Goal: Communication & Community: Participate in discussion

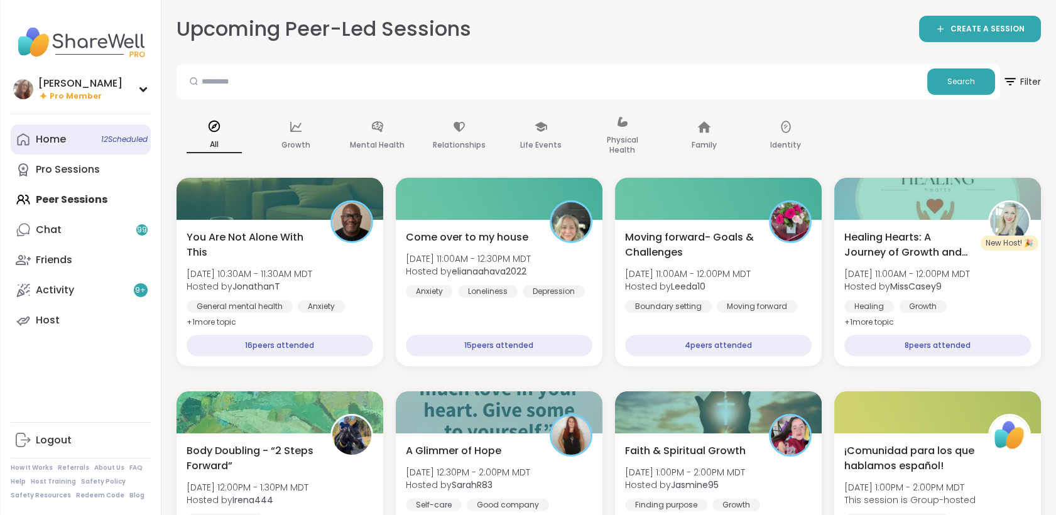
click at [82, 150] on link "Home 12 Scheduled" at bounding box center [81, 139] width 140 height 30
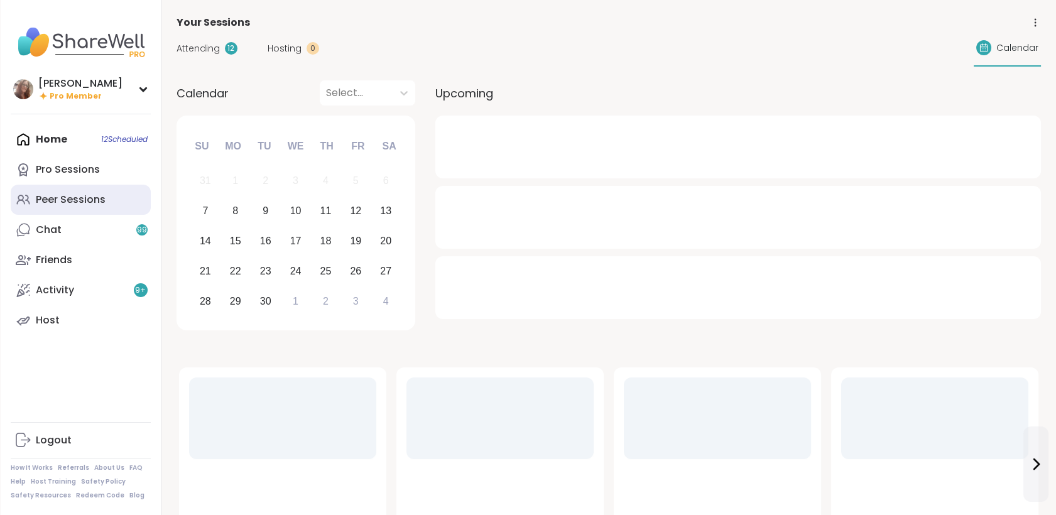
click at [91, 205] on div "Peer Sessions" at bounding box center [71, 200] width 70 height 14
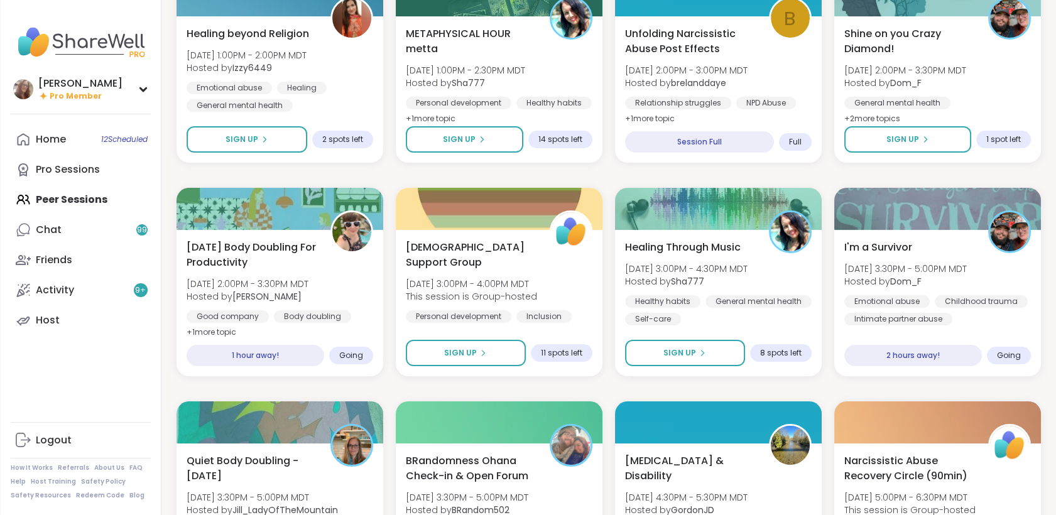
scroll to position [422, 0]
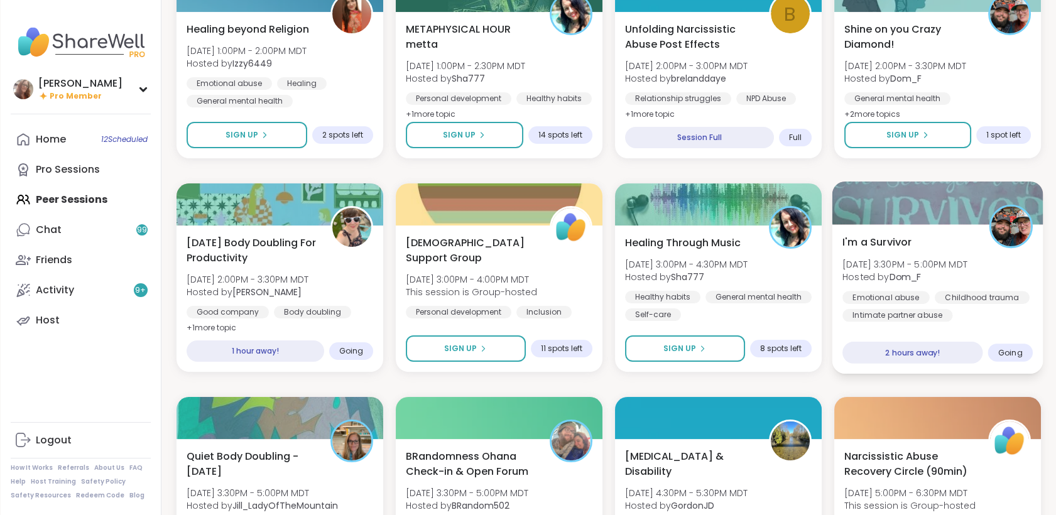
click at [953, 241] on div "I'm a Survivor Sun, Sep 07 | 3:30PM - 5:00PM MDT Hosted by Dom_F Emotional abus…" at bounding box center [938, 277] width 190 height 87
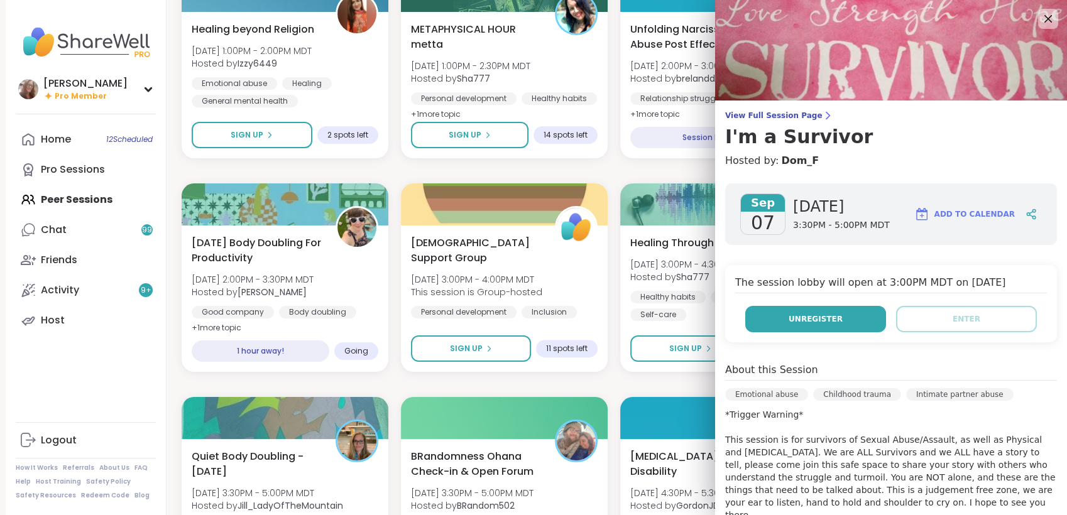
click at [844, 324] on button "Unregister" at bounding box center [815, 319] width 141 height 26
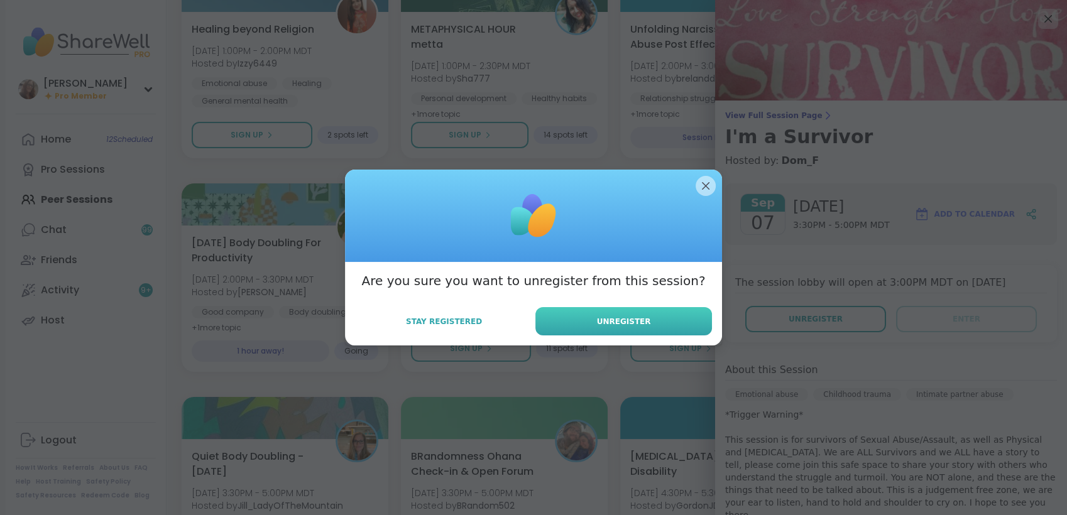
click at [699, 324] on button "Unregister" at bounding box center [623, 321] width 177 height 28
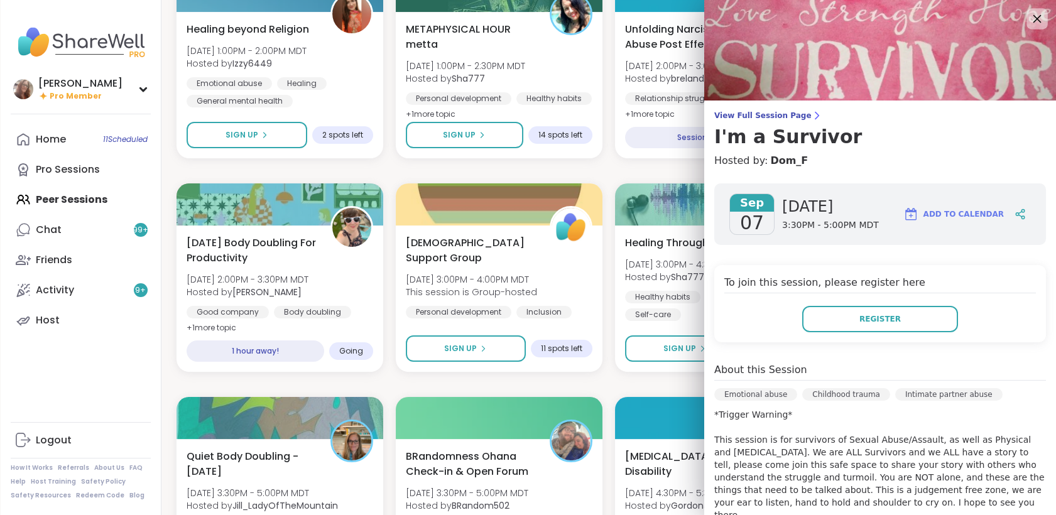
click at [1031, 19] on icon at bounding box center [1037, 19] width 16 height 16
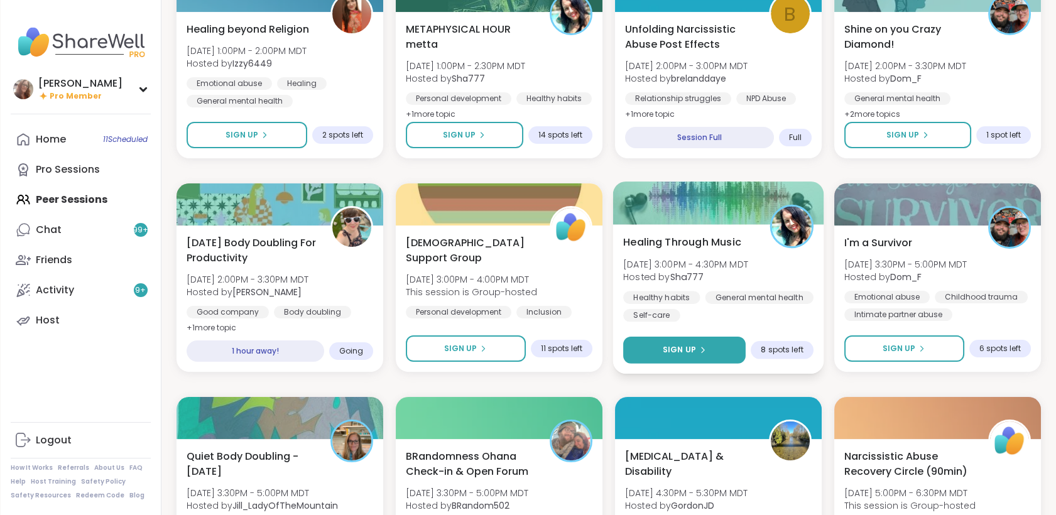
click at [717, 354] on button "Sign Up" at bounding box center [684, 350] width 123 height 27
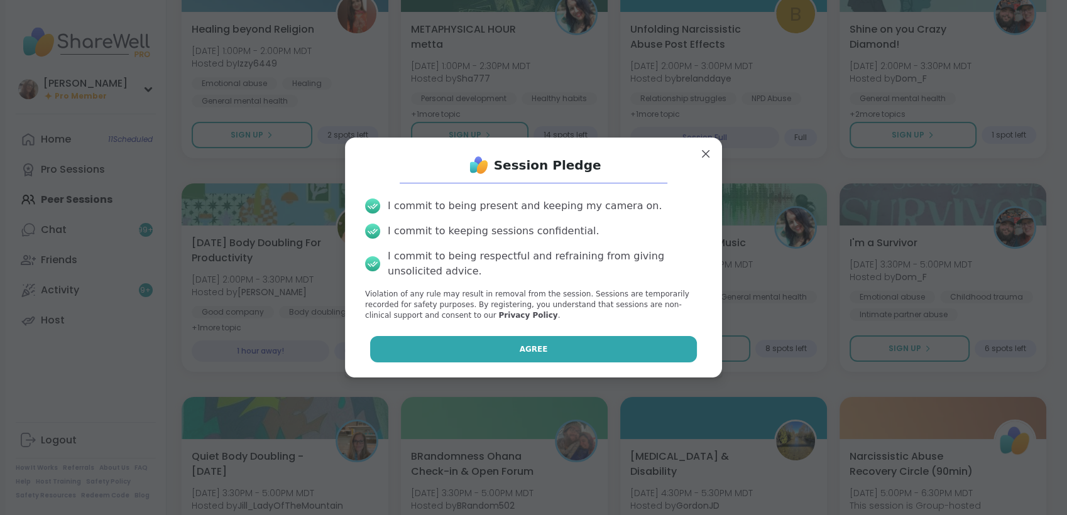
click at [640, 354] on button "Agree" at bounding box center [533, 349] width 327 height 26
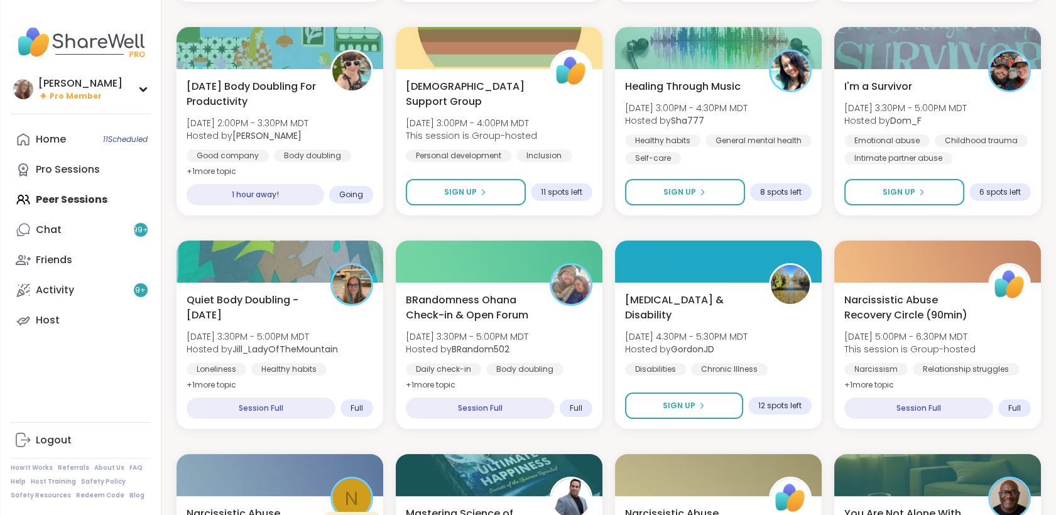
scroll to position [580, 0]
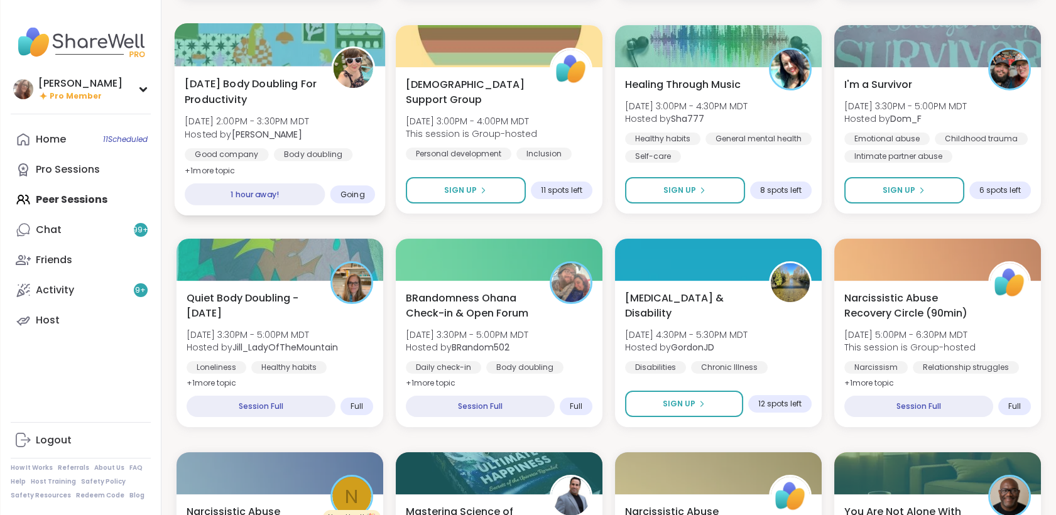
click at [351, 153] on div "Good company Body doubling Goal-setting" at bounding box center [280, 163] width 190 height 31
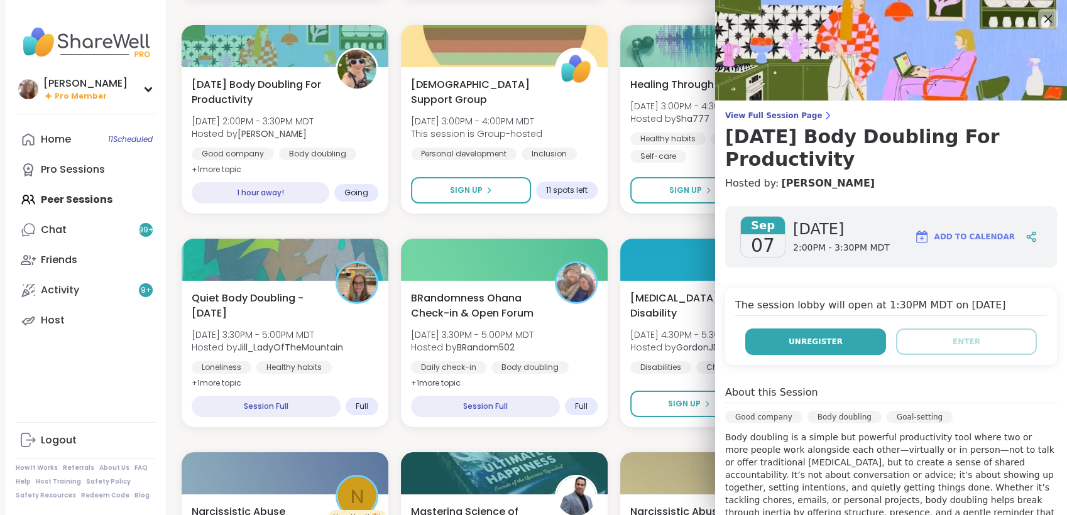
click at [808, 342] on span "Unregister" at bounding box center [816, 341] width 54 height 11
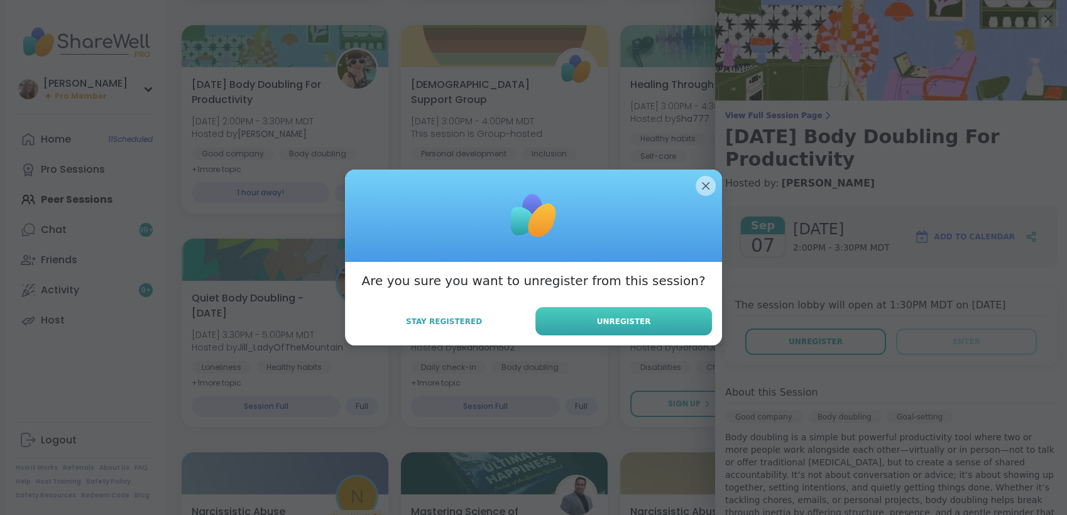
click at [653, 310] on button "Unregister" at bounding box center [623, 321] width 177 height 28
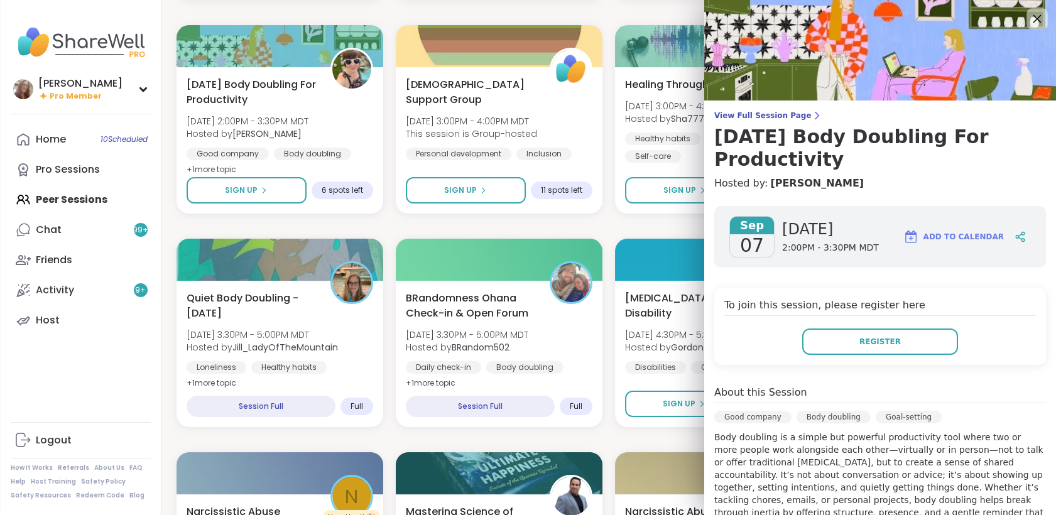
click at [1029, 18] on icon at bounding box center [1037, 19] width 16 height 16
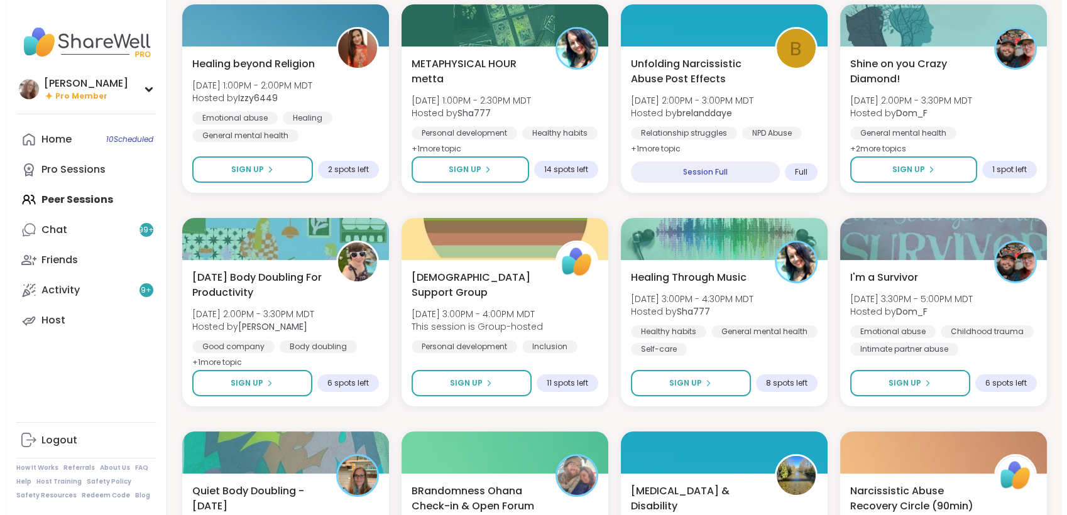
scroll to position [385, 0]
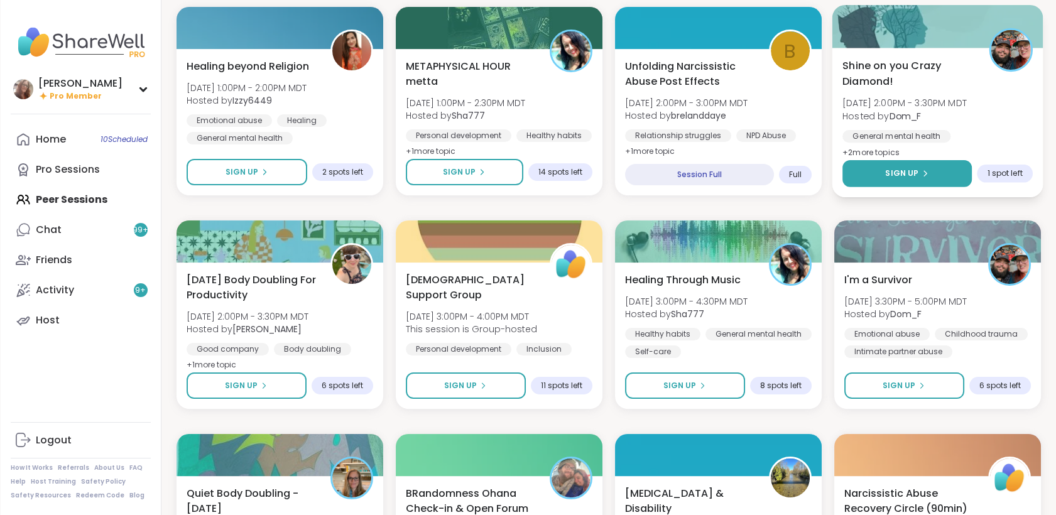
click at [935, 182] on button "Sign Up" at bounding box center [907, 173] width 129 height 27
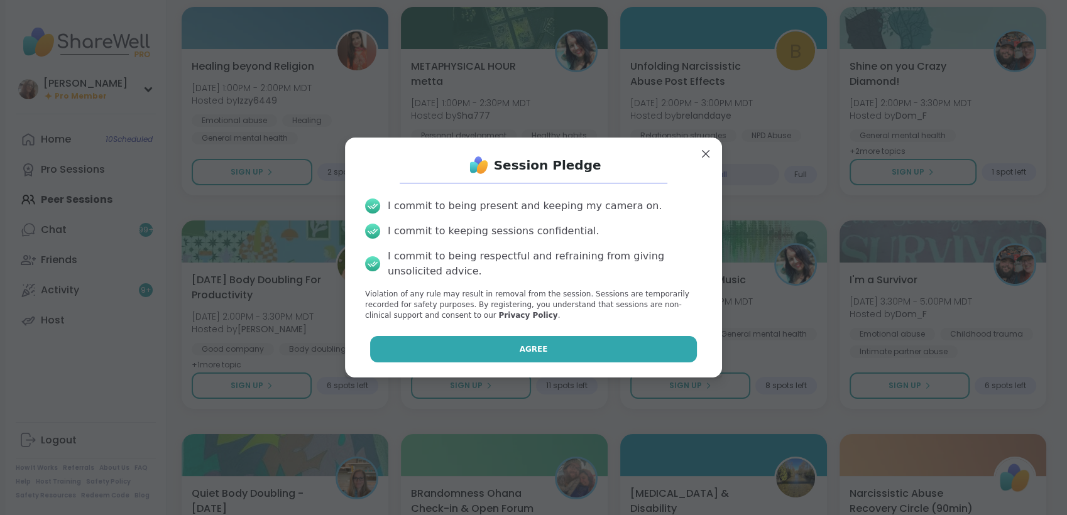
click at [626, 336] on button "Agree" at bounding box center [533, 349] width 327 height 26
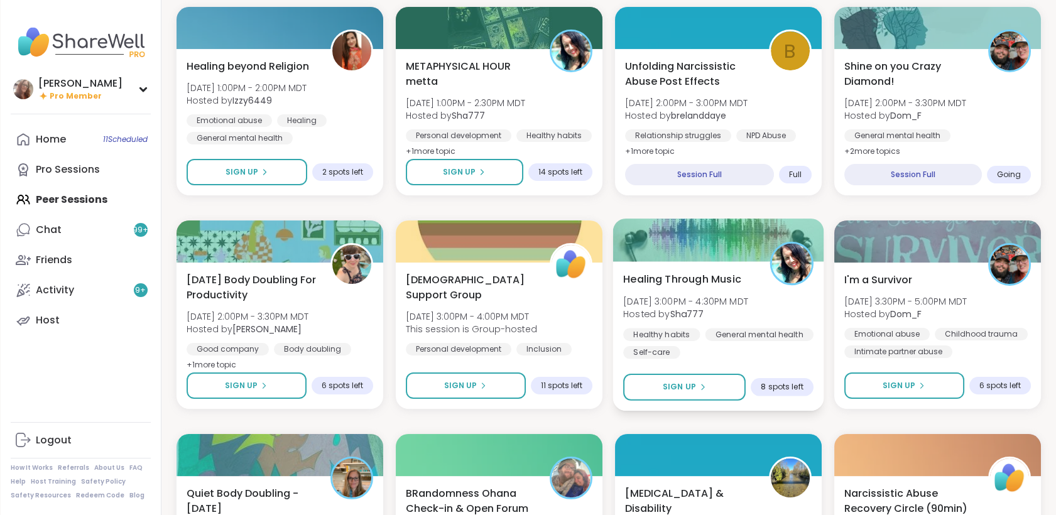
click at [783, 307] on div "Healing Through Music Sun, Sep 07 | 3:00PM - 4:30PM MDT Hosted by Sha777 Health…" at bounding box center [718, 314] width 190 height 87
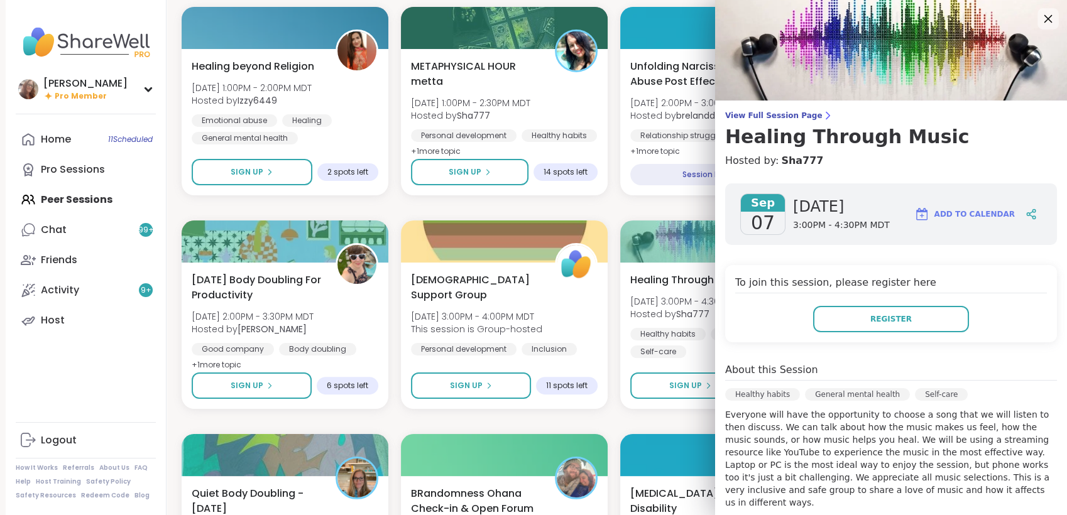
click at [1040, 14] on icon at bounding box center [1048, 19] width 16 height 16
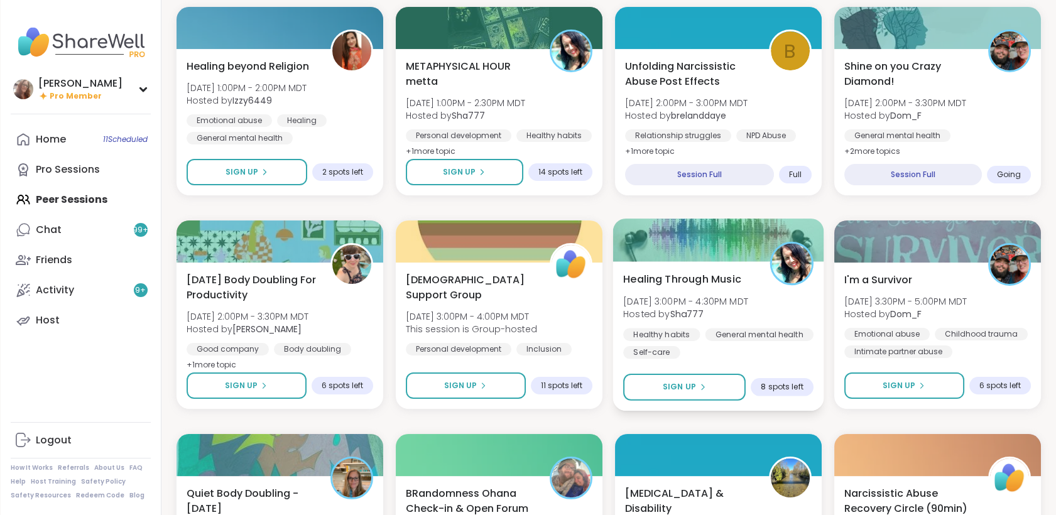
click at [754, 270] on div "Healing Through Music Sun, Sep 07 | 3:00PM - 4:30PM MDT Hosted by Sha777 Health…" at bounding box center [718, 336] width 211 height 150
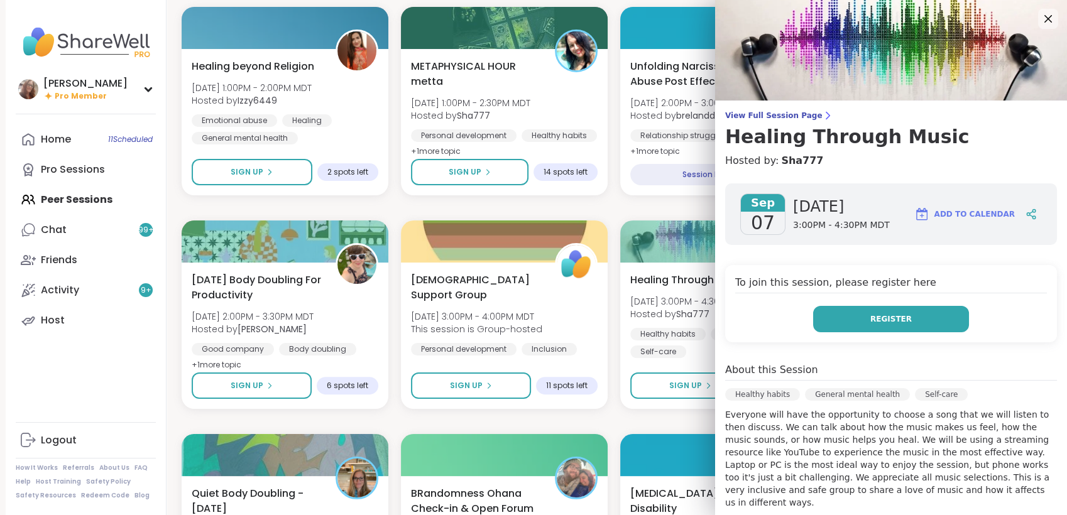
click at [830, 317] on button "Register" at bounding box center [891, 319] width 156 height 26
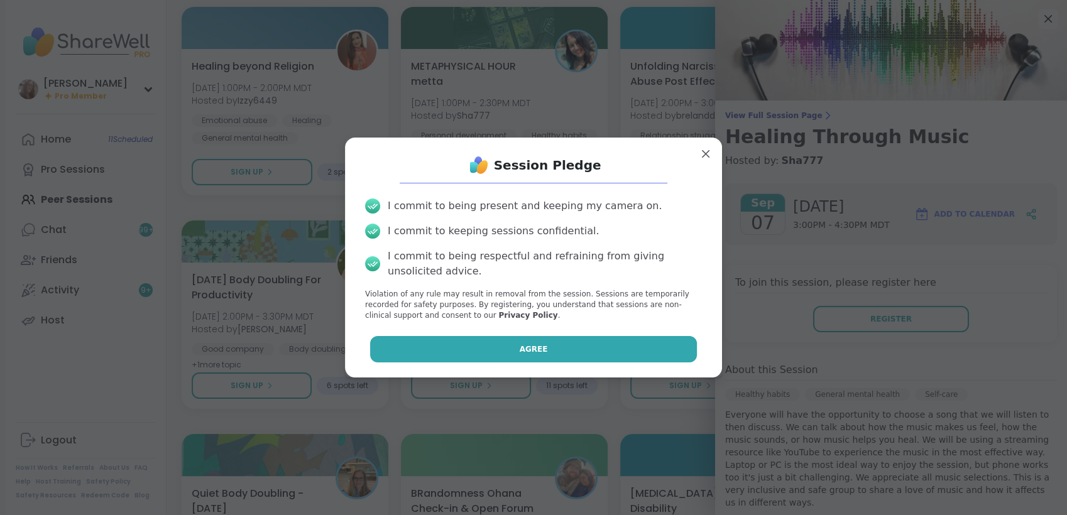
click at [659, 349] on button "Agree" at bounding box center [533, 349] width 327 height 26
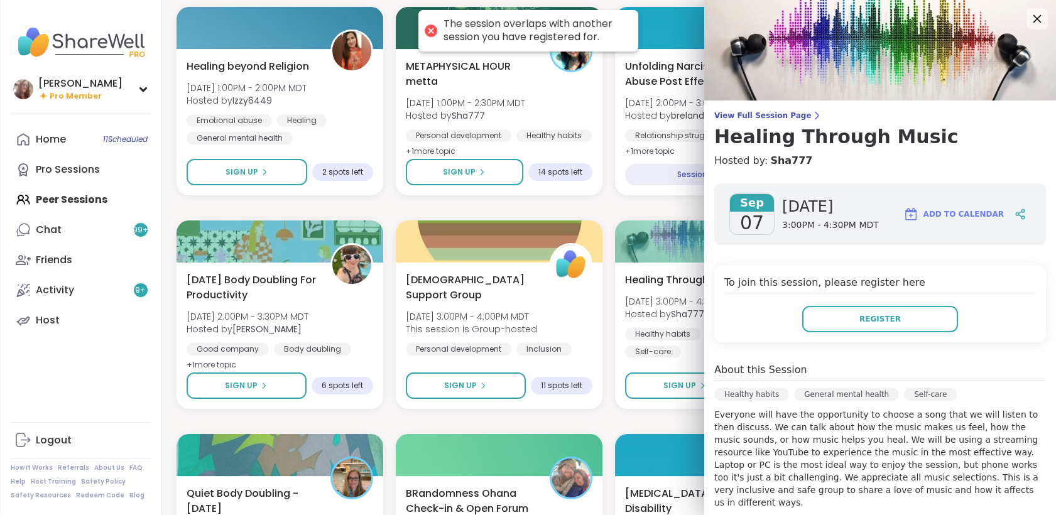
click at [1029, 21] on icon at bounding box center [1037, 19] width 16 height 16
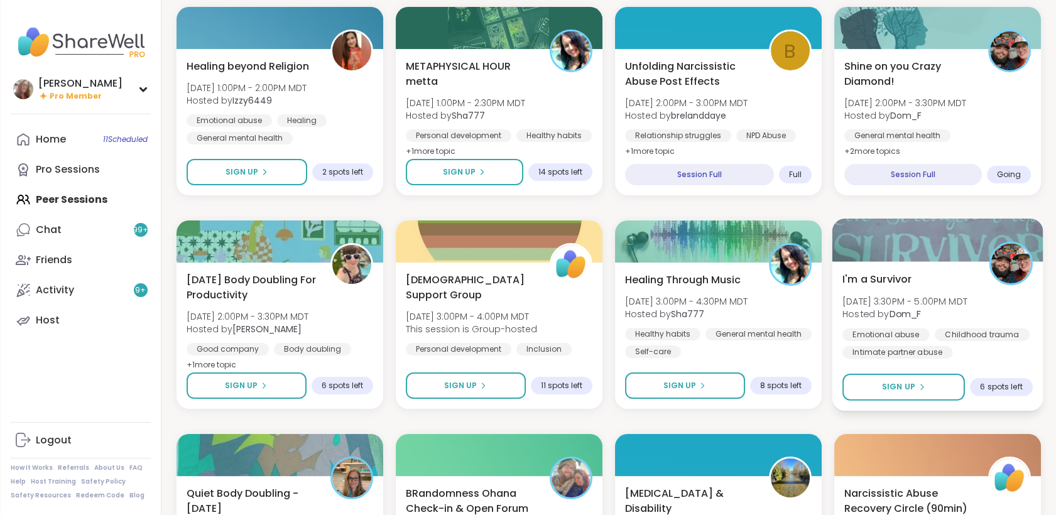
click at [968, 304] on span "[DATE] 3:30PM - 5:00PM MDT" at bounding box center [905, 301] width 125 height 13
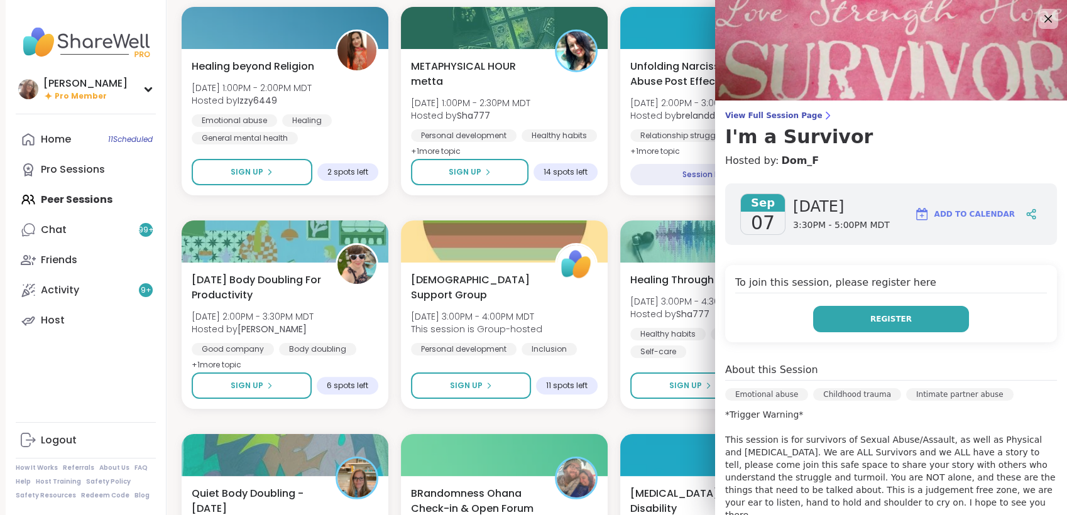
click at [910, 320] on button "Register" at bounding box center [891, 319] width 156 height 26
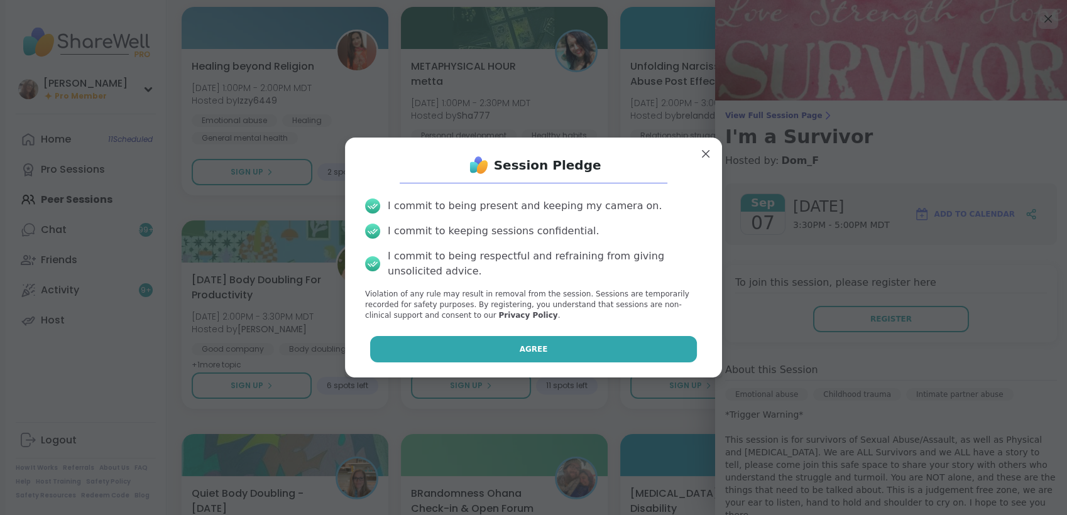
click at [658, 354] on button "Agree" at bounding box center [533, 349] width 327 height 26
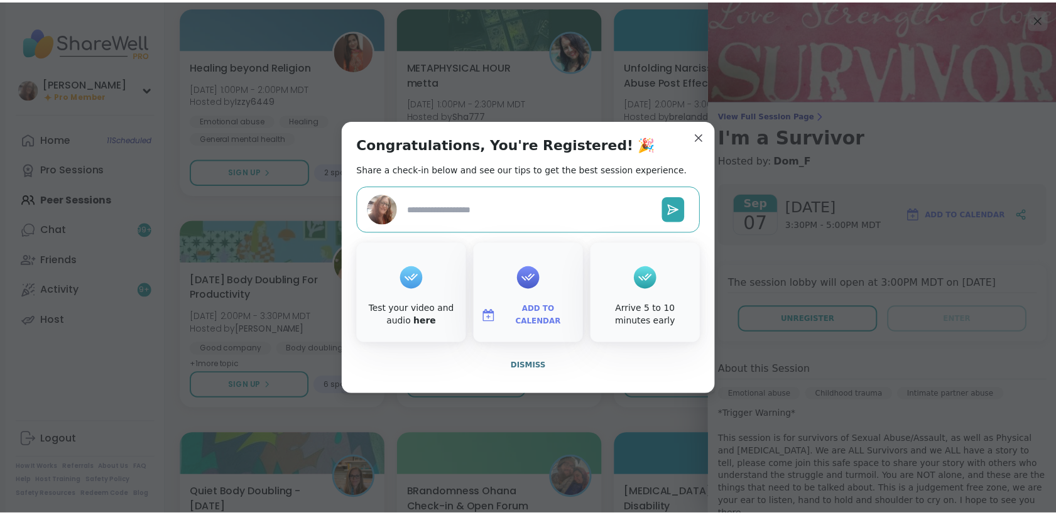
scroll to position [415, 0]
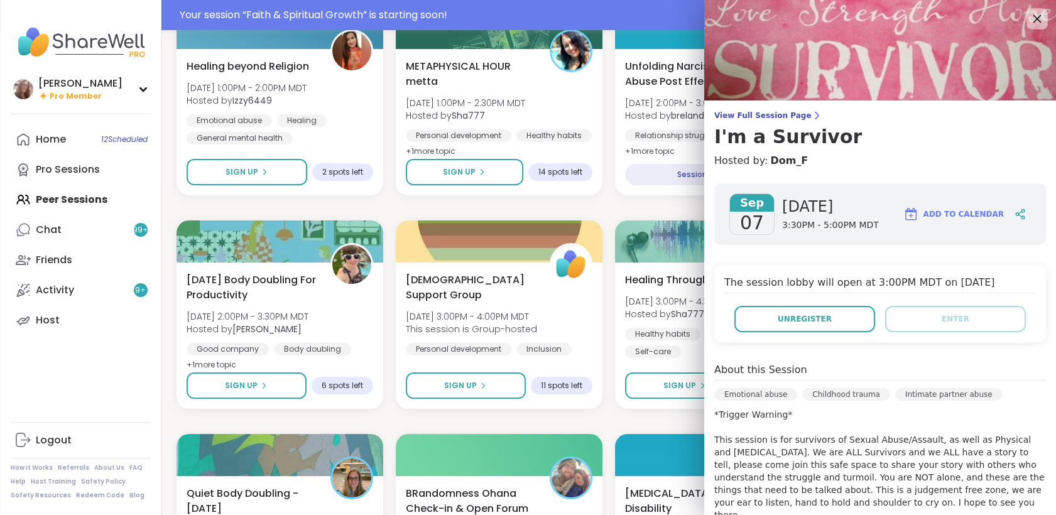
click at [1034, 17] on icon at bounding box center [1038, 19] width 8 height 8
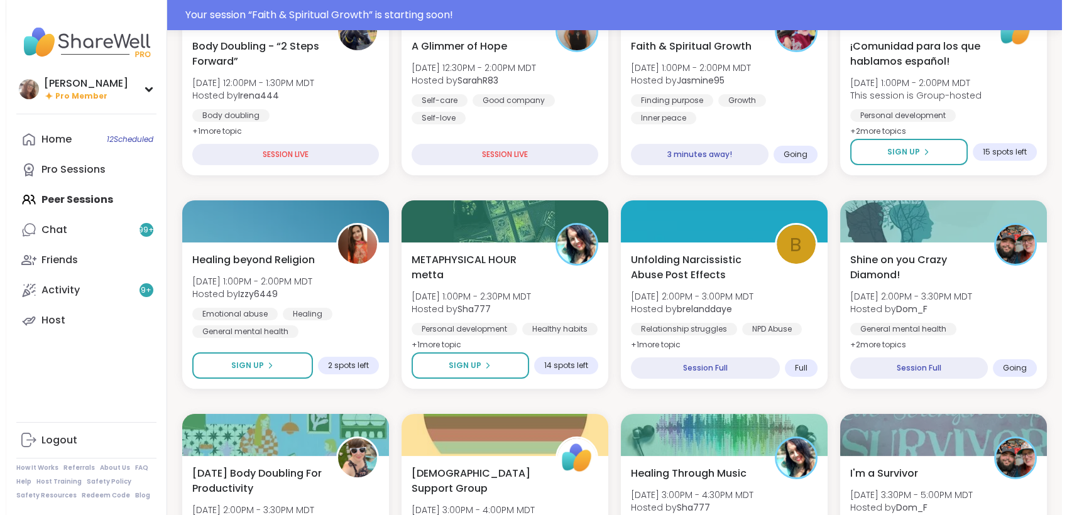
scroll to position [0, 0]
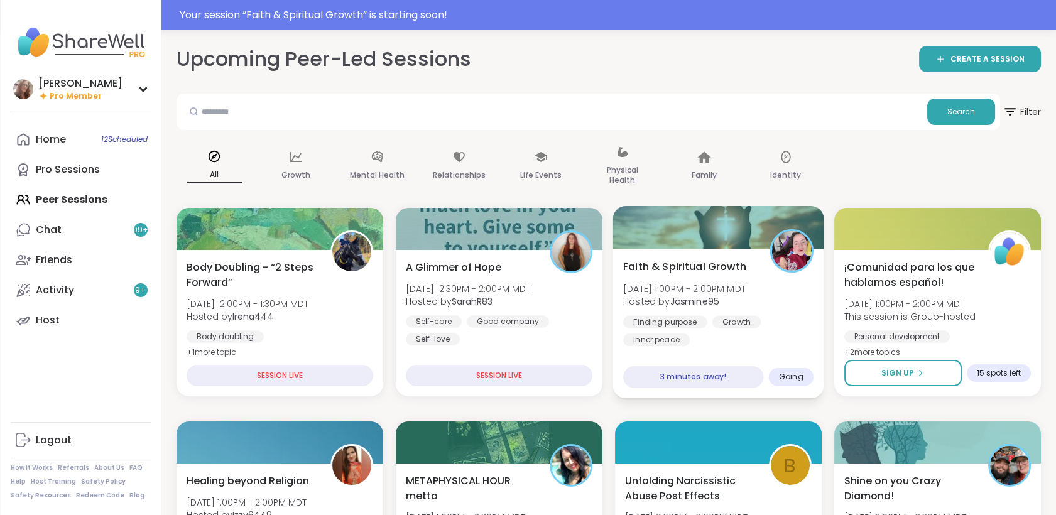
click at [806, 297] on div "Faith & Spiritual Growth Sun, Sep 07 | 1:00PM - 2:00PM MDT Hosted by Jasmine95 …" at bounding box center [718, 302] width 190 height 87
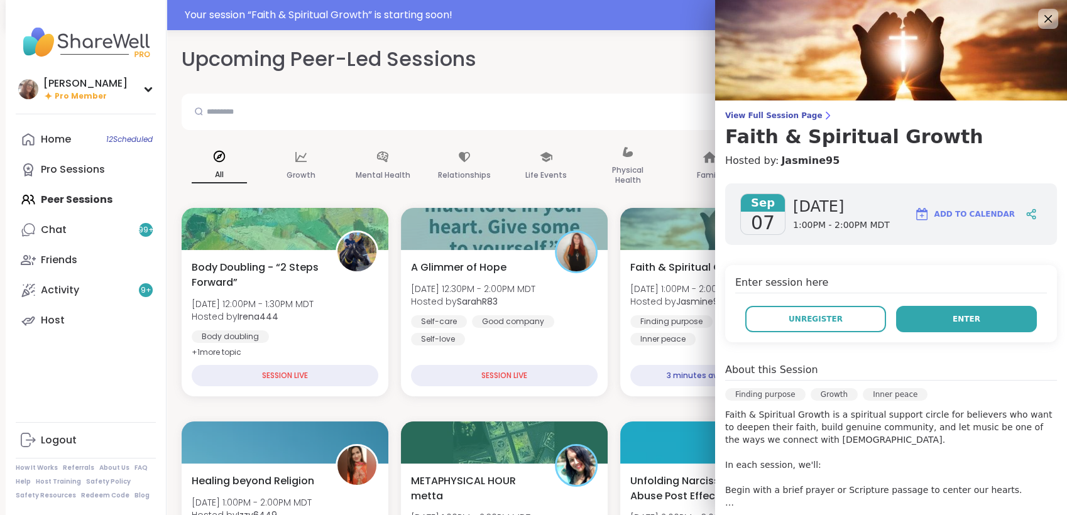
click at [896, 312] on button "Enter" at bounding box center [966, 319] width 141 height 26
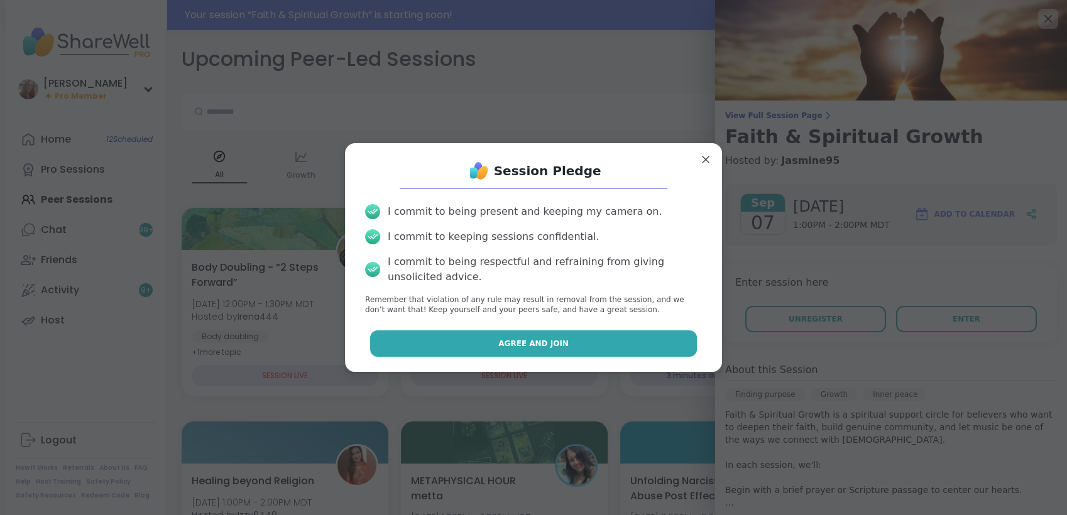
click at [667, 347] on button "Agree and Join" at bounding box center [533, 343] width 327 height 26
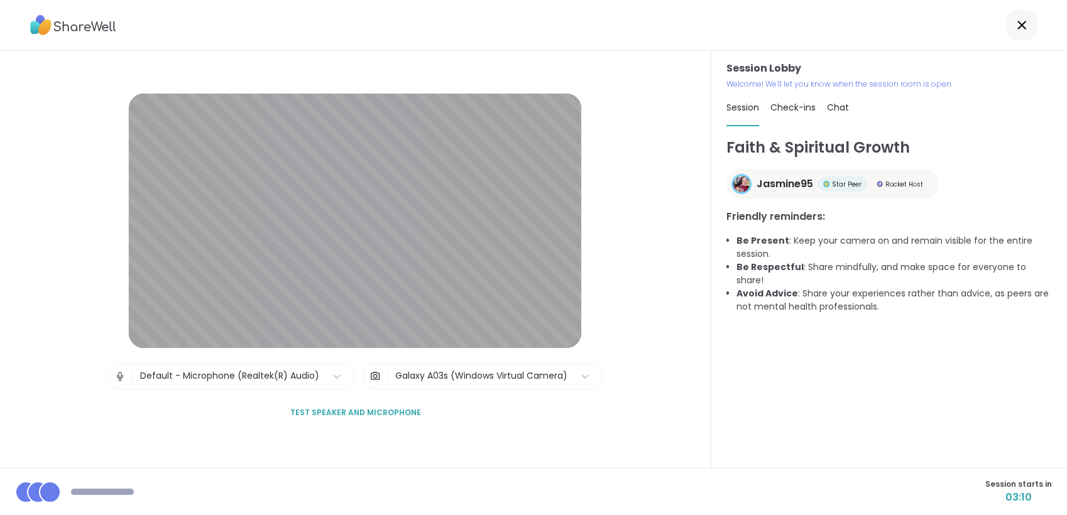
click at [835, 109] on span "Chat" at bounding box center [838, 107] width 22 height 13
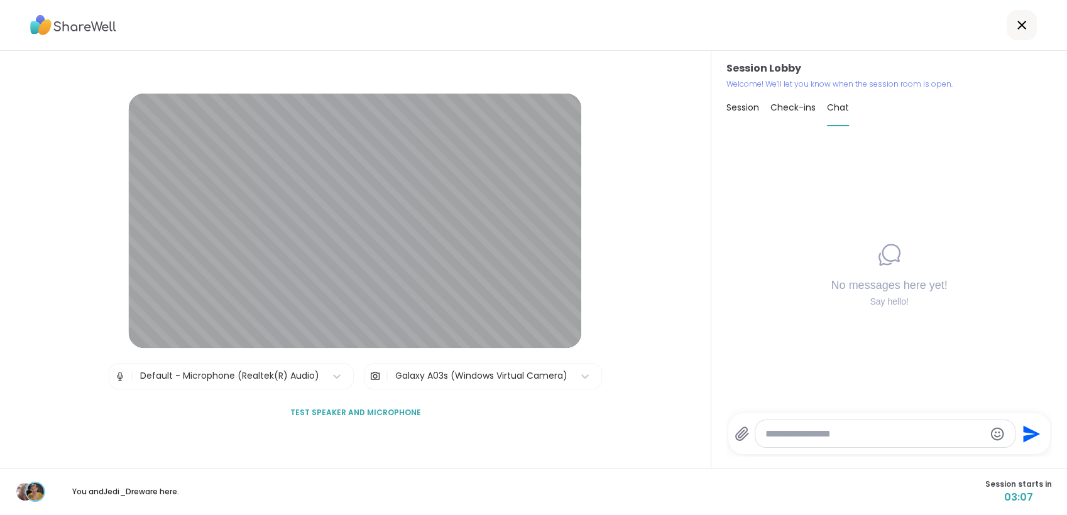
click at [791, 110] on span "Check-ins" at bounding box center [792, 107] width 45 height 13
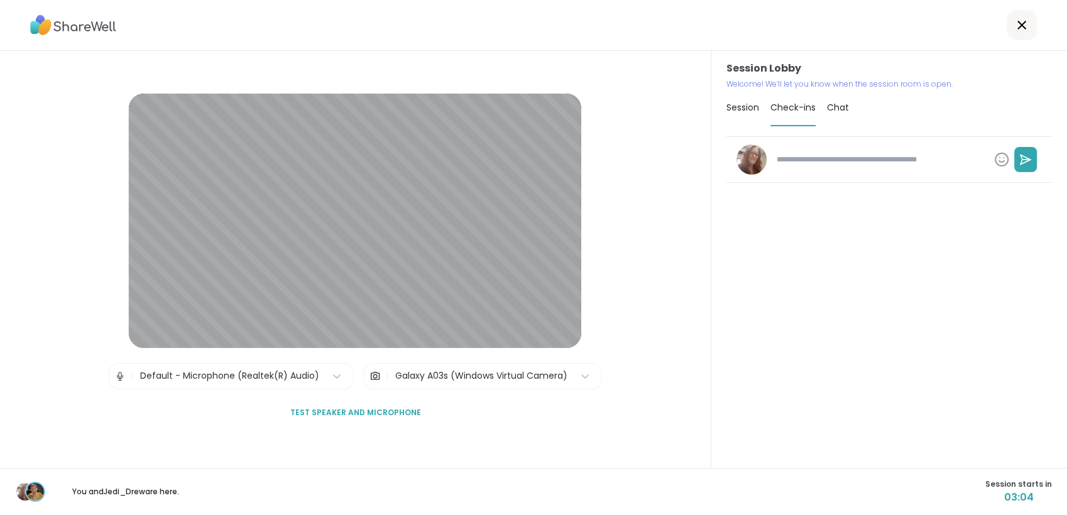
type textarea "*"
click at [739, 112] on span "Session" at bounding box center [742, 107] width 33 height 13
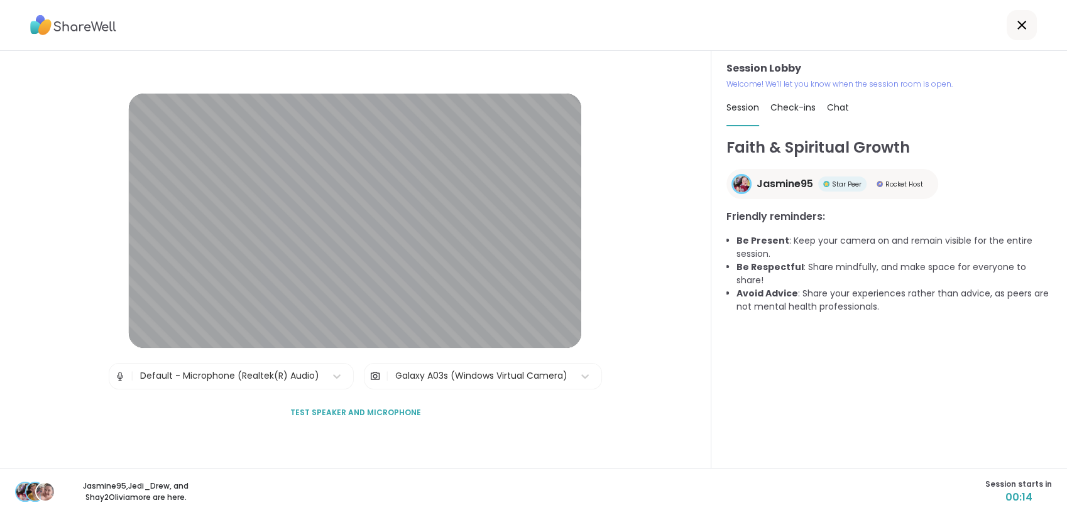
click at [988, 355] on div "Faith & Spiritual Growth Jasmine95 Star Peer Rocket Host Friendly reminders: Be…" at bounding box center [888, 296] width 325 height 320
click at [1004, 416] on div "Faith & Spiritual Growth Jasmine95 Star Peer Rocket Host Friendly reminders: Be…" at bounding box center [888, 296] width 325 height 320
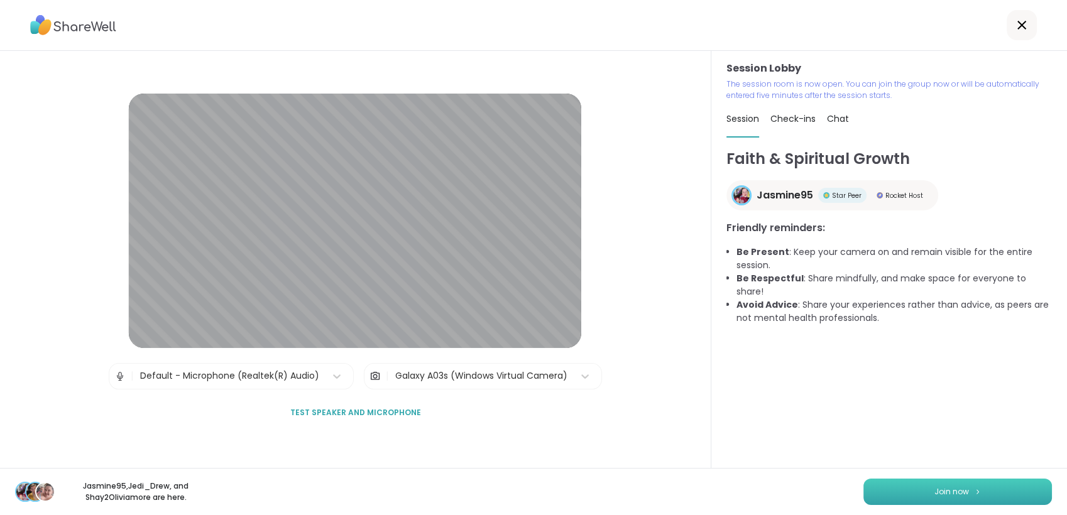
click at [994, 490] on button "Join now" at bounding box center [957, 492] width 188 height 26
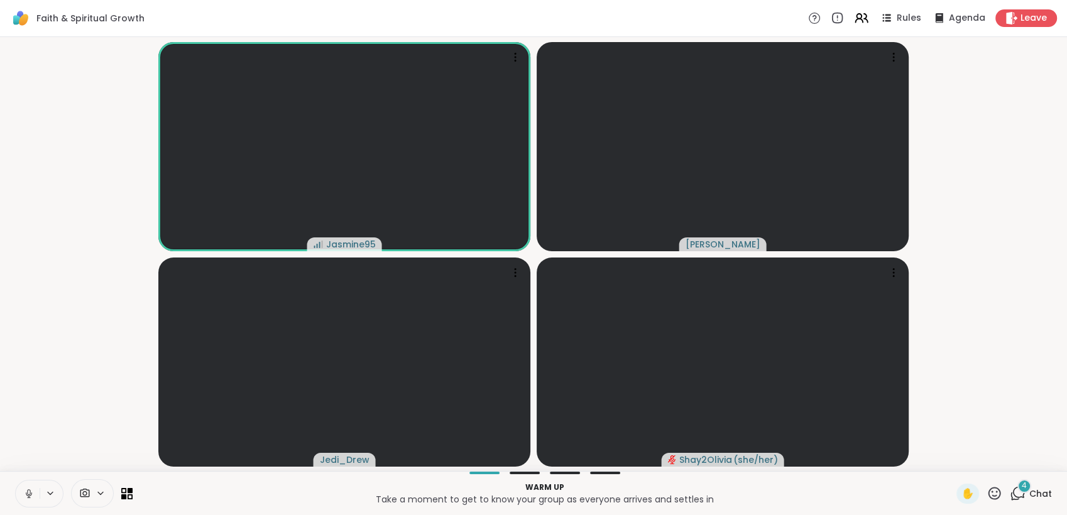
click at [1029, 490] on span "Chat" at bounding box center [1040, 494] width 23 height 13
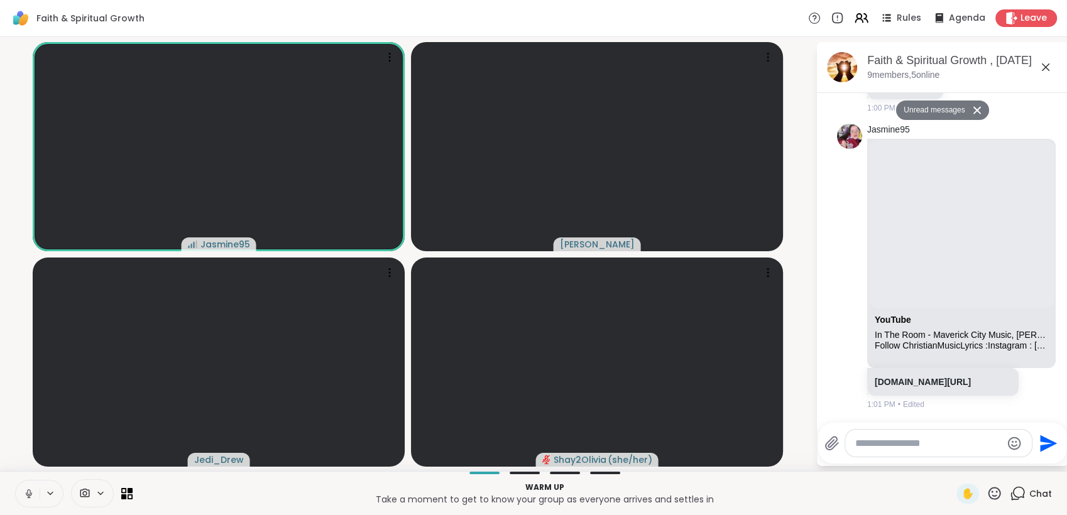
scroll to position [608, 0]
click at [26, 490] on icon at bounding box center [26, 493] width 11 height 11
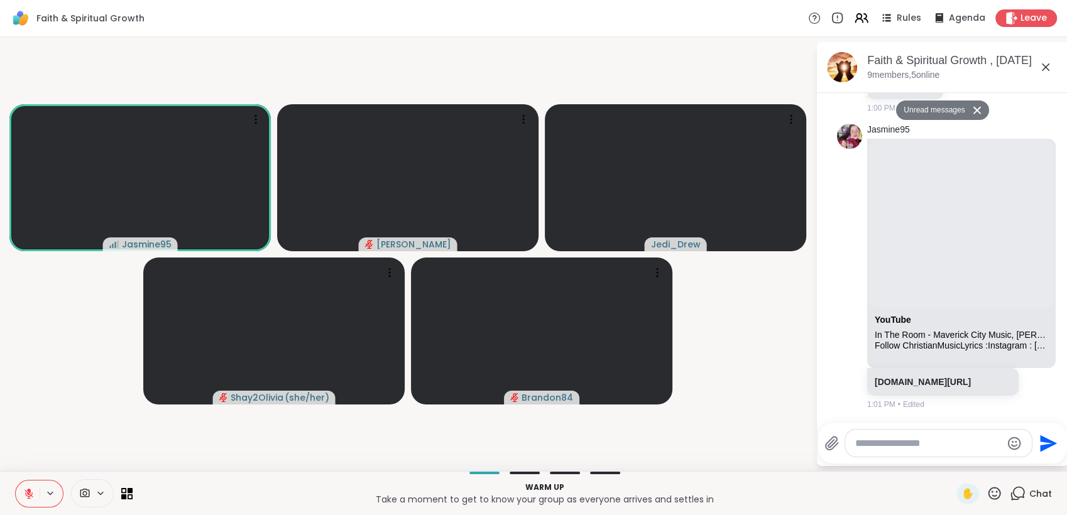
click at [23, 499] on icon at bounding box center [28, 493] width 11 height 11
click at [28, 490] on icon at bounding box center [28, 492] width 3 height 6
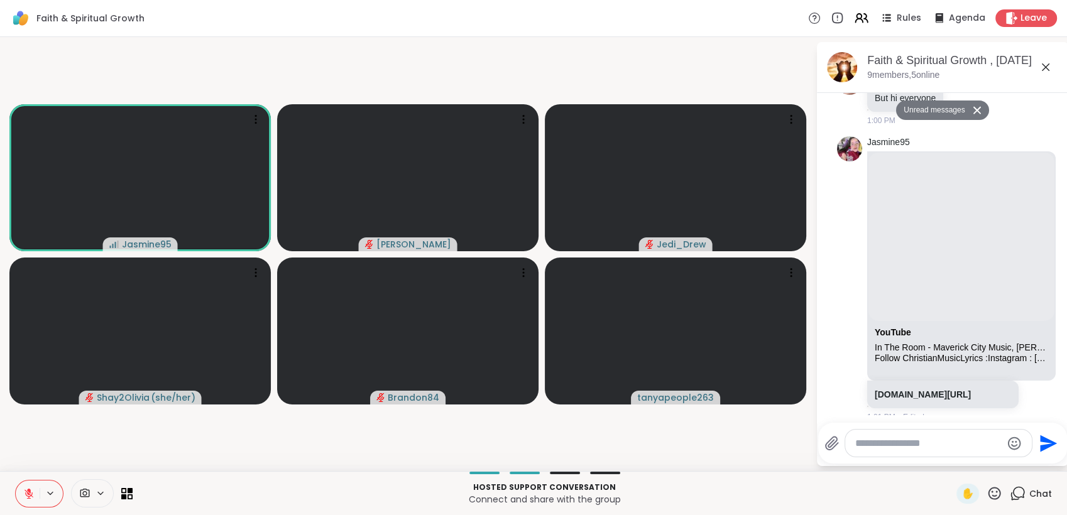
scroll to position [618, 0]
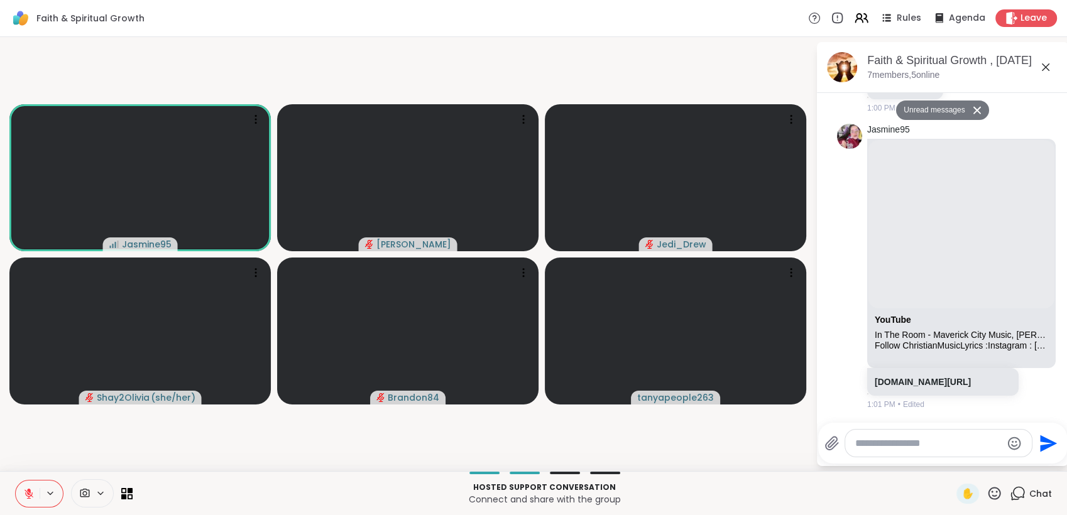
click at [992, 492] on div "✋ Chat" at bounding box center [1004, 494] width 96 height 20
click at [986, 496] on icon at bounding box center [994, 494] width 16 height 16
click at [951, 465] on span "❤️" at bounding box center [957, 460] width 13 height 15
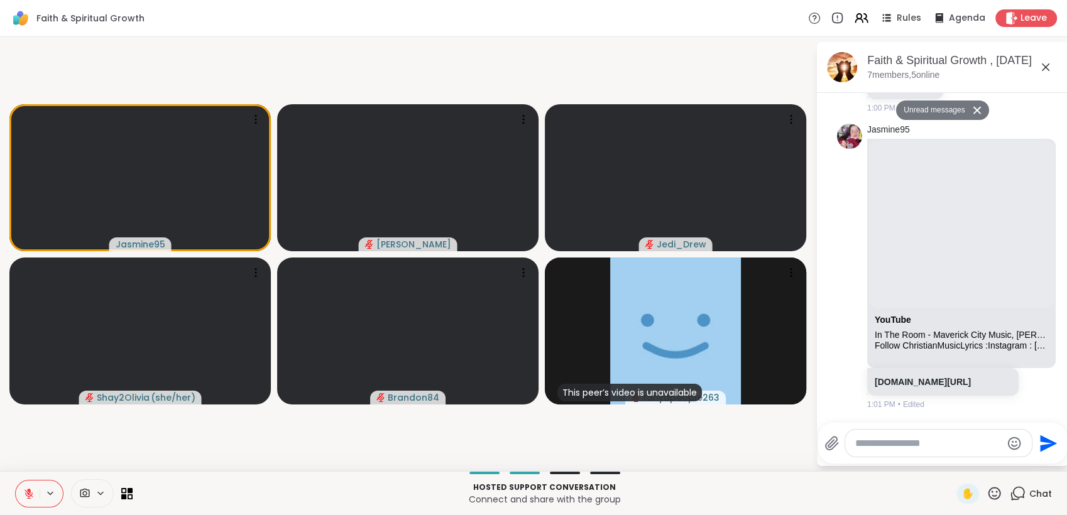
paste textarea "**********"
type textarea "**********"
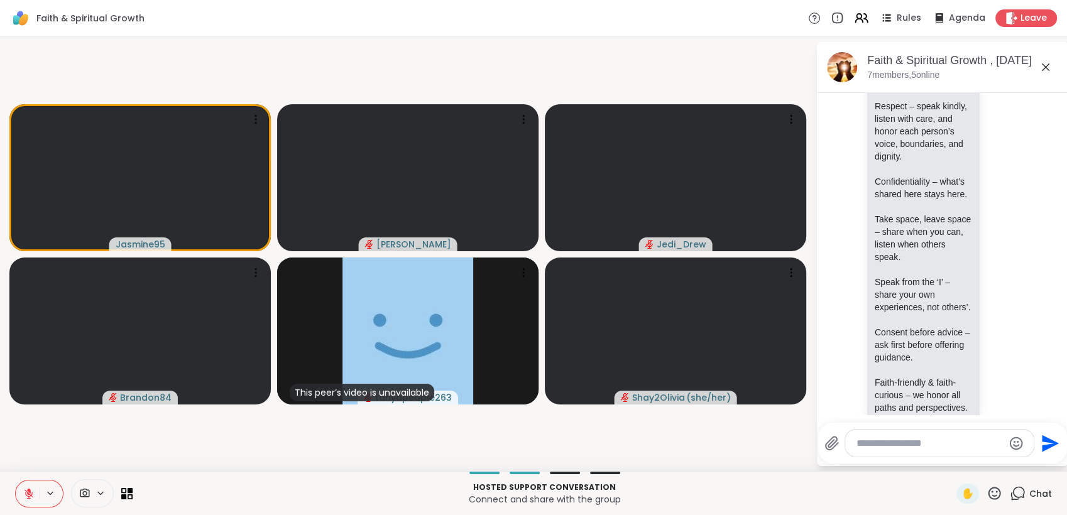
scroll to position [1391, 0]
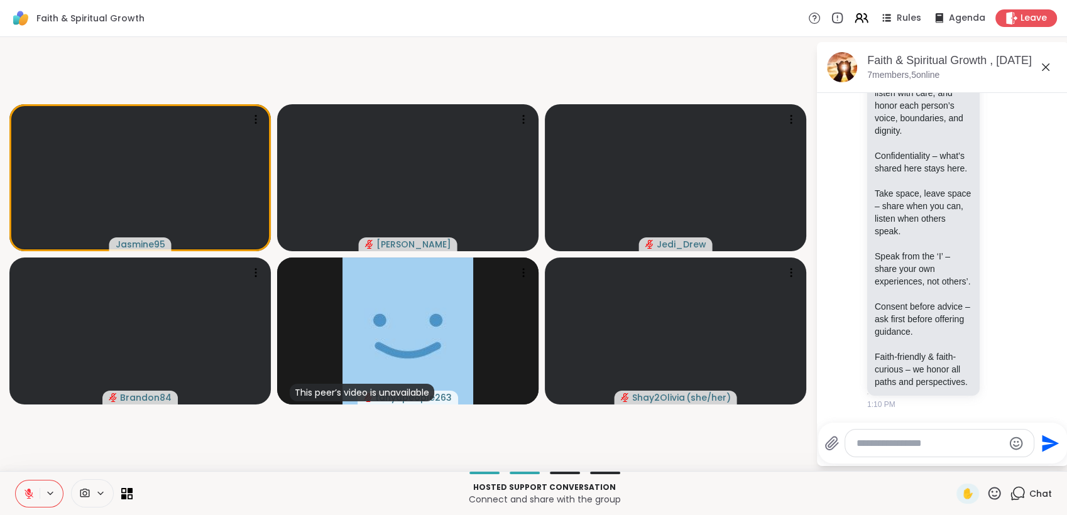
click at [986, 491] on icon at bounding box center [994, 494] width 16 height 16
click at [979, 466] on span "👍" at bounding box center [985, 460] width 13 height 15
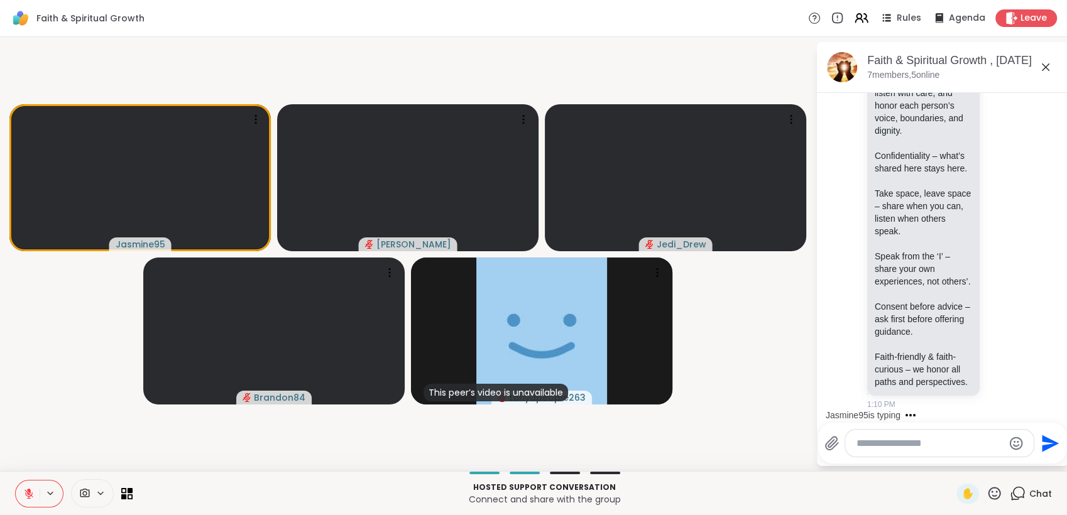
scroll to position [1483, 0]
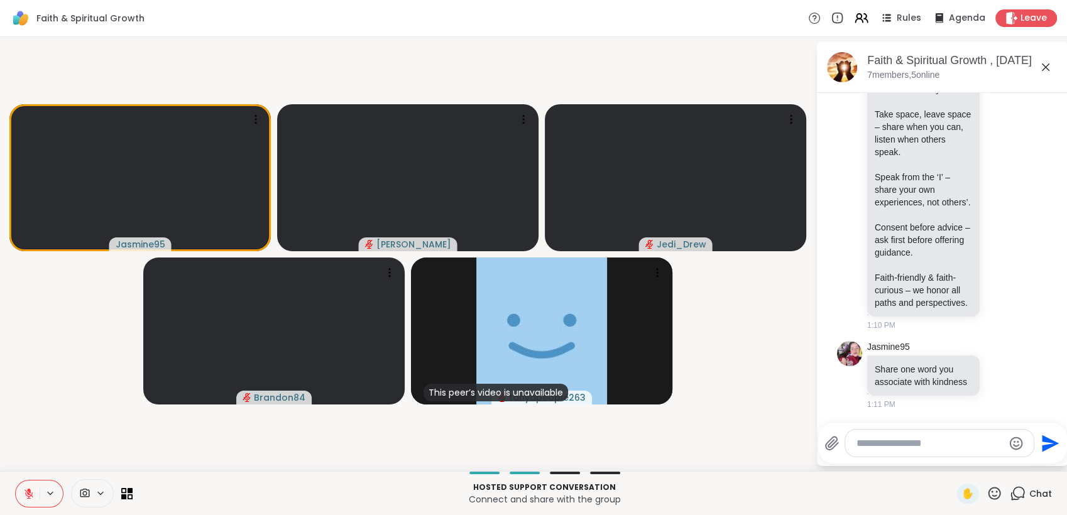
click at [25, 493] on icon at bounding box center [28, 493] width 11 height 11
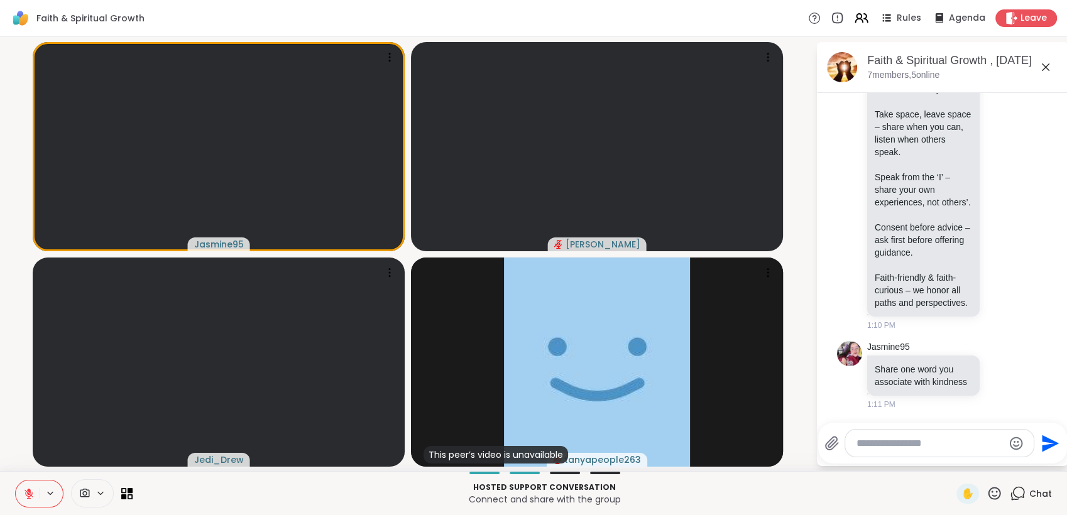
click at [986, 488] on icon at bounding box center [994, 494] width 16 height 16
click at [951, 462] on span "❤️" at bounding box center [957, 460] width 13 height 15
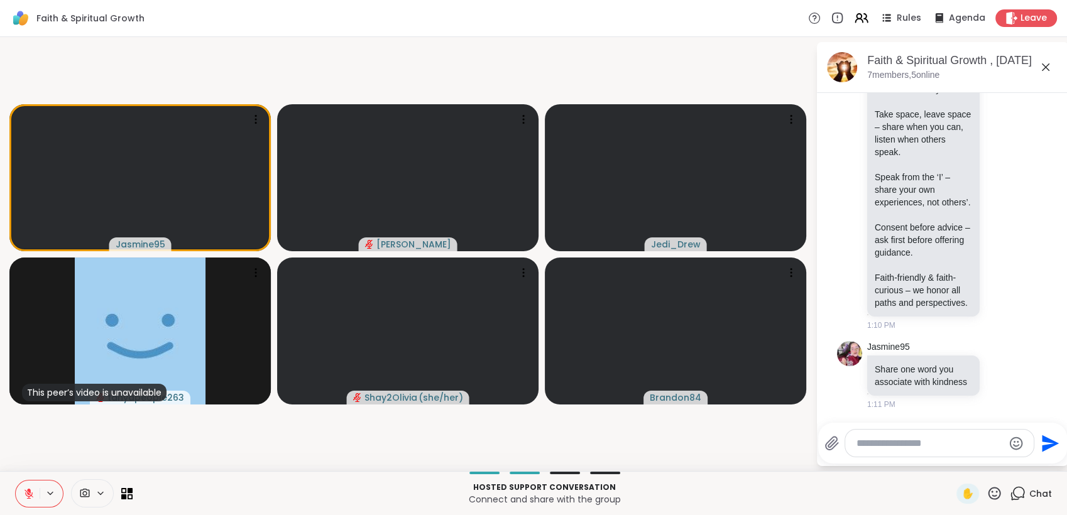
click at [862, 469] on div "Jasmine95 dodi Jedi_Drew This peer’s video is unavailable tanyapeople263 Shay2O…" at bounding box center [533, 254] width 1067 height 434
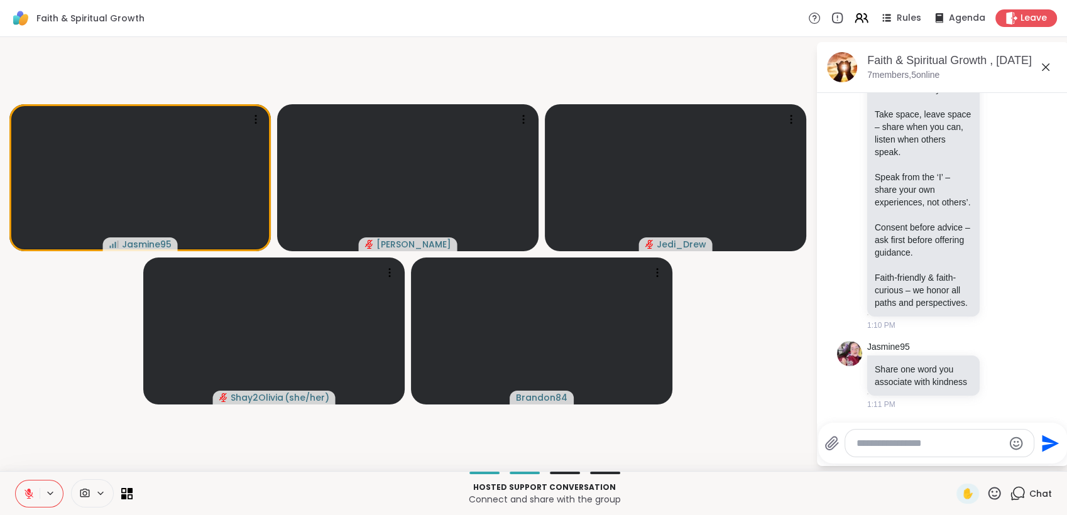
click at [26, 491] on icon at bounding box center [28, 493] width 11 height 11
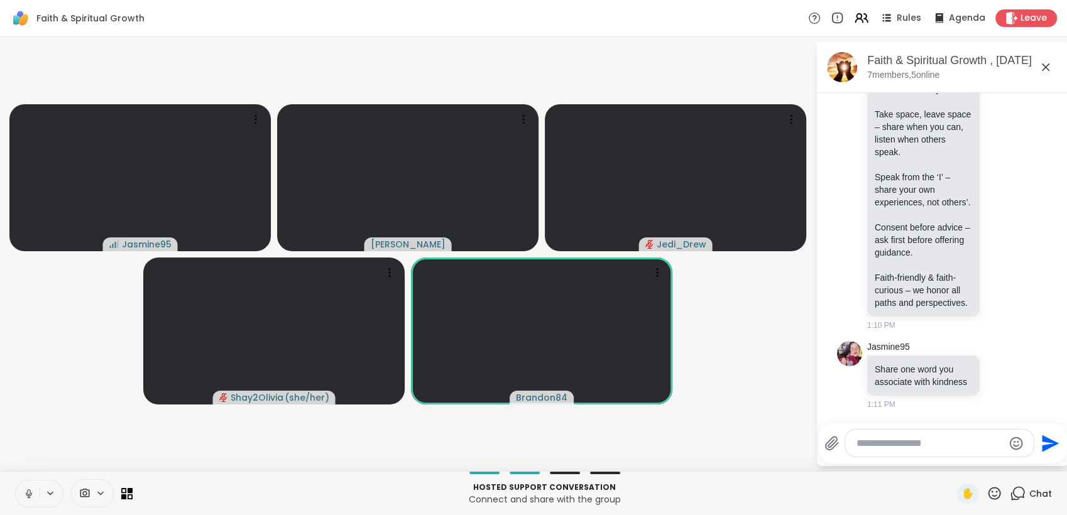
click at [23, 492] on icon at bounding box center [28, 493] width 11 height 11
click at [25, 488] on icon at bounding box center [28, 493] width 11 height 11
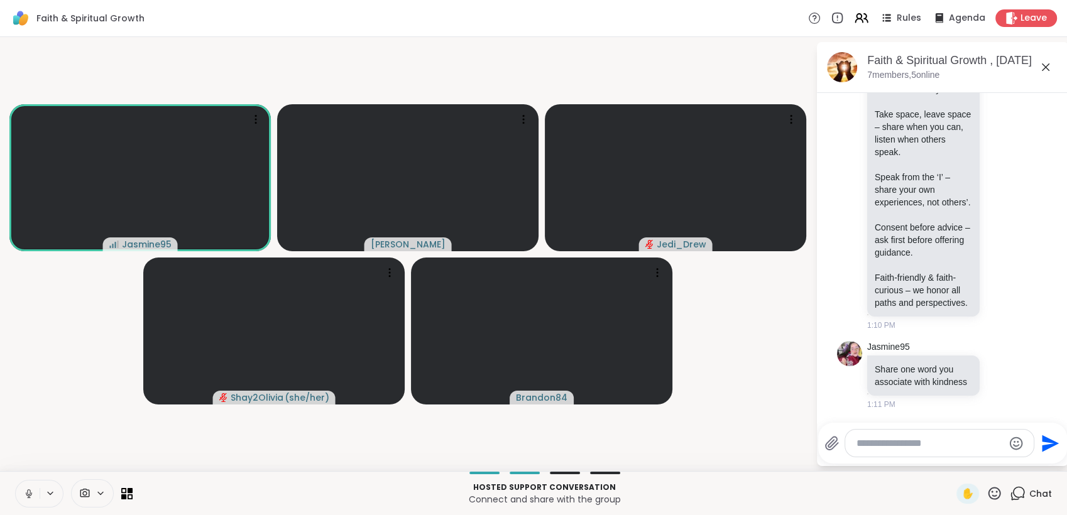
click at [80, 420] on video-player-container "Jasmine95 dodi Jedi_Drew Shay2Olivia ( she/her ) Brandon84" at bounding box center [408, 254] width 800 height 424
click at [28, 486] on button at bounding box center [28, 494] width 24 height 26
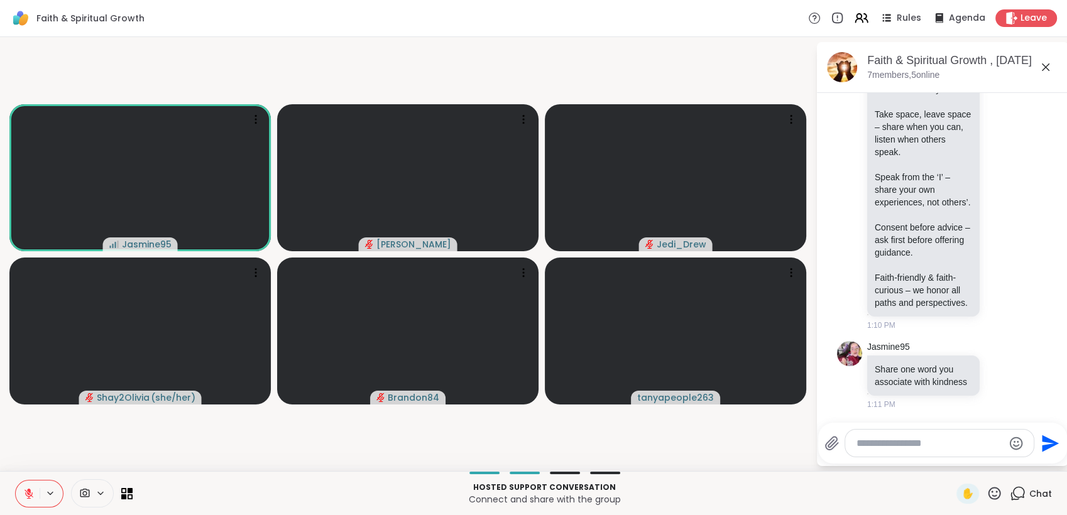
click at [988, 491] on icon at bounding box center [994, 493] width 13 height 13
click at [951, 459] on span "❤️" at bounding box center [957, 460] width 13 height 15
click at [986, 492] on icon at bounding box center [994, 494] width 16 height 16
click at [951, 455] on span "❤️" at bounding box center [957, 460] width 13 height 15
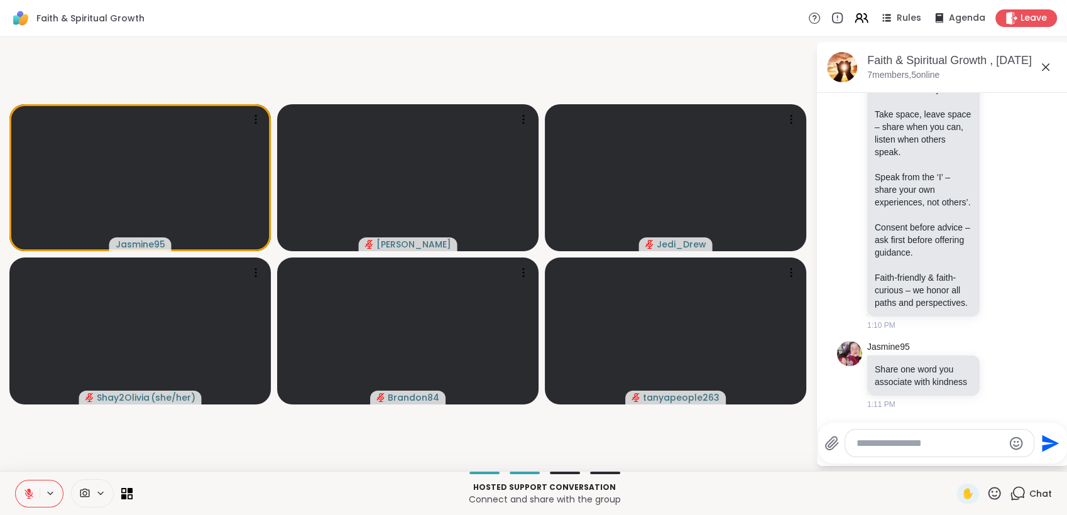
click at [910, 443] on textarea "Type your message" at bounding box center [929, 443] width 146 height 13
type textarea "**********"
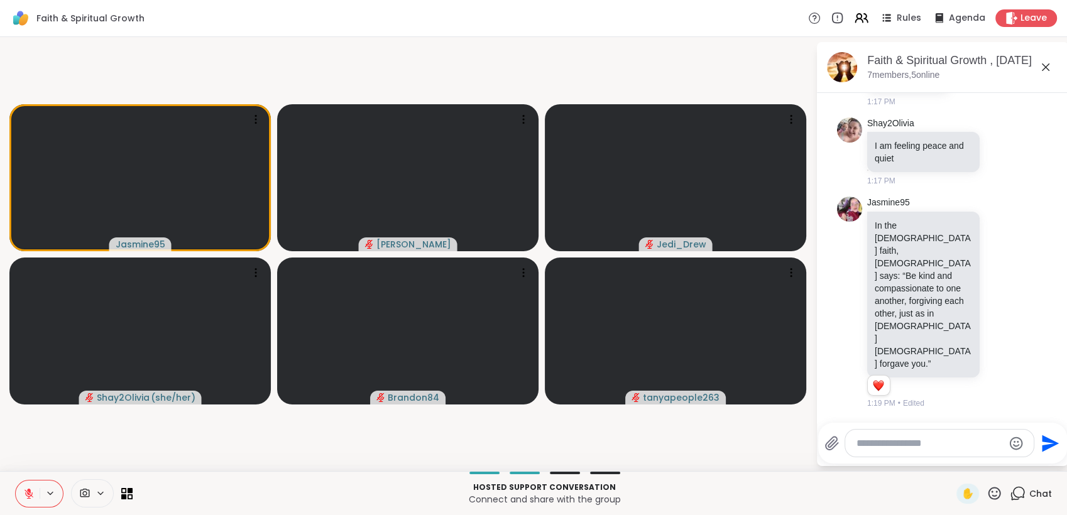
scroll to position [2053, 0]
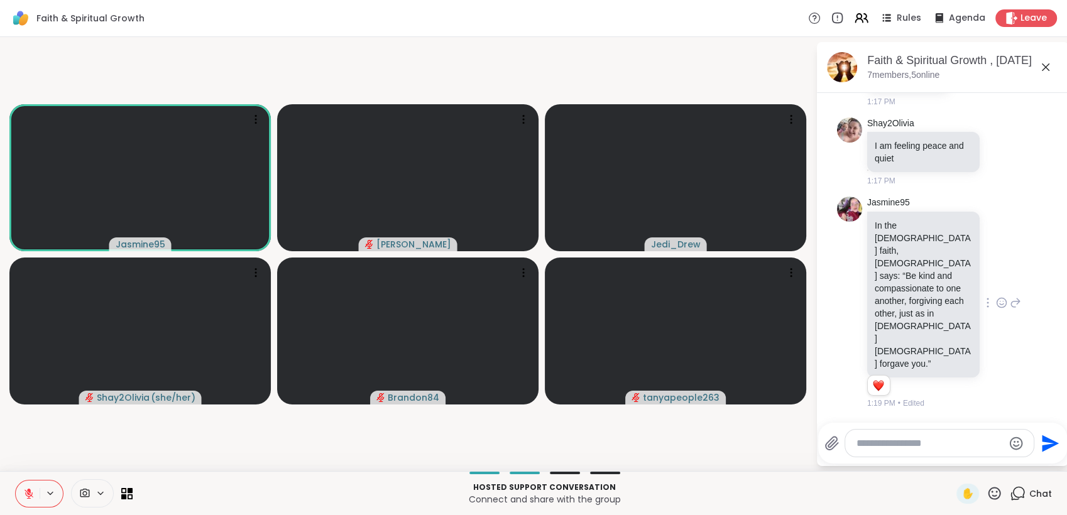
click at [996, 309] on icon at bounding box center [1001, 303] width 11 height 13
click at [996, 288] on div "Select Reaction: Heart" at bounding box center [1001, 282] width 11 height 11
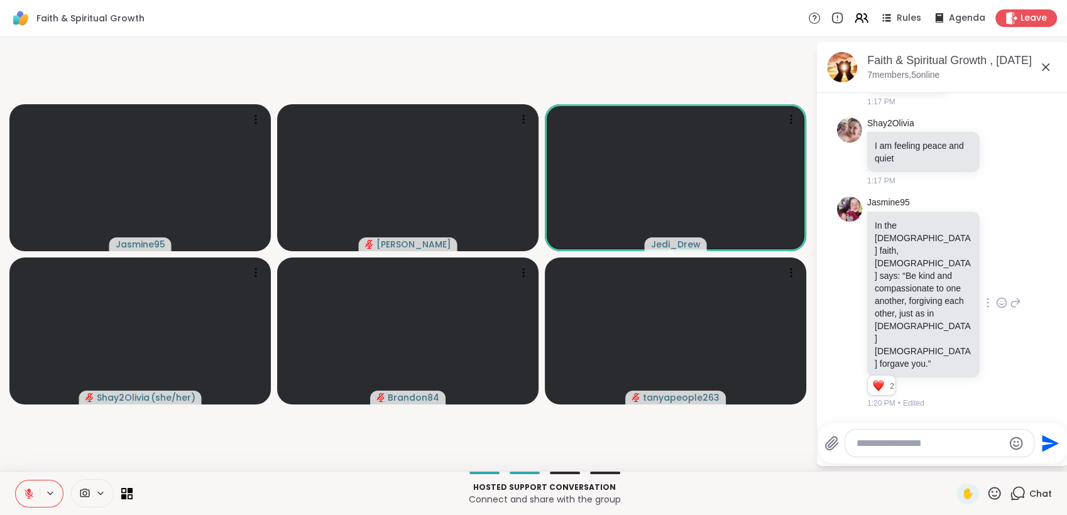
click at [28, 486] on button at bounding box center [28, 494] width 24 height 26
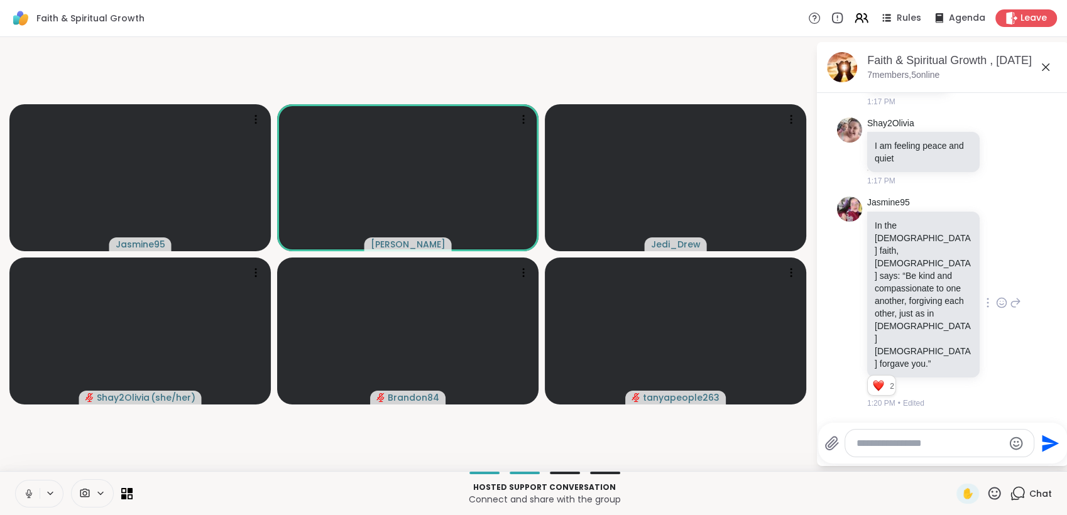
scroll to position [2132, 0]
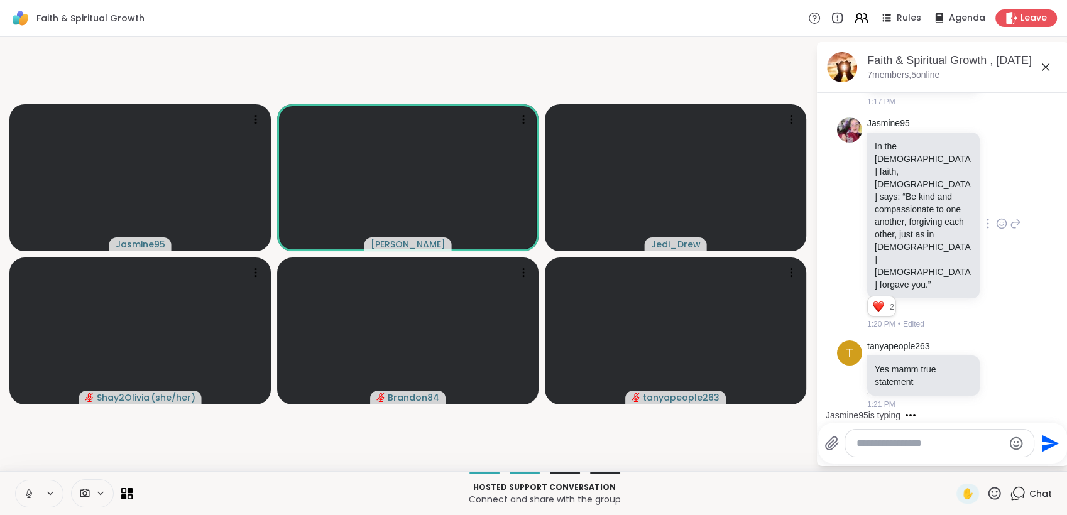
click at [28, 486] on button at bounding box center [28, 494] width 24 height 26
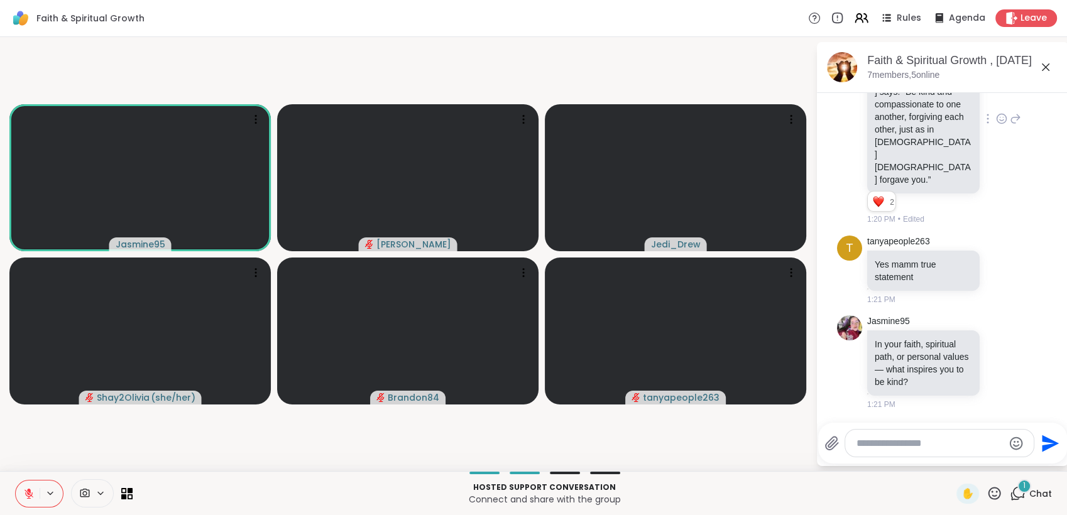
scroll to position [2249, 0]
click at [996, 360] on icon at bounding box center [1001, 362] width 11 height 13
click at [996, 336] on div "Select Reaction: Heart" at bounding box center [1001, 341] width 11 height 11
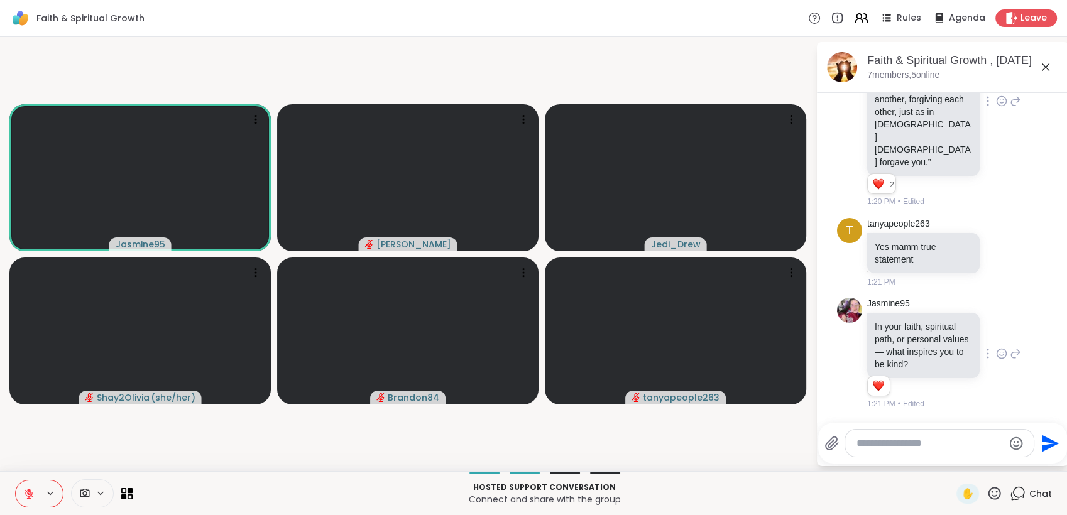
scroll to position [2267, 0]
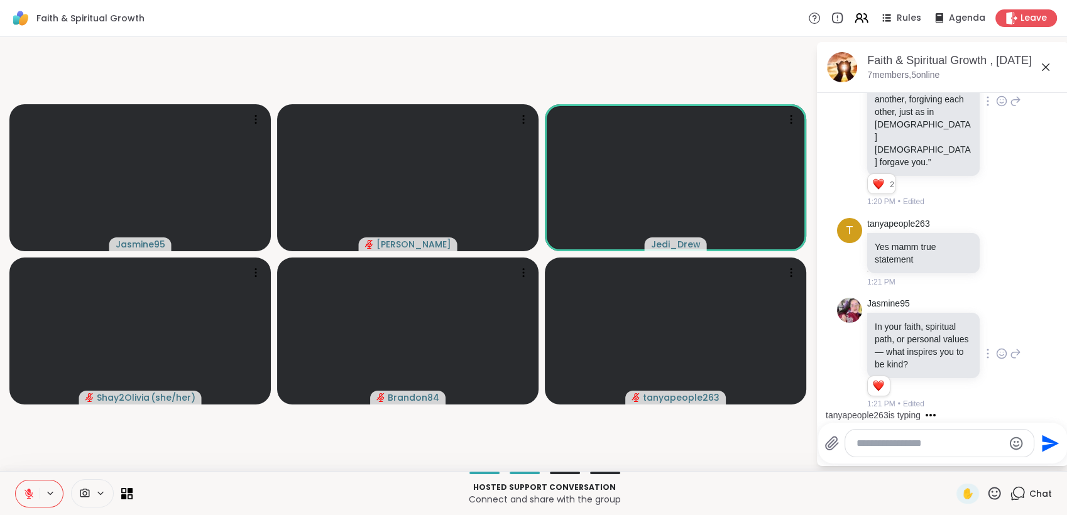
paste textarea "**********"
type textarea "**********"
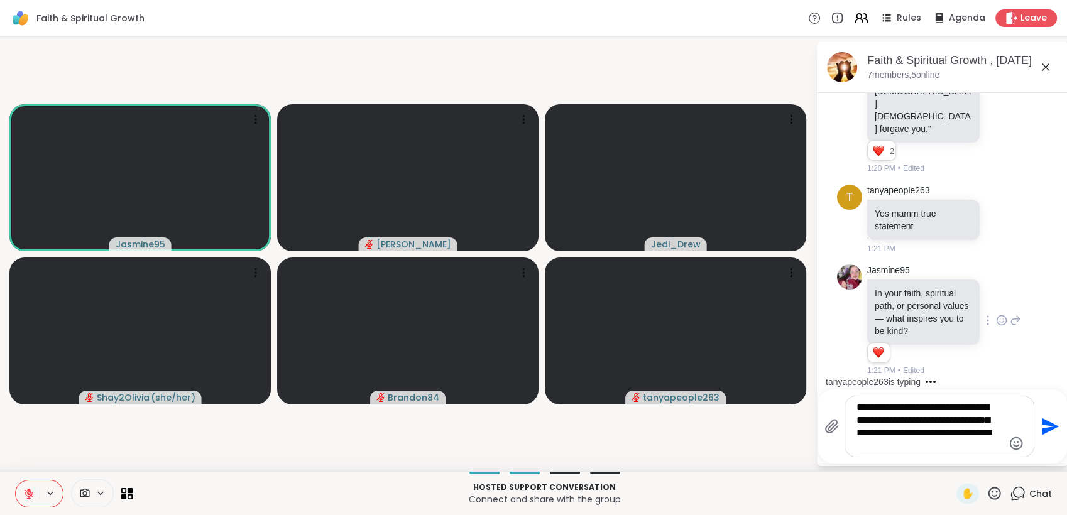
click at [1047, 423] on icon "Send" at bounding box center [1050, 426] width 17 height 17
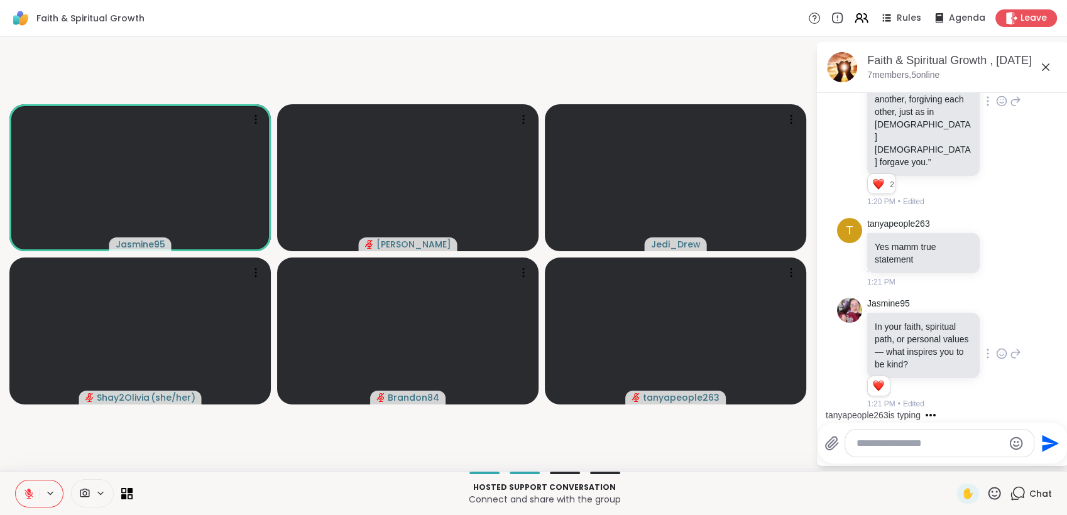
scroll to position [2398, 0]
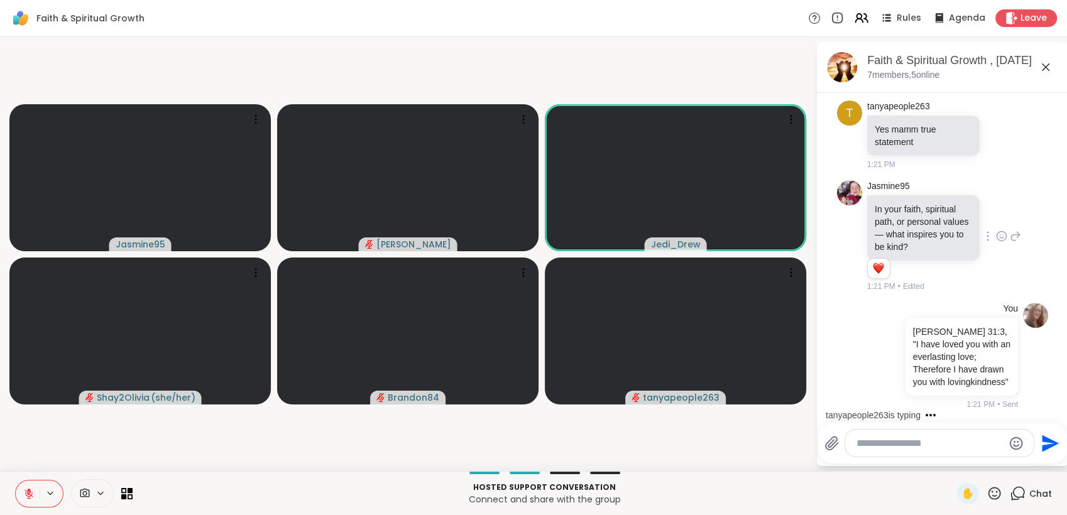
click at [987, 494] on icon at bounding box center [994, 494] width 16 height 16
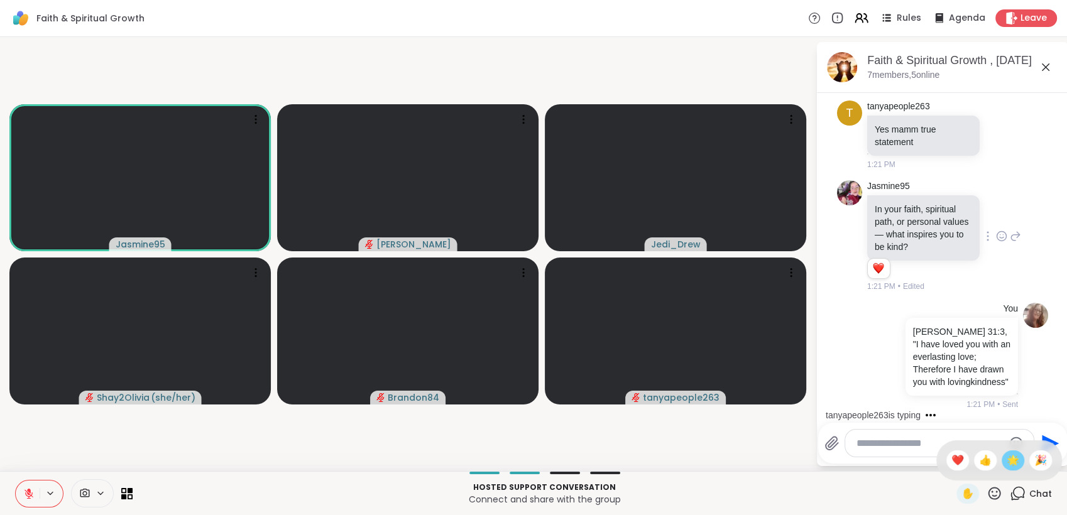
click at [1007, 457] on span "🌟" at bounding box center [1013, 460] width 13 height 15
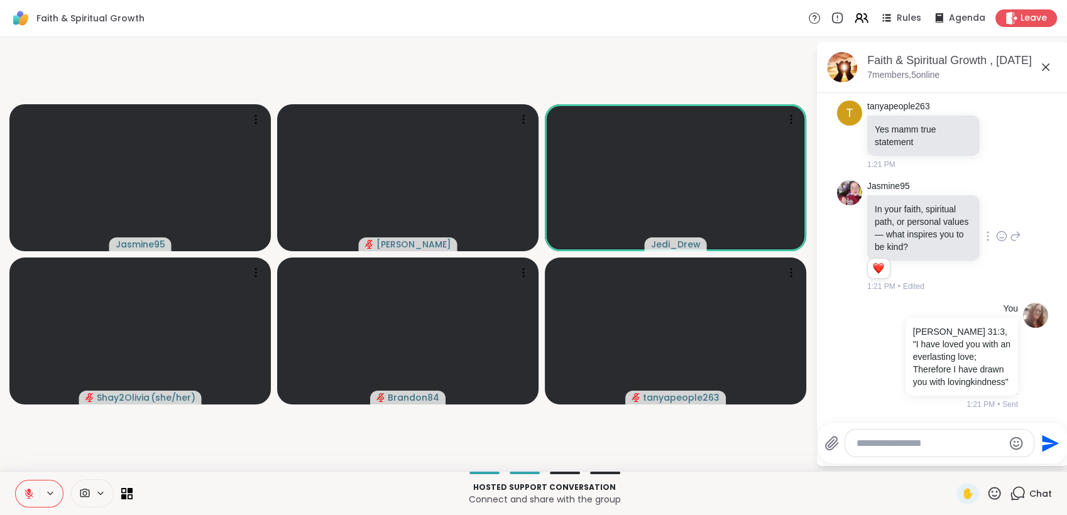
click at [986, 491] on icon at bounding box center [994, 494] width 16 height 16
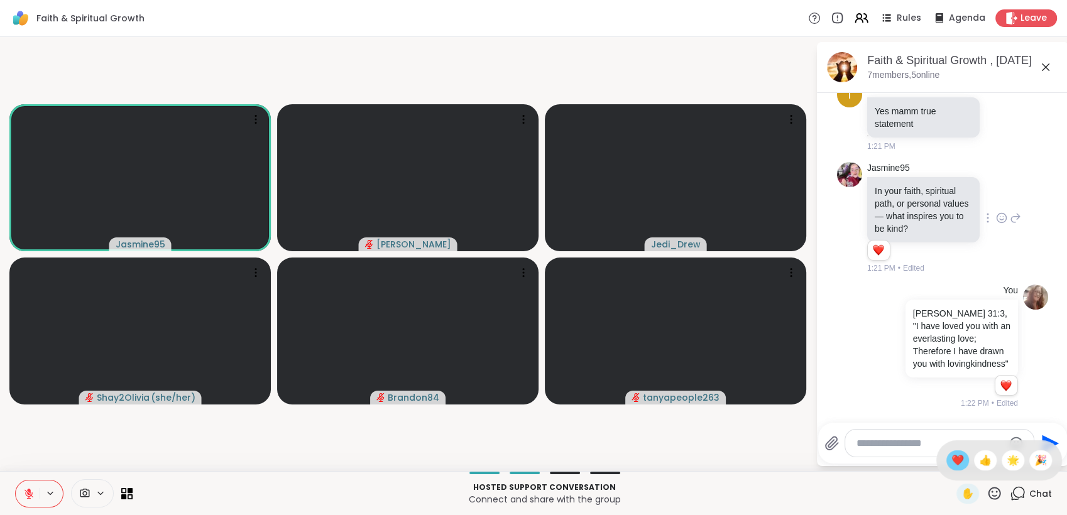
click at [951, 459] on span "❤️" at bounding box center [957, 460] width 13 height 15
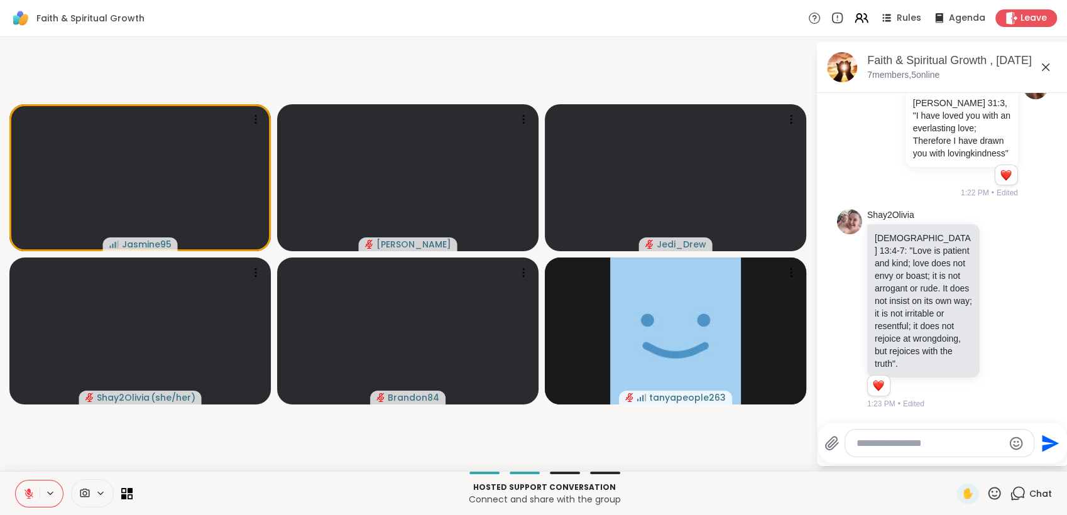
scroll to position [2638, 0]
click at [1020, 239] on div "Shay2Olivia 1 Corinthians 13:4-7: "Love is patient and kind; love does not envy…" at bounding box center [942, 309] width 211 height 210
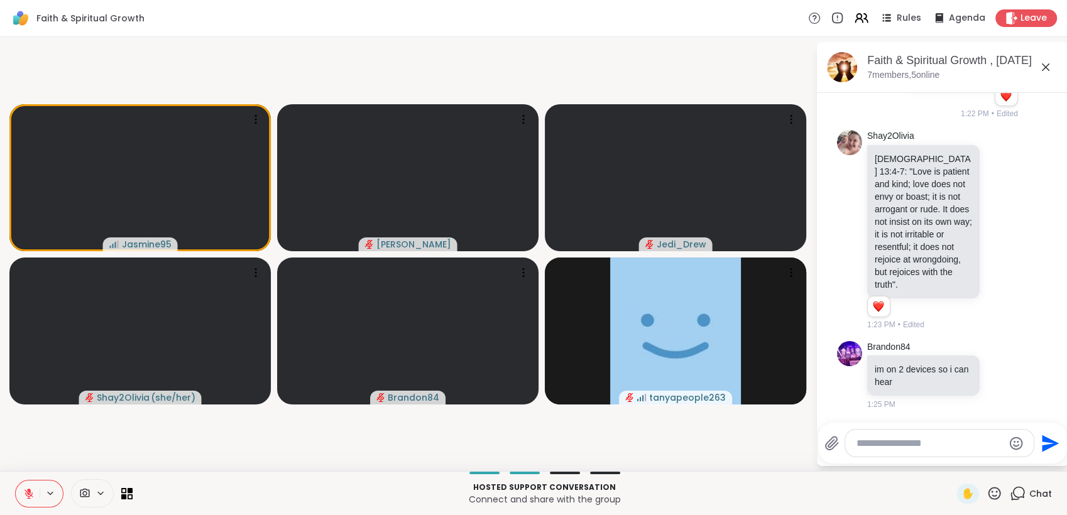
scroll to position [2717, 0]
click at [944, 437] on textarea "Type your message" at bounding box center [929, 443] width 146 height 13
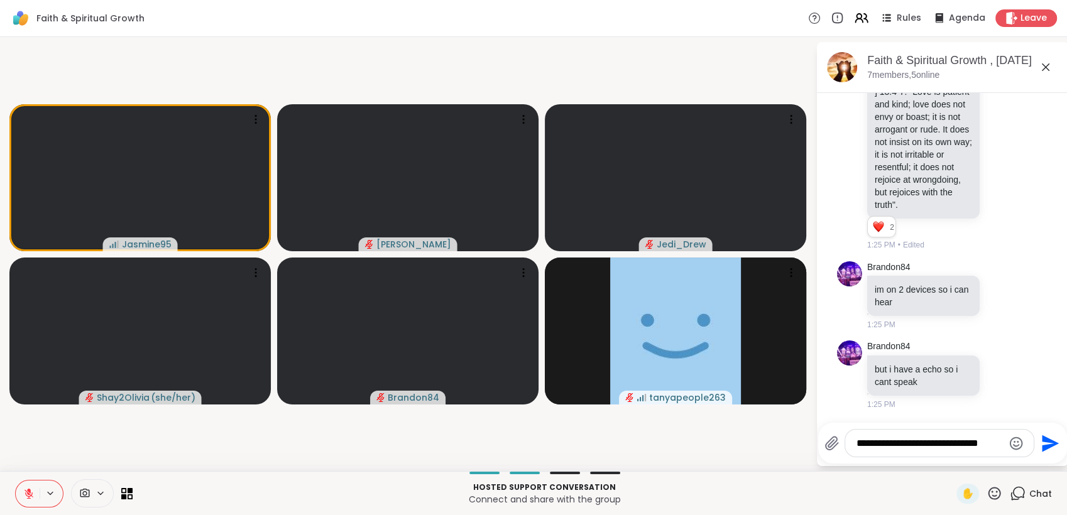
type textarea "**********"
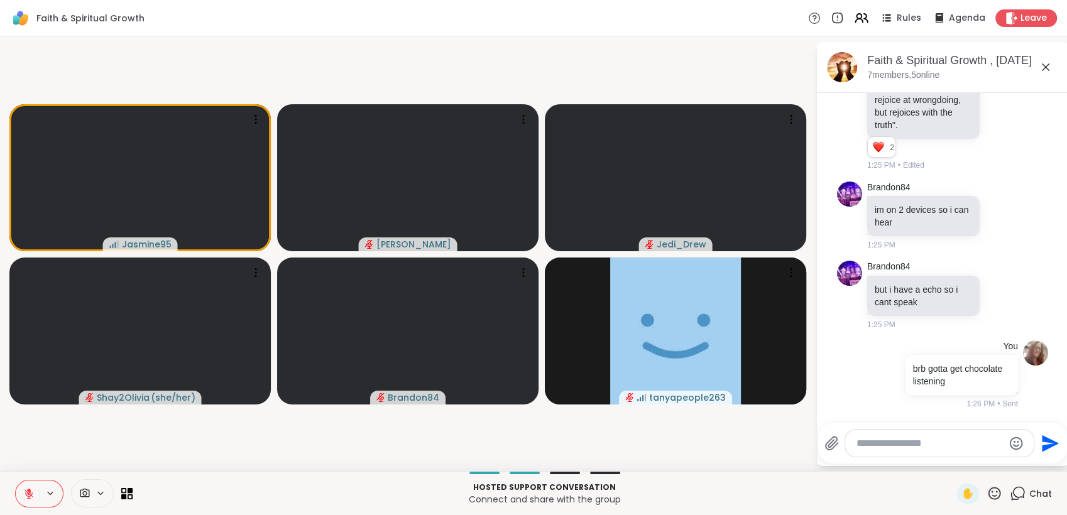
scroll to position [2876, 0]
click at [31, 484] on button at bounding box center [28, 494] width 24 height 26
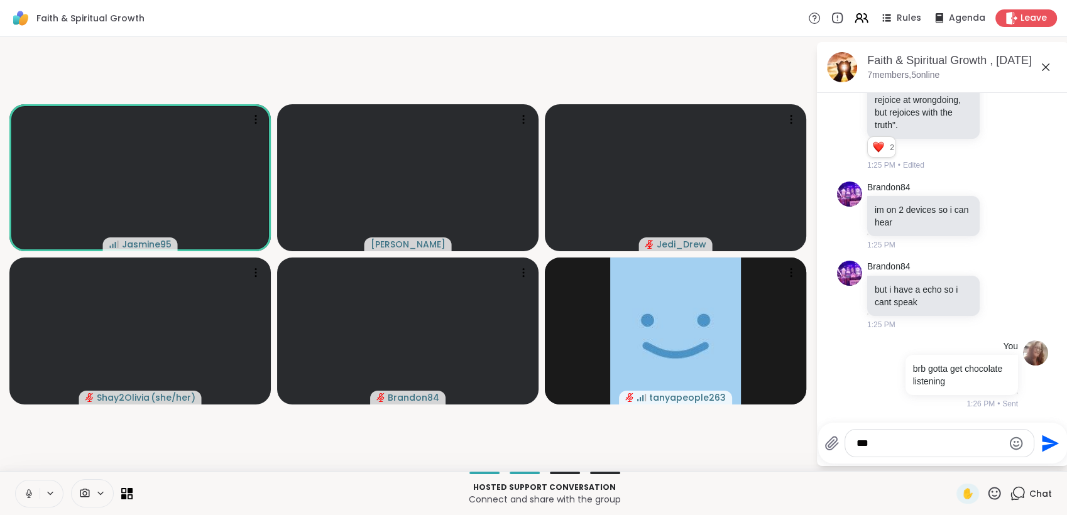
click at [26, 494] on icon at bounding box center [29, 494] width 6 height 4
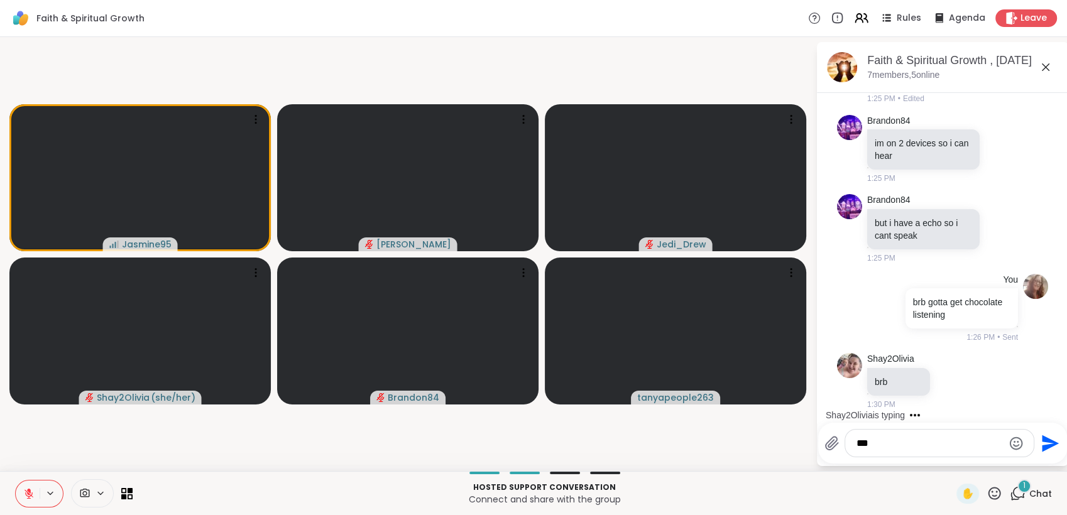
scroll to position [2943, 0]
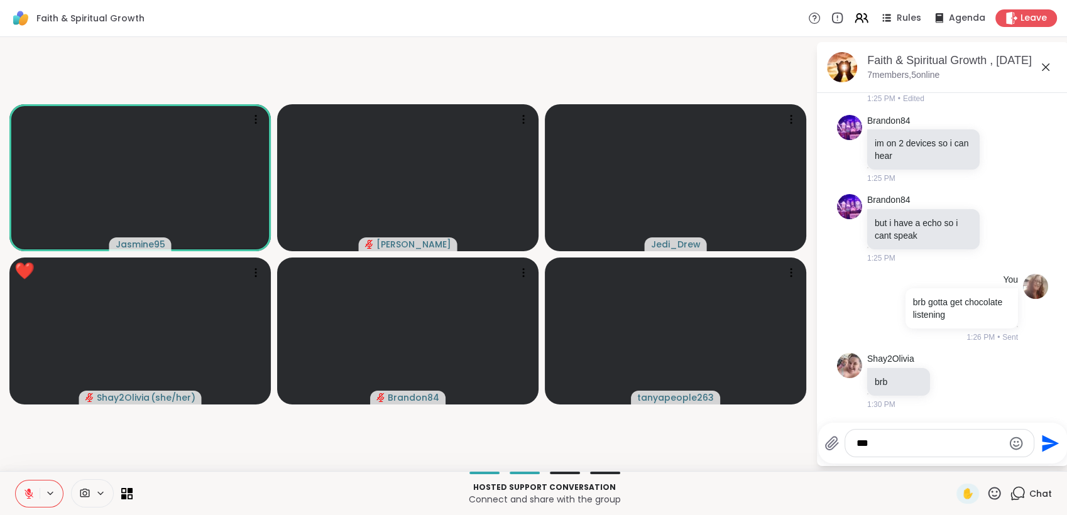
click at [28, 493] on icon at bounding box center [28, 493] width 11 height 11
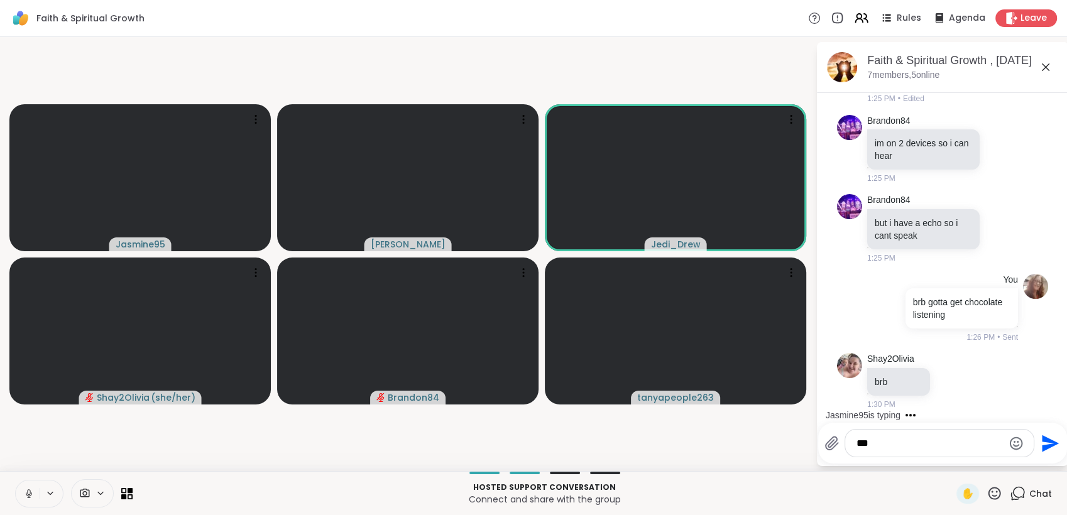
scroll to position [3035, 0]
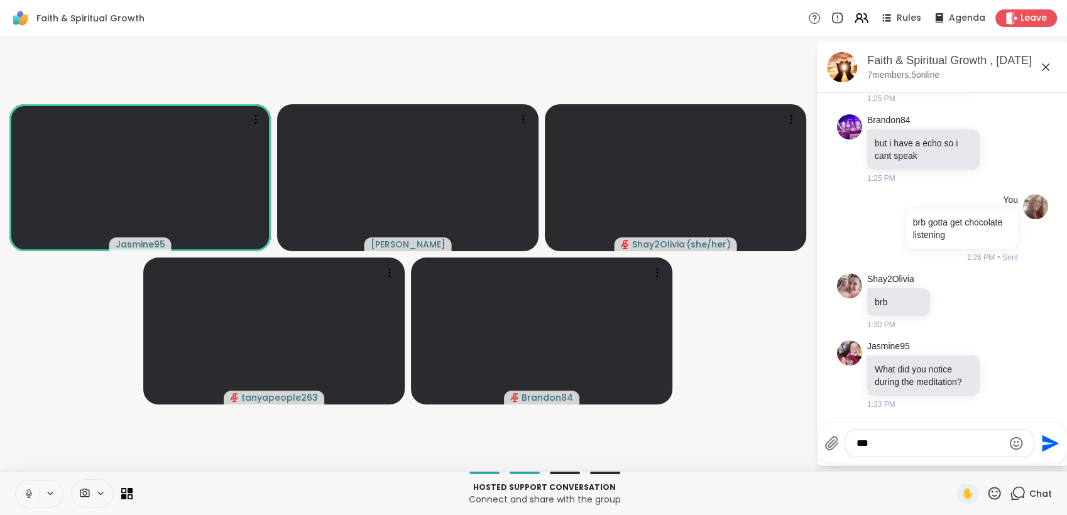
click at [28, 493] on icon at bounding box center [28, 493] width 11 height 11
click at [25, 489] on icon at bounding box center [28, 493] width 11 height 11
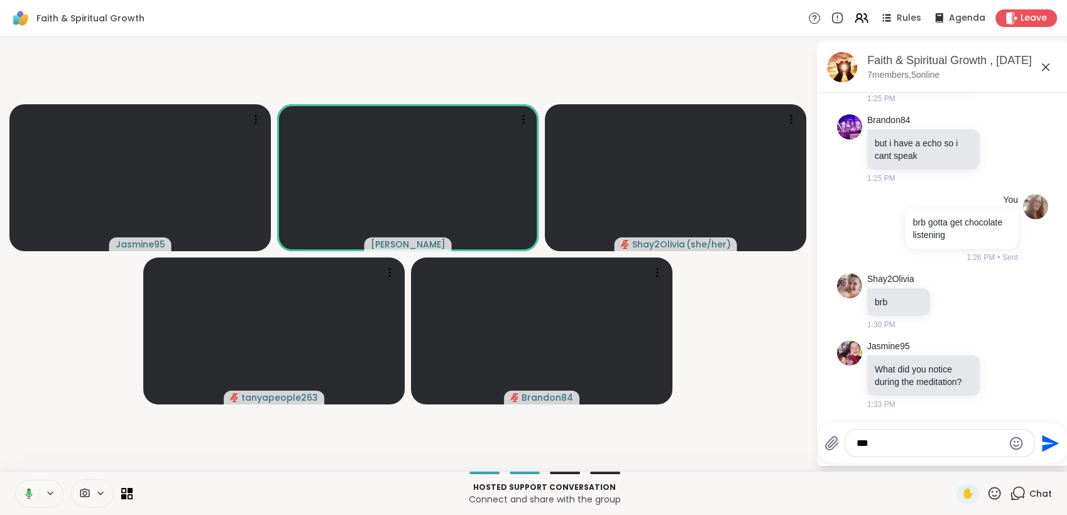
scroll to position [3177, 0]
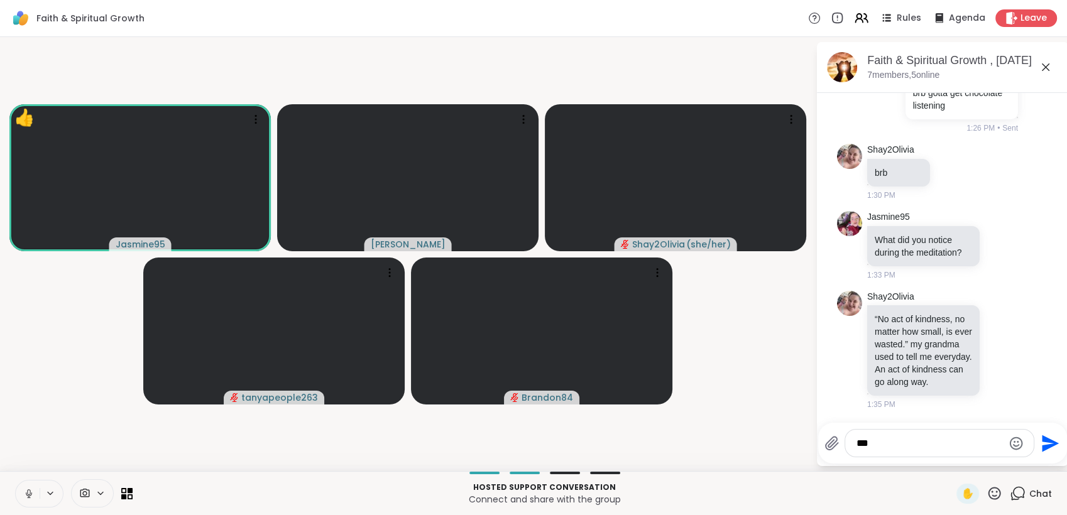
click at [28, 496] on icon at bounding box center [29, 494] width 6 height 4
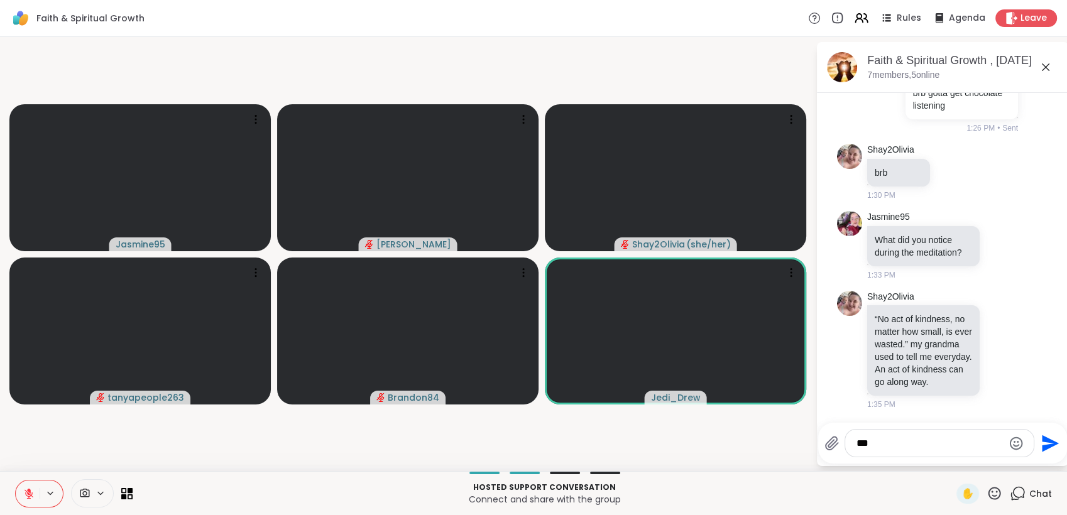
click at [19, 491] on button at bounding box center [28, 494] width 24 height 26
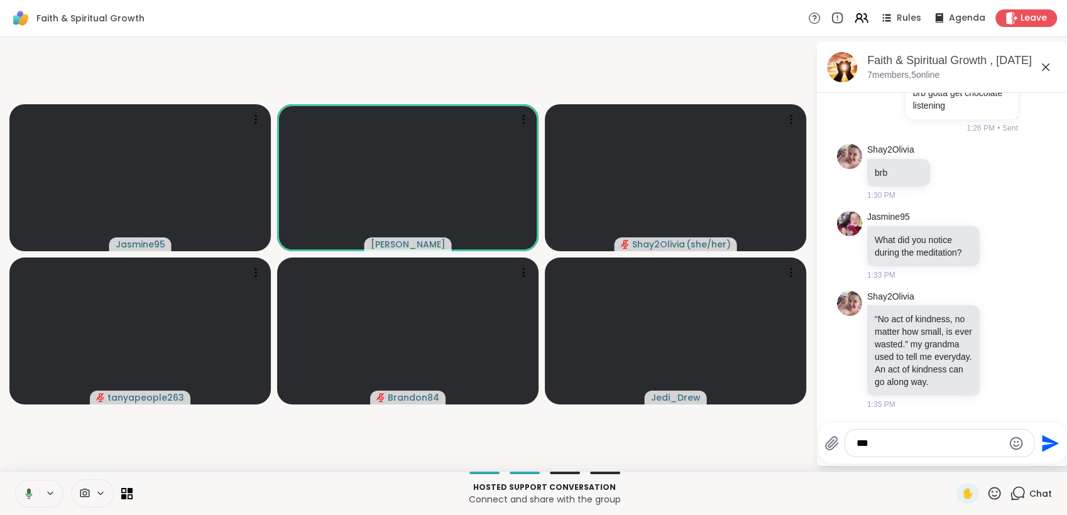
click at [19, 491] on button at bounding box center [27, 494] width 26 height 26
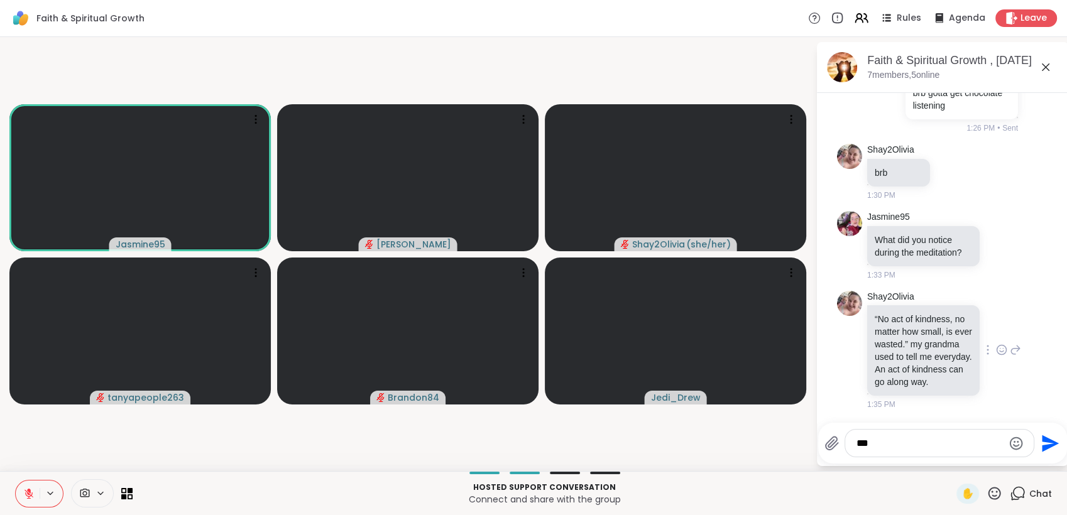
click at [997, 348] on icon at bounding box center [1001, 349] width 9 height 9
click at [996, 324] on div "Select Reaction: Heart" at bounding box center [1001, 329] width 11 height 11
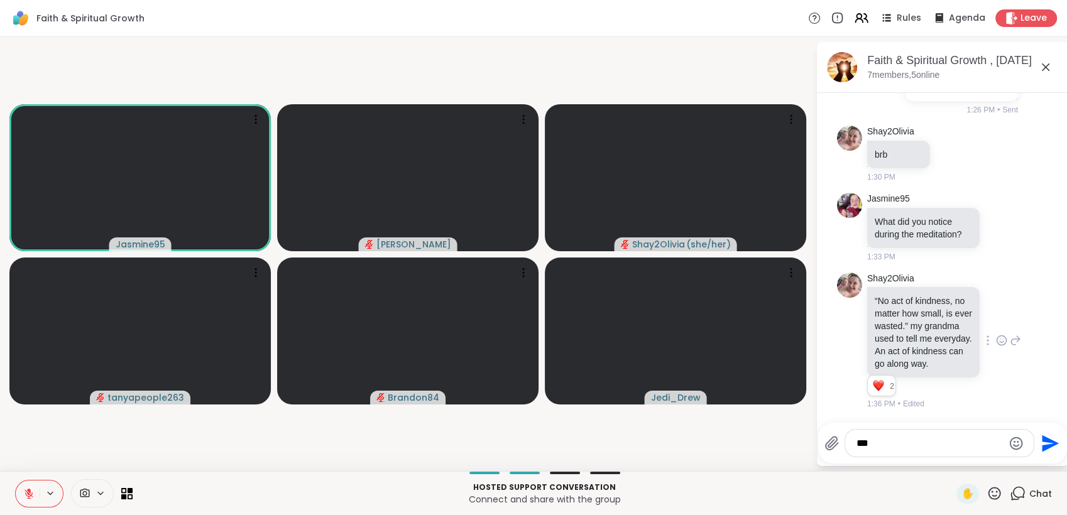
click at [988, 488] on icon at bounding box center [994, 493] width 13 height 13
click at [951, 457] on span "❤️" at bounding box center [957, 460] width 13 height 15
drag, startPoint x: 945, startPoint y: 457, endPoint x: 542, endPoint y: 530, distance: 409.8
click at [542, 515] on html "Faith & Spiritual Growth Rules Agenda Leave Jasmine95 dodi Shay2Olivia ( she/he…" at bounding box center [533, 257] width 1067 height 515
click at [32, 486] on button at bounding box center [28, 494] width 24 height 26
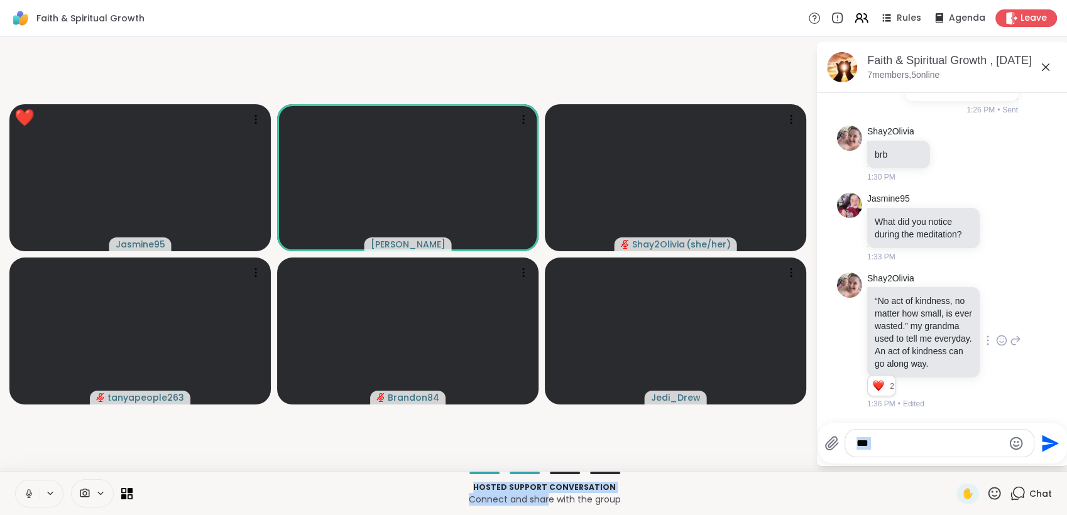
click at [32, 486] on button at bounding box center [28, 494] width 24 height 26
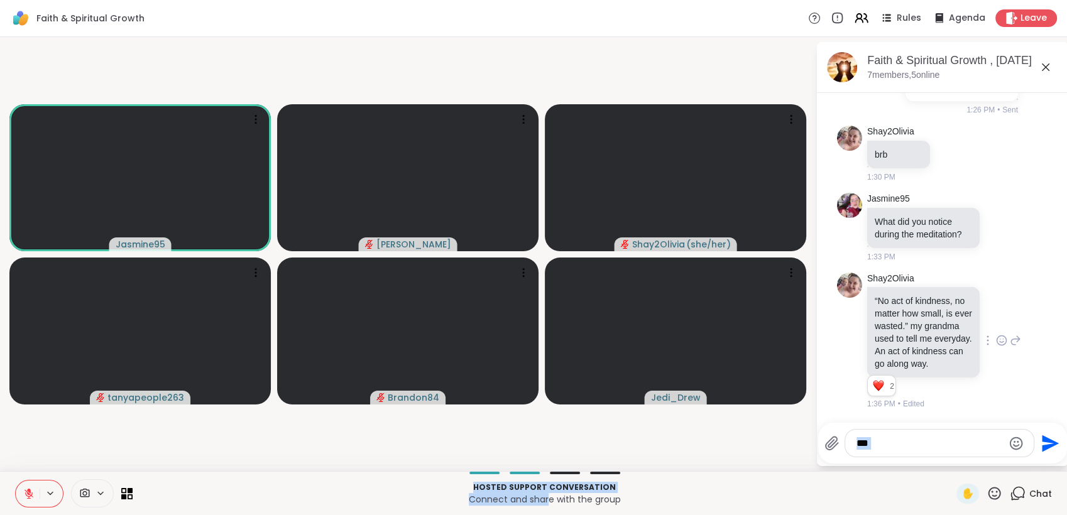
click at [32, 486] on button at bounding box center [28, 494] width 24 height 26
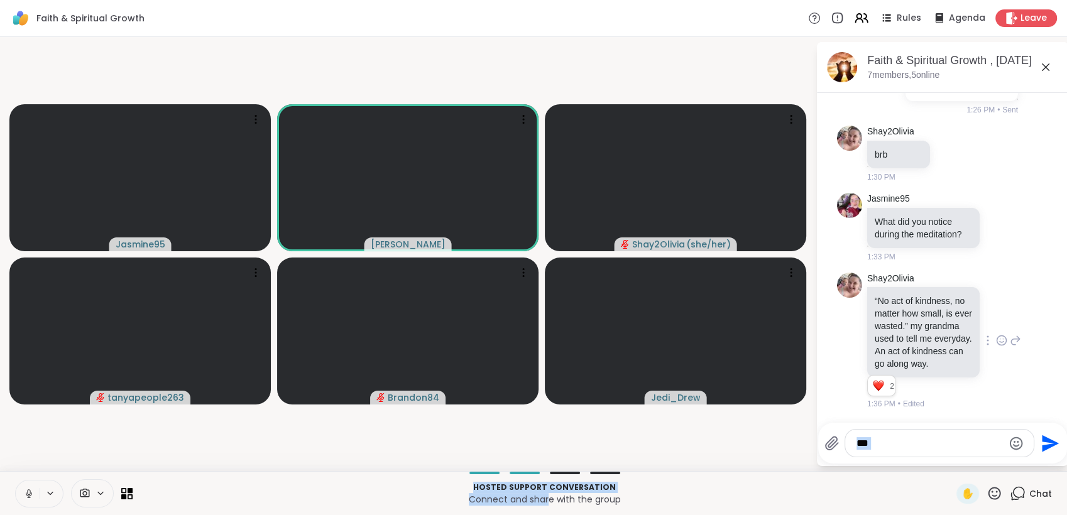
scroll to position [3473, 0]
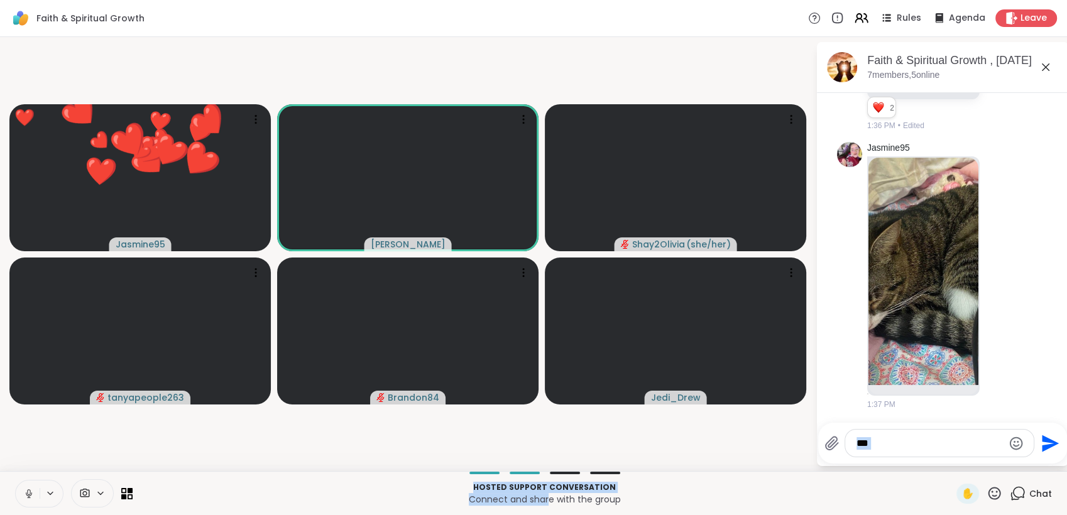
click at [32, 486] on button at bounding box center [28, 494] width 24 height 26
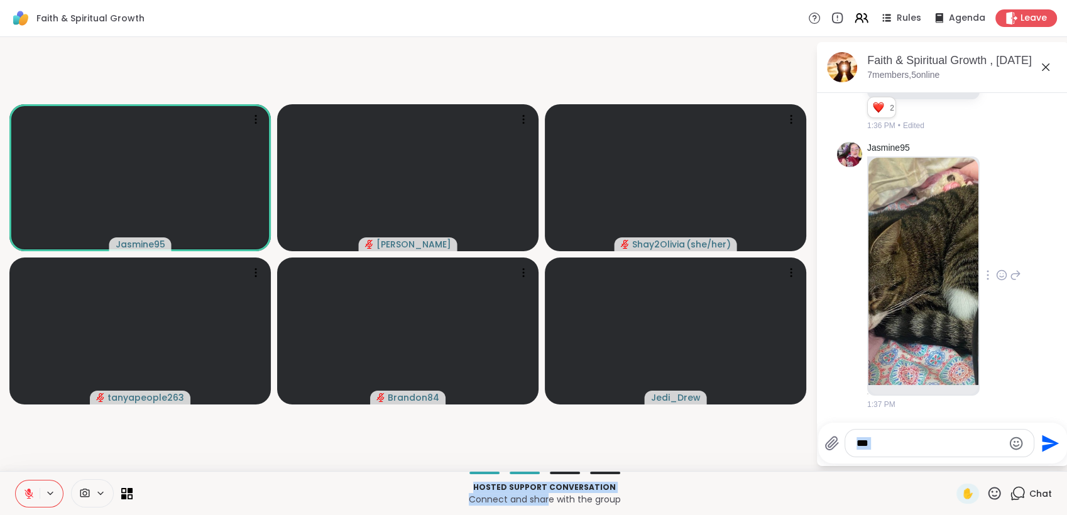
click at [903, 234] on img at bounding box center [923, 271] width 110 height 227
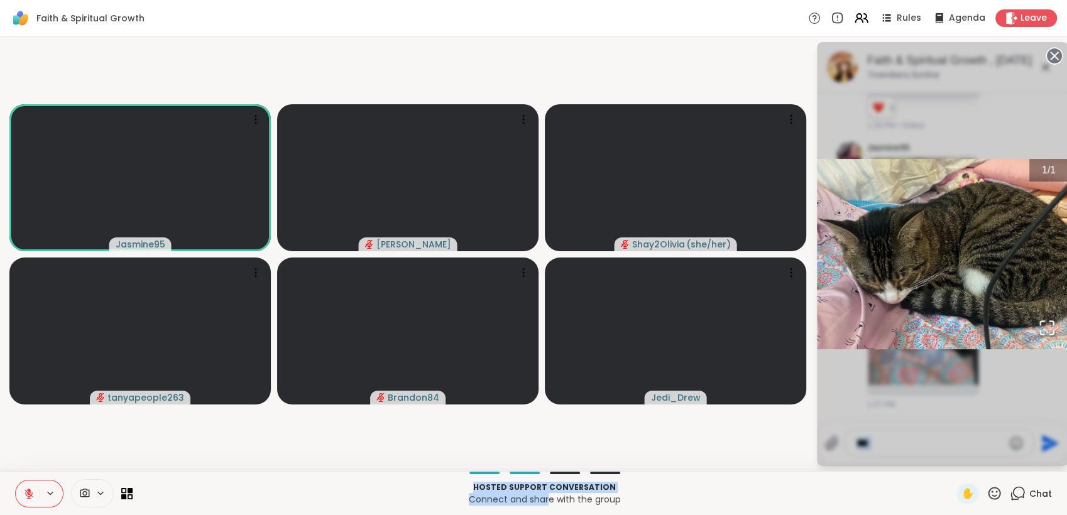
click at [1053, 50] on circle at bounding box center [1054, 55] width 15 height 15
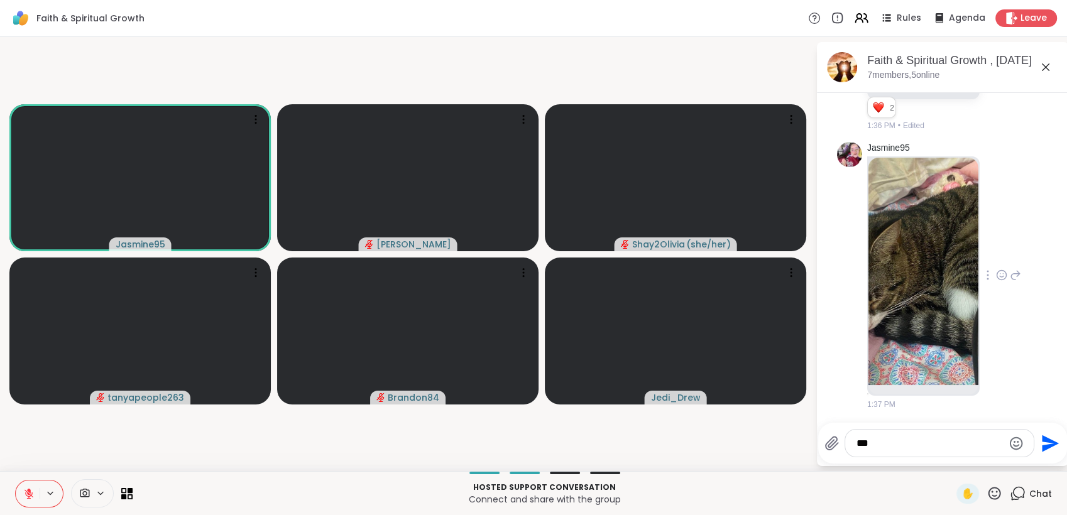
click at [996, 273] on icon at bounding box center [1001, 275] width 11 height 13
click at [996, 250] on div "Select Reaction: Heart" at bounding box center [1001, 254] width 11 height 11
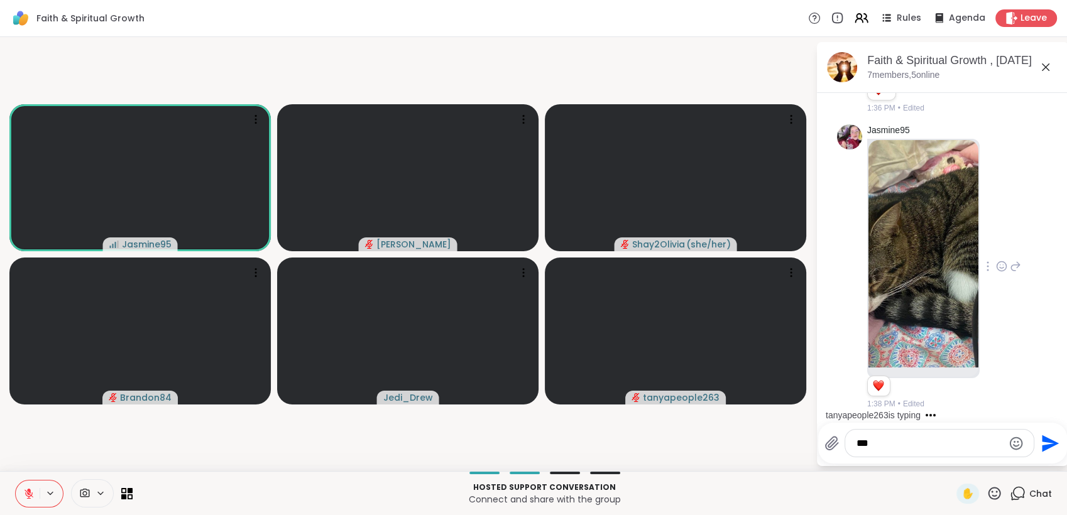
scroll to position [3559, 0]
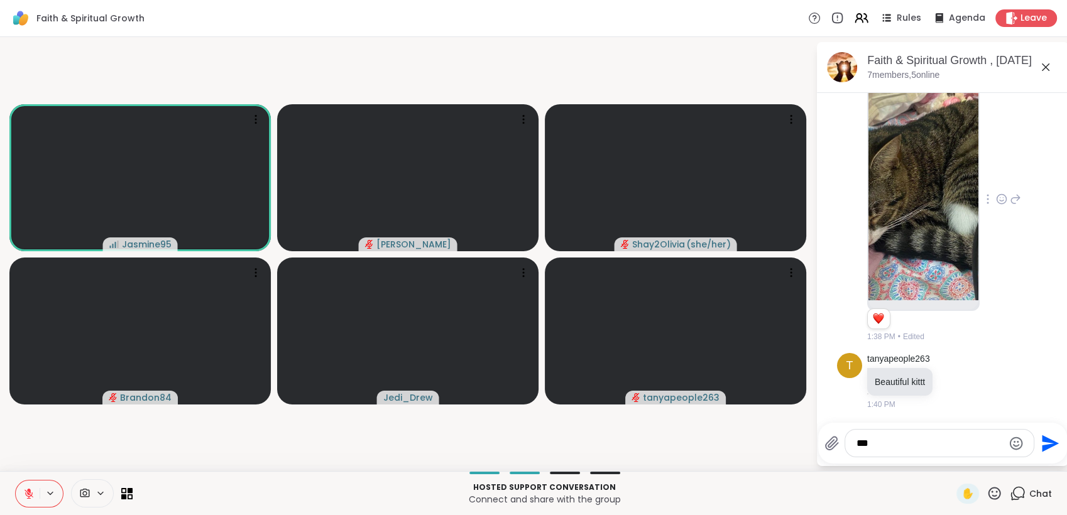
click at [31, 486] on button at bounding box center [28, 494] width 24 height 26
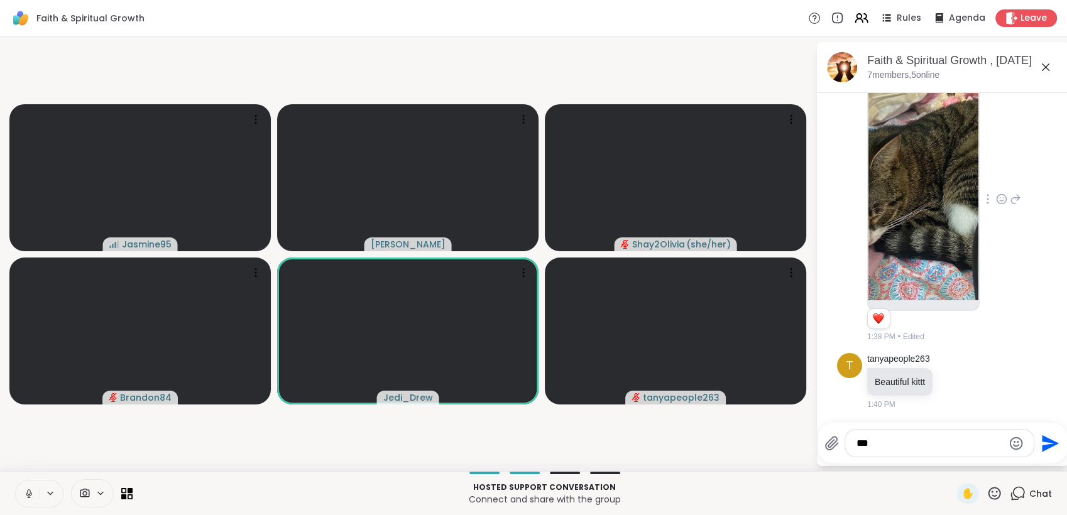
click at [31, 486] on button at bounding box center [28, 494] width 24 height 26
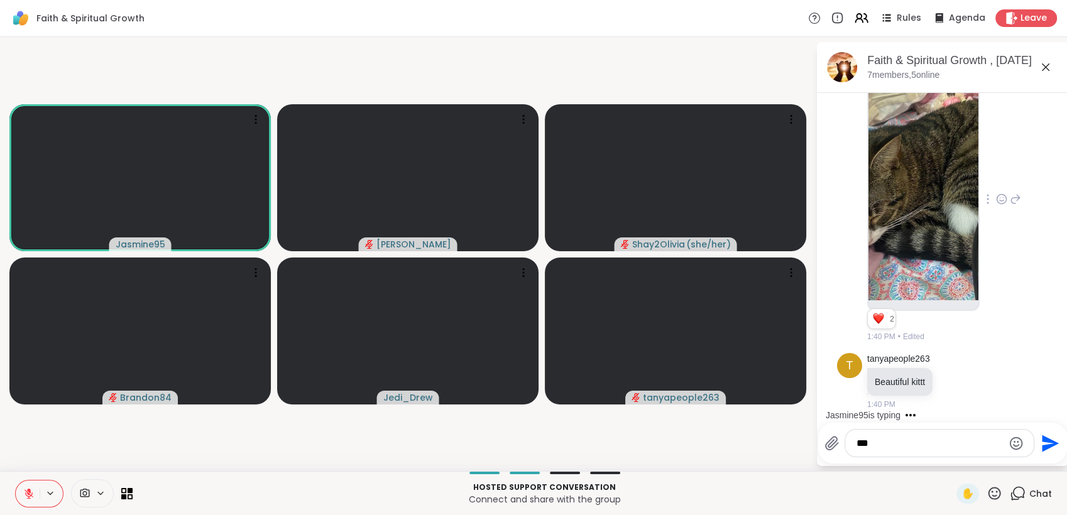
click at [31, 486] on button at bounding box center [28, 494] width 24 height 26
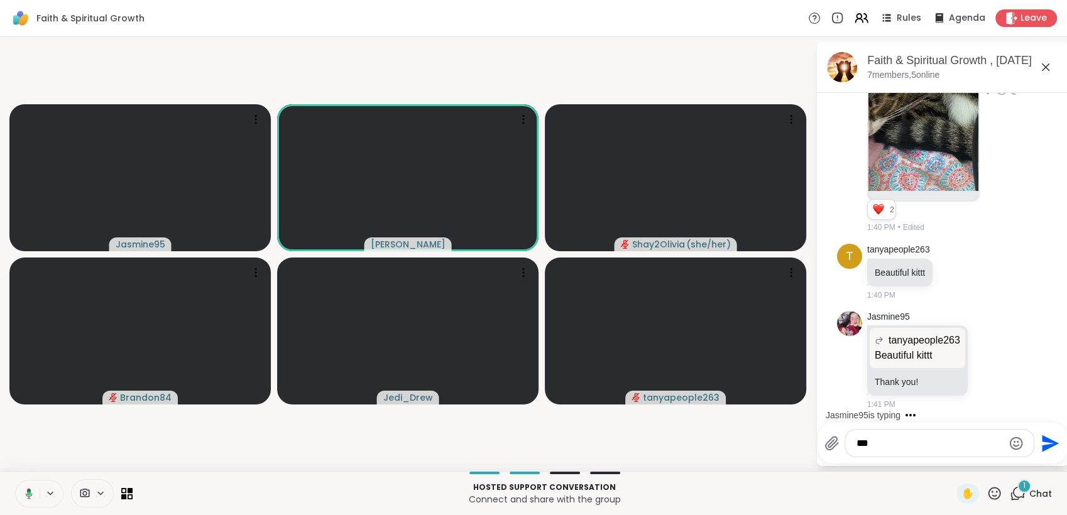
scroll to position [3668, 0]
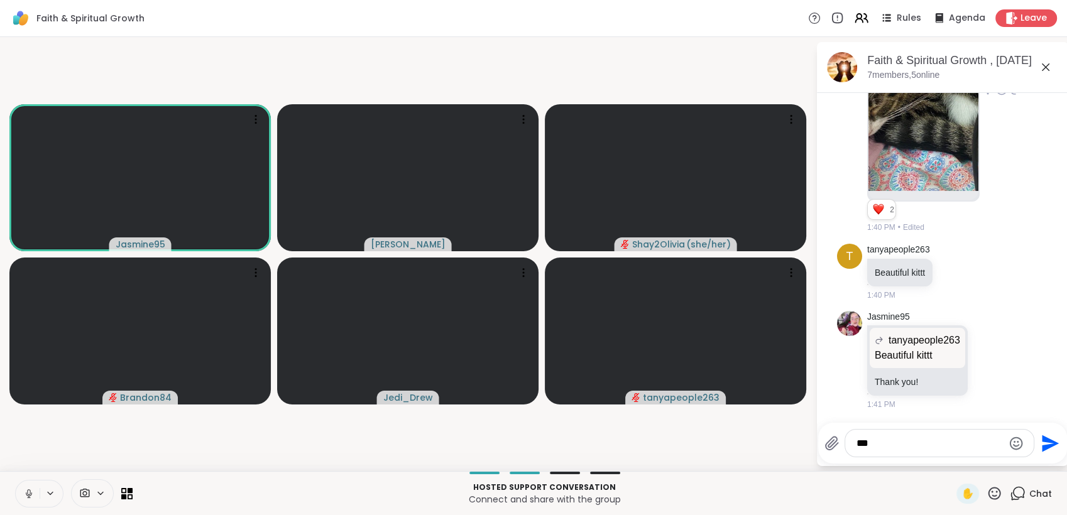
click at [31, 486] on button at bounding box center [28, 494] width 24 height 26
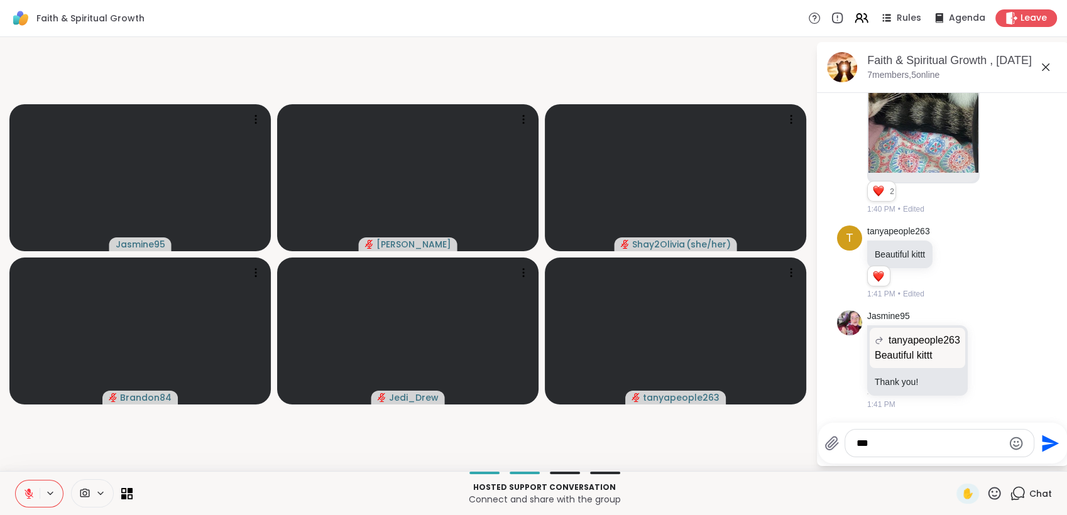
click at [31, 486] on button at bounding box center [28, 494] width 24 height 26
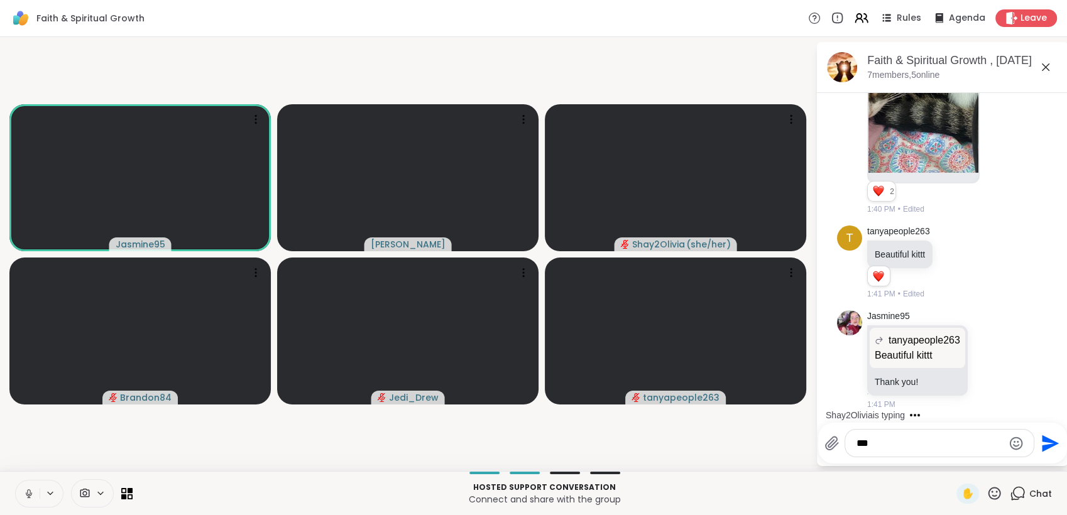
scroll to position [3778, 0]
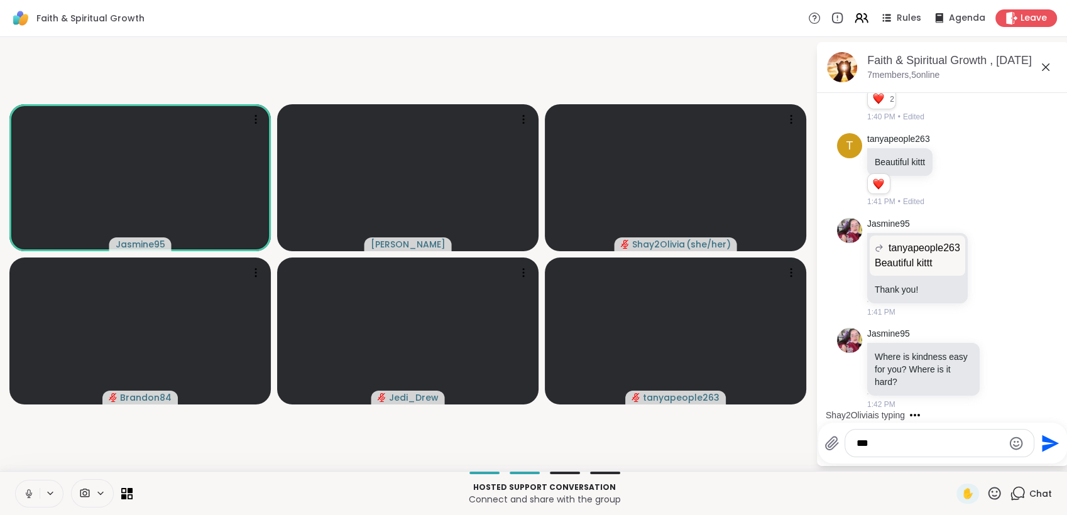
click at [31, 486] on button at bounding box center [28, 494] width 24 height 26
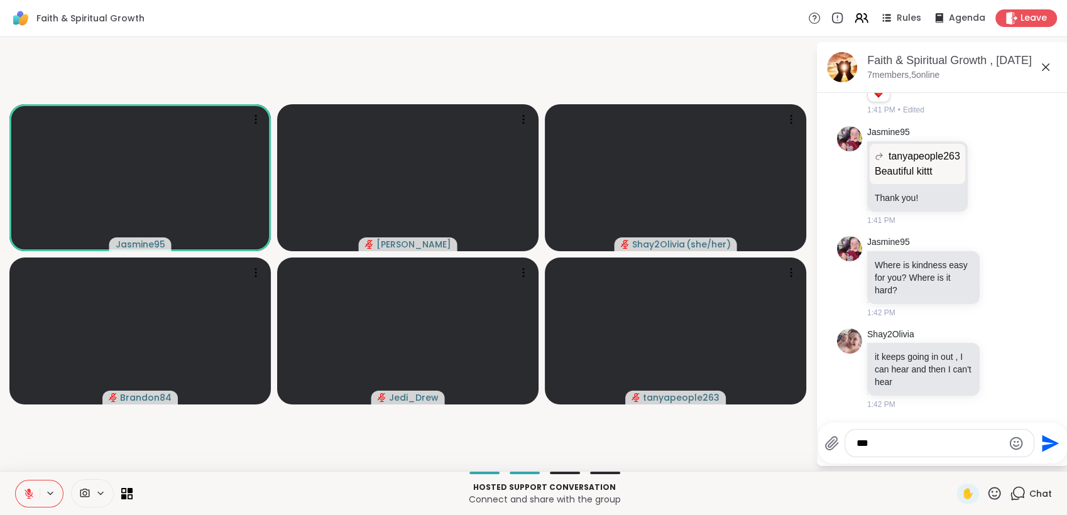
click at [31, 486] on button at bounding box center [28, 494] width 24 height 26
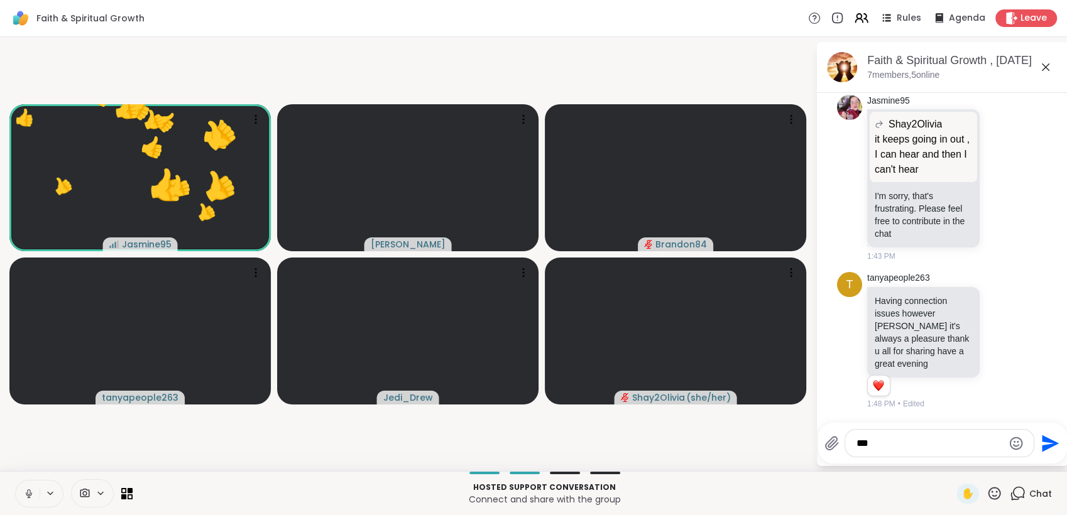
scroll to position [4500, 0]
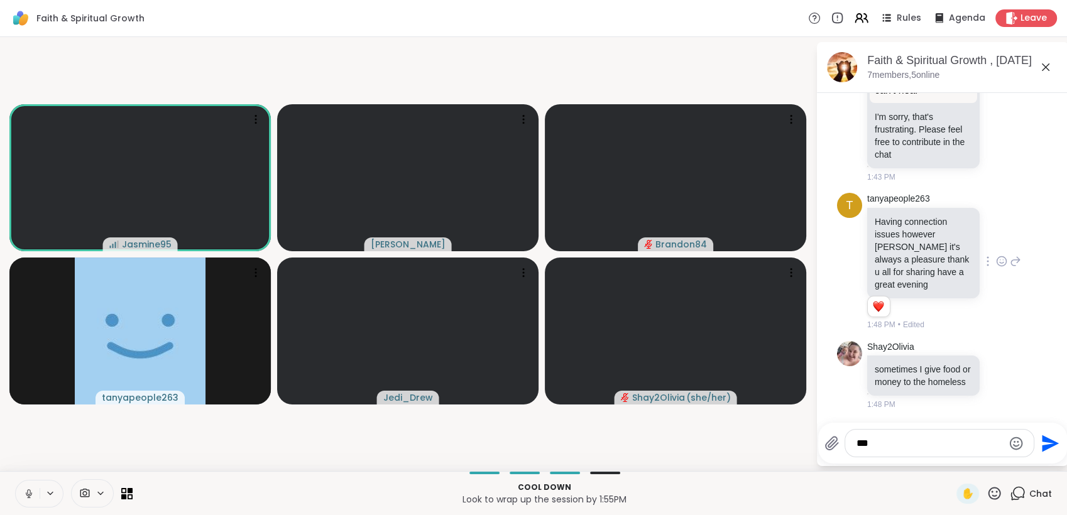
click at [1010, 254] on icon at bounding box center [1015, 261] width 11 height 15
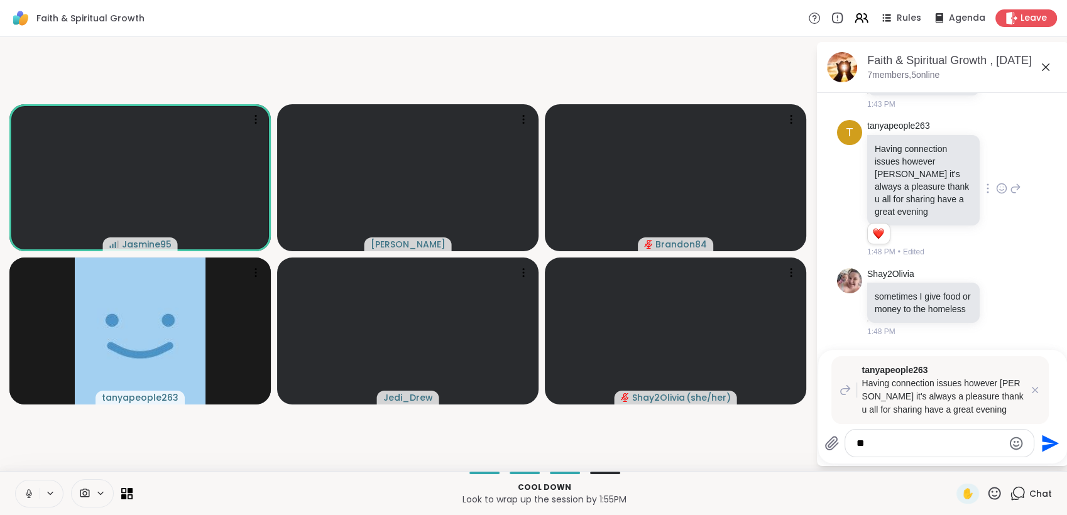
type textarea "*"
type textarea "**********"
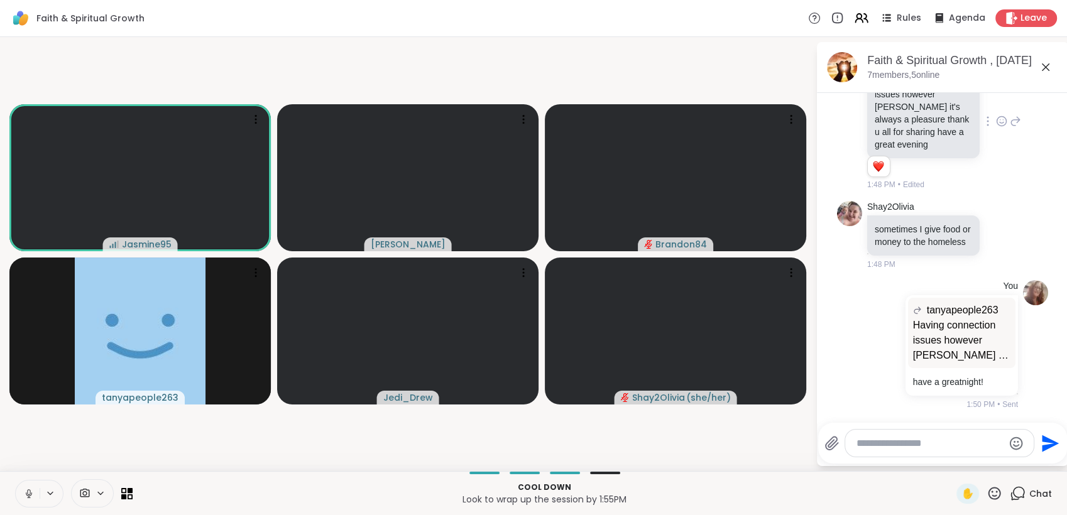
scroll to position [4639, 0]
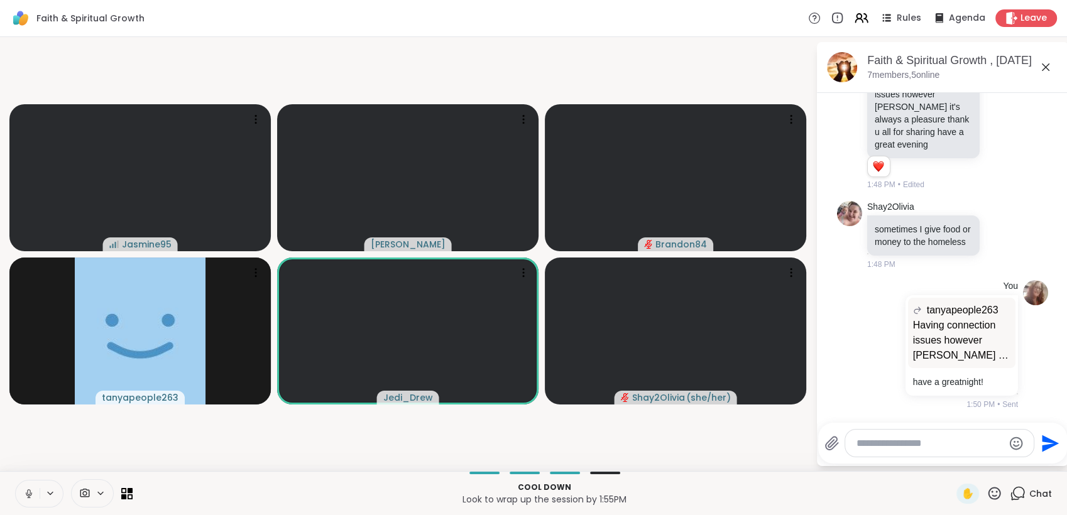
click at [986, 488] on icon at bounding box center [994, 494] width 16 height 16
click at [949, 457] on div "❤️" at bounding box center [957, 460] width 23 height 20
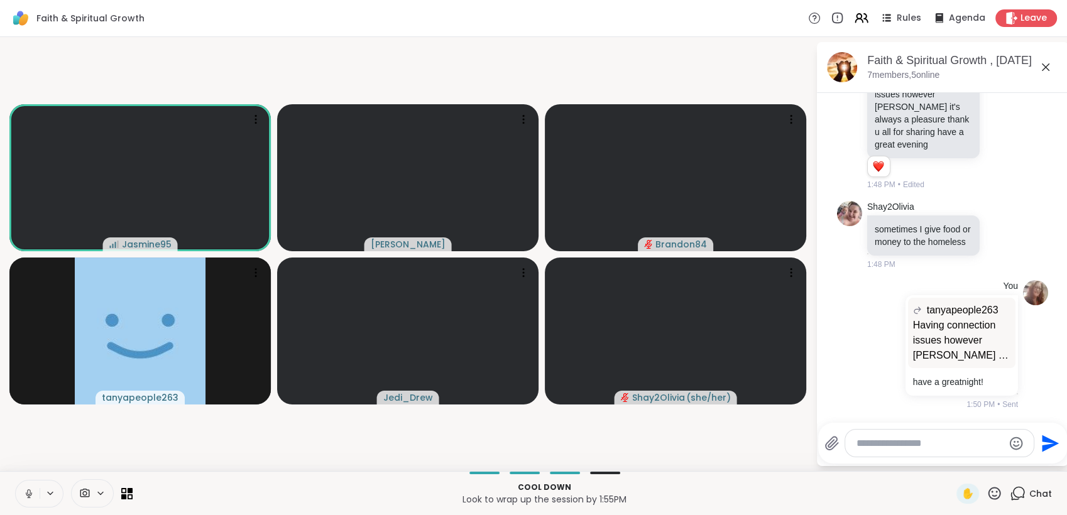
click at [20, 491] on button at bounding box center [28, 494] width 24 height 26
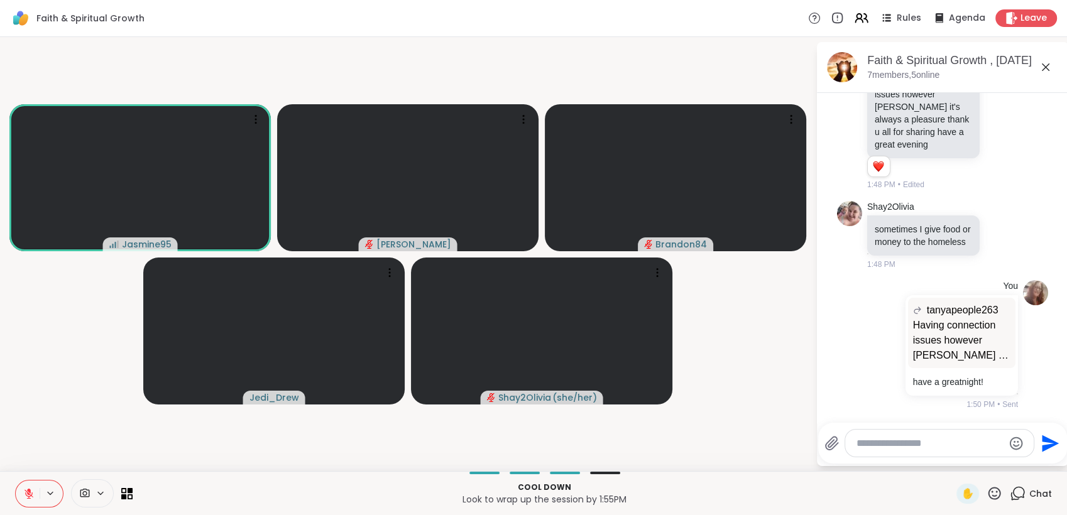
click at [20, 491] on button at bounding box center [28, 494] width 24 height 26
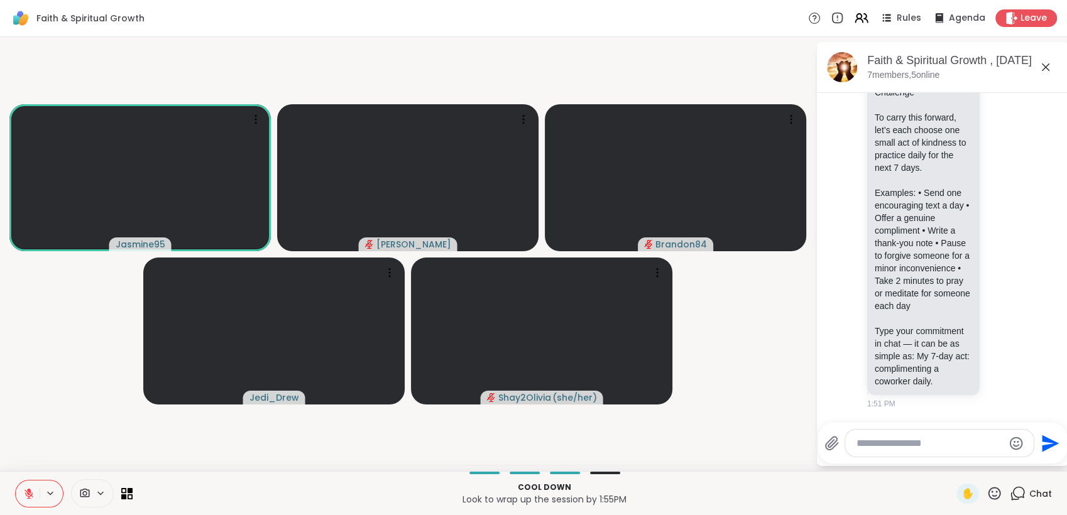
scroll to position [5033, 0]
click at [893, 447] on textarea "Type your message" at bounding box center [929, 443] width 146 height 13
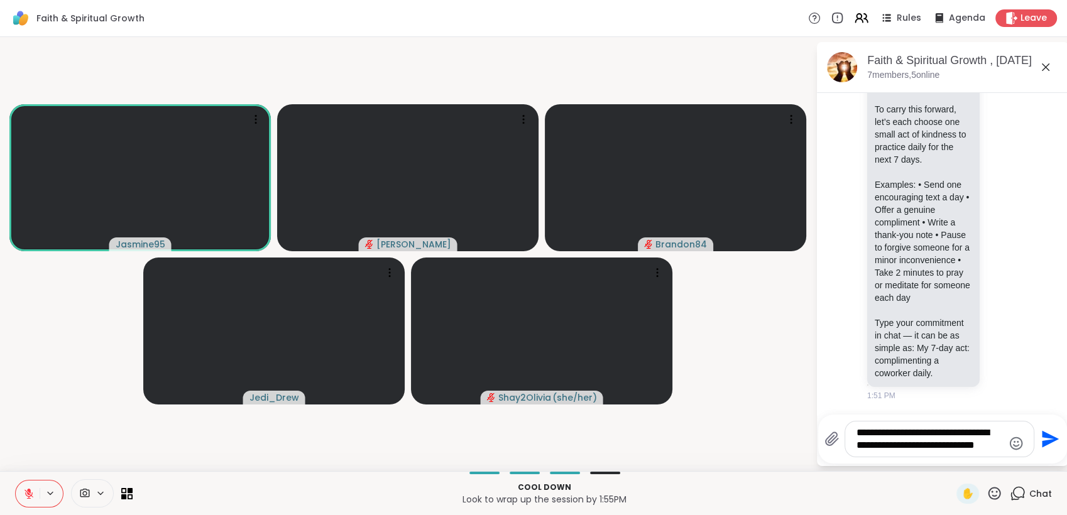
scroll to position [0, 0]
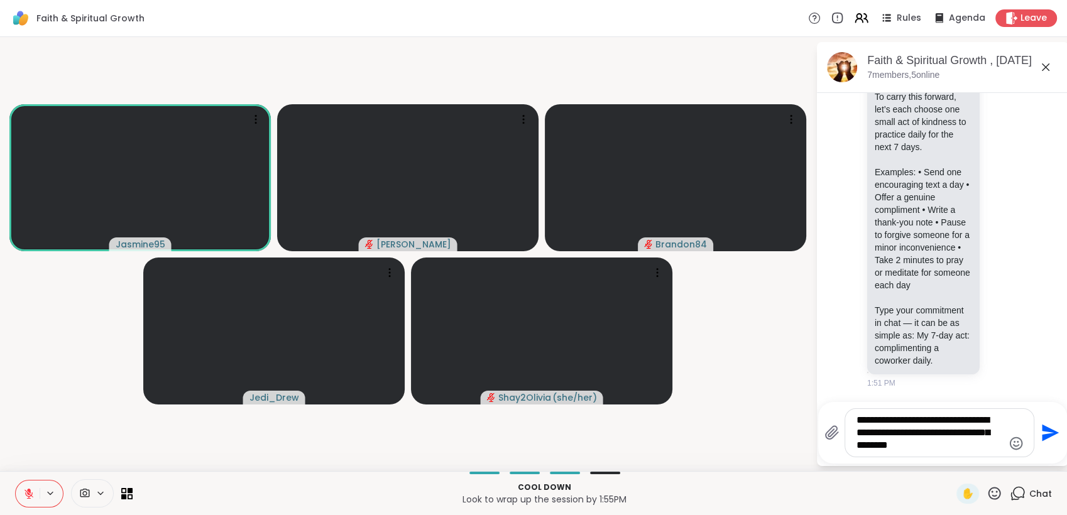
type textarea "**********"
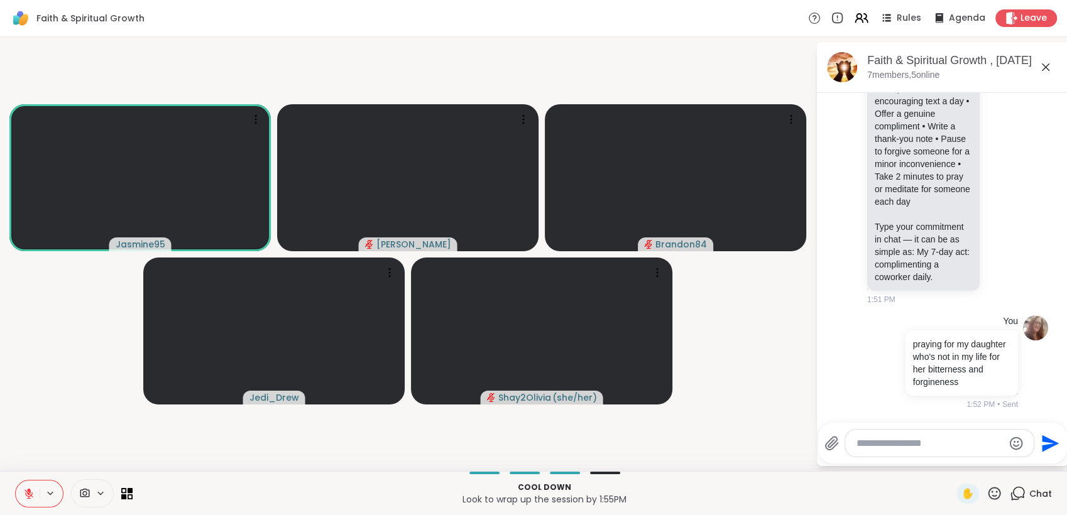
scroll to position [5150, 0]
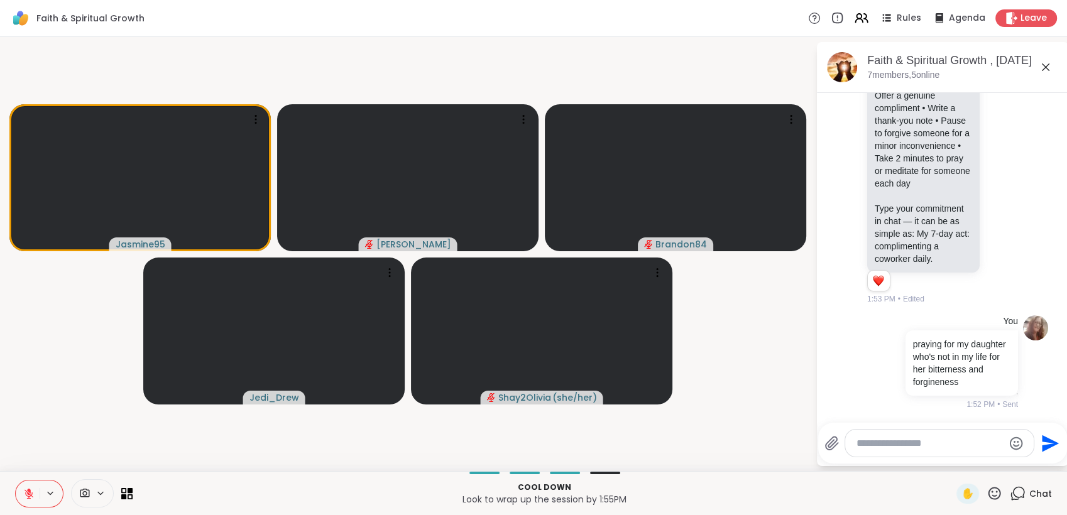
click at [30, 489] on icon at bounding box center [29, 490] width 4 height 5
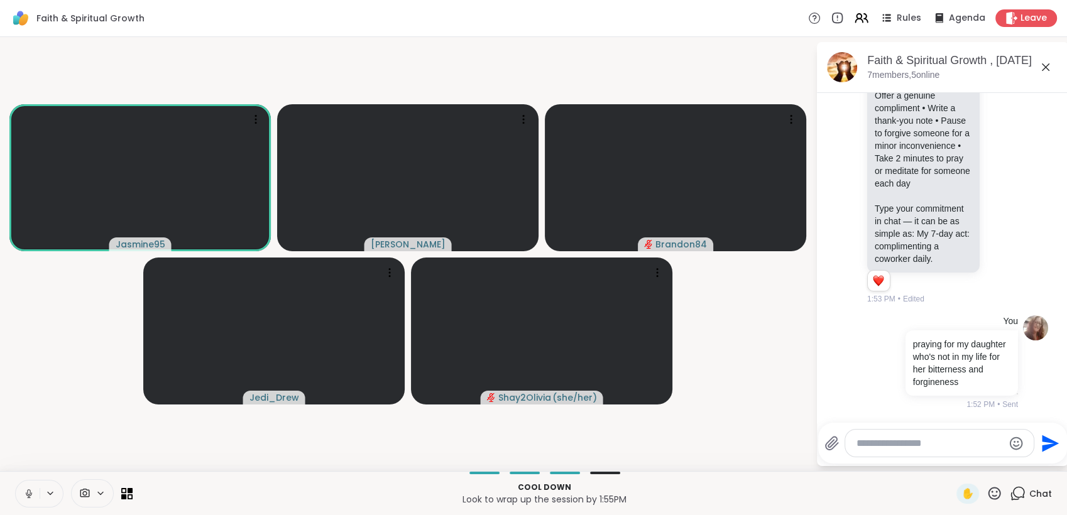
click at [30, 489] on icon at bounding box center [28, 493] width 11 height 11
click at [878, 447] on textarea "Type your message" at bounding box center [929, 443] width 146 height 13
type textarea "**********"
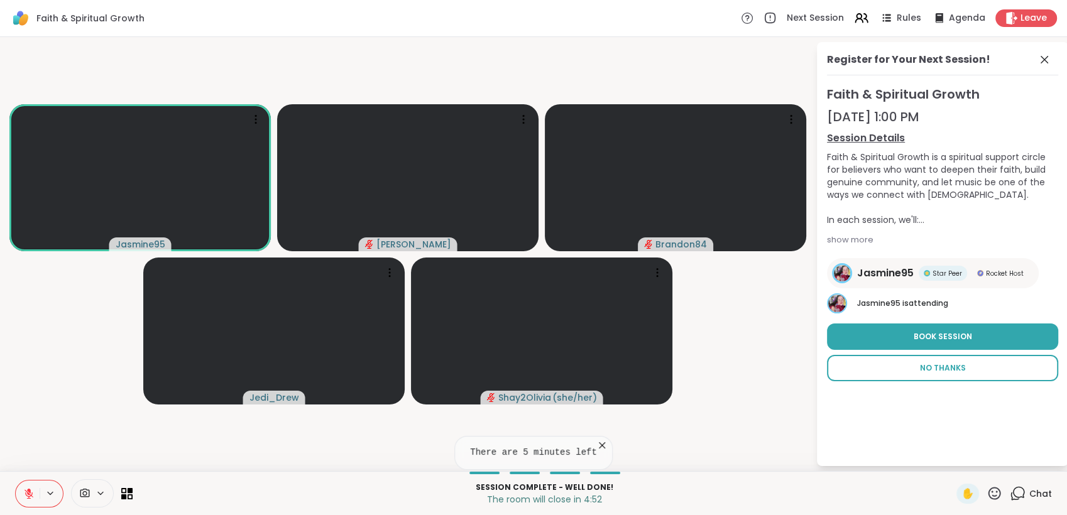
click at [945, 376] on button "No Thanks" at bounding box center [942, 368] width 231 height 26
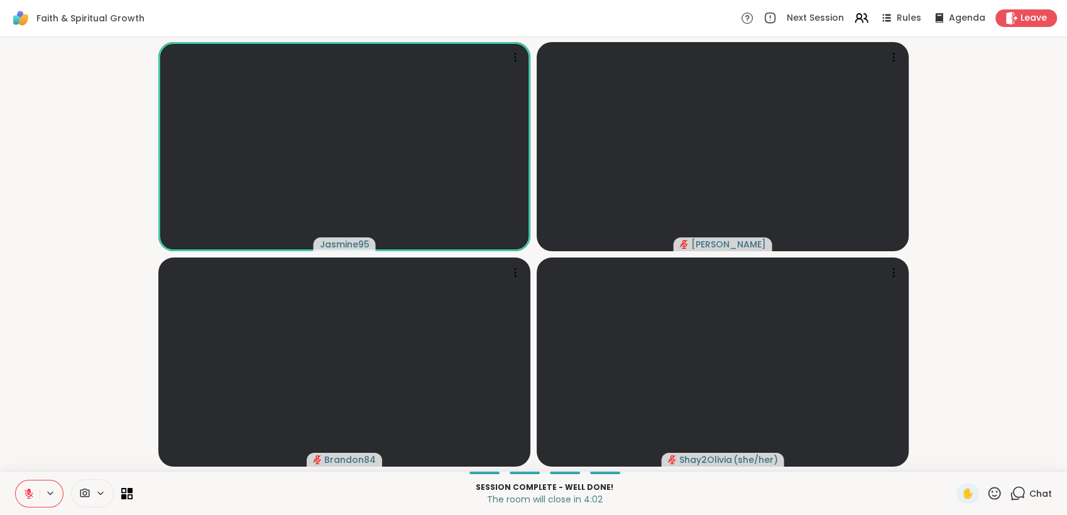
click at [1015, 483] on div "Session Complete - well done! The room will close in 4:02 ✋ Chat" at bounding box center [533, 493] width 1067 height 44
click at [1015, 492] on icon at bounding box center [1018, 494] width 16 height 16
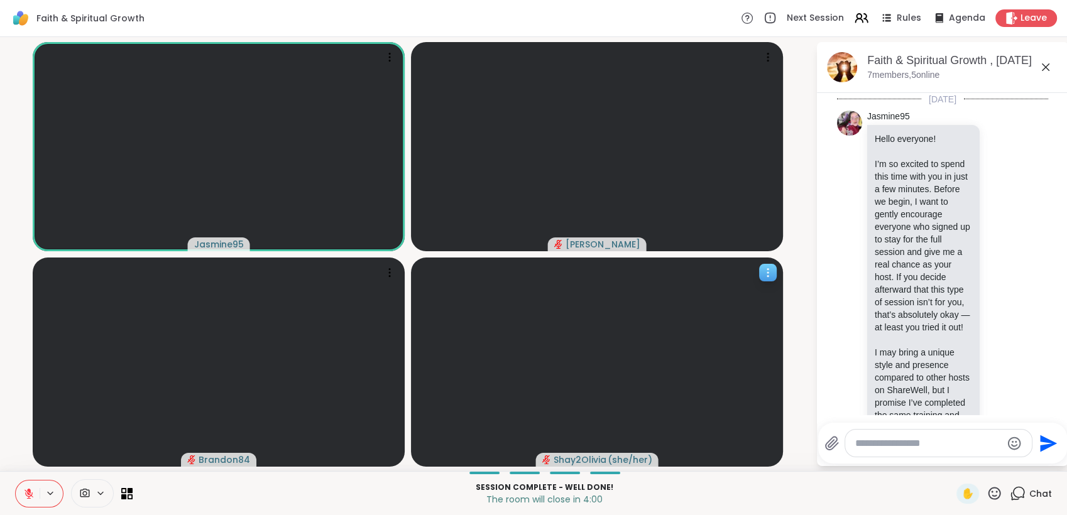
scroll to position [5168, 0]
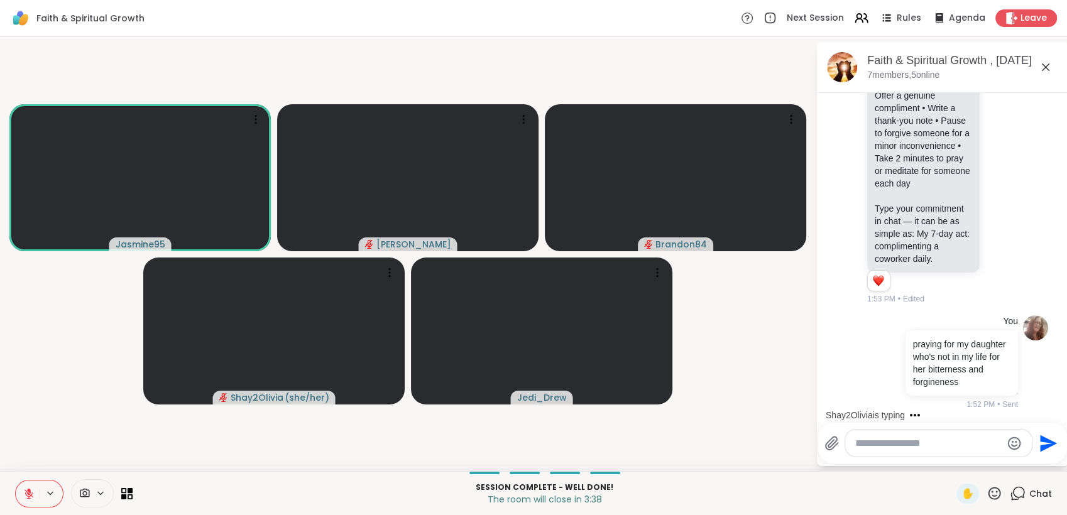
click at [283, 441] on video-player-container "Jasmine95 dodi Brandon84 Shay2Olivia ( she/her ) Jedi_Drew" at bounding box center [408, 254] width 800 height 424
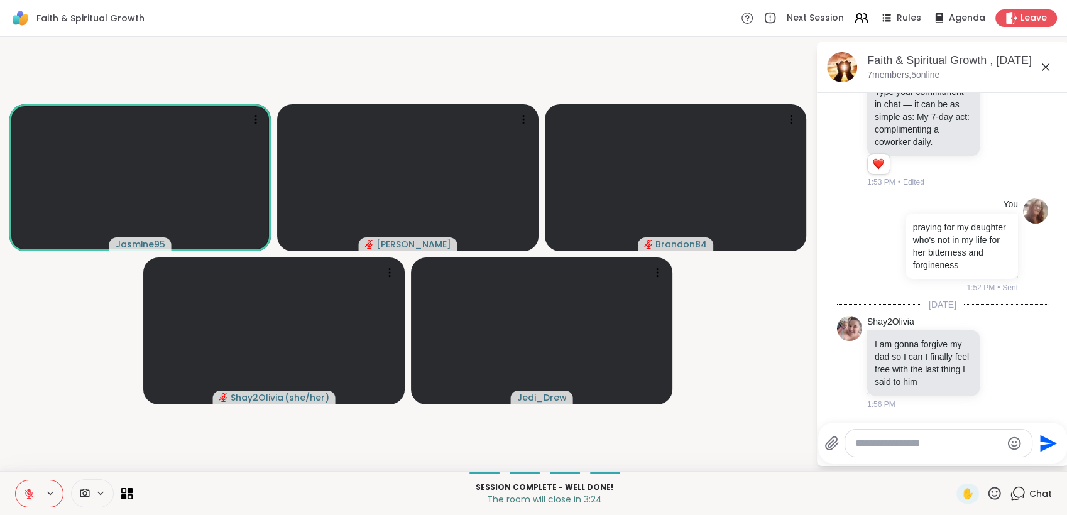
click at [29, 489] on icon at bounding box center [29, 490] width 4 height 5
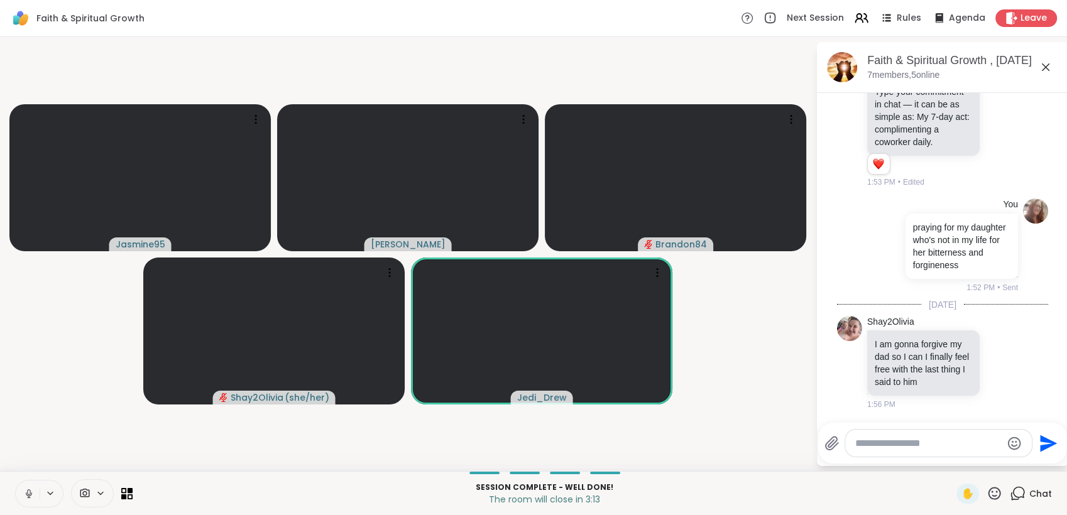
click at [28, 490] on icon at bounding box center [28, 492] width 3 height 6
click at [28, 490] on icon at bounding box center [29, 490] width 4 height 5
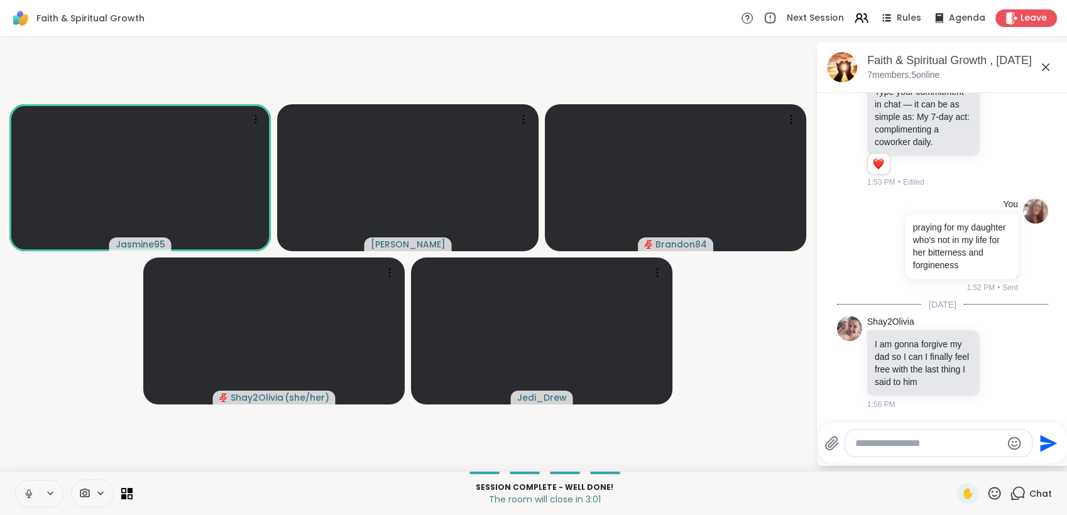
click at [26, 490] on icon at bounding box center [28, 493] width 11 height 11
click at [986, 489] on icon at bounding box center [994, 494] width 16 height 16
click at [951, 459] on span "❤️" at bounding box center [957, 460] width 13 height 15
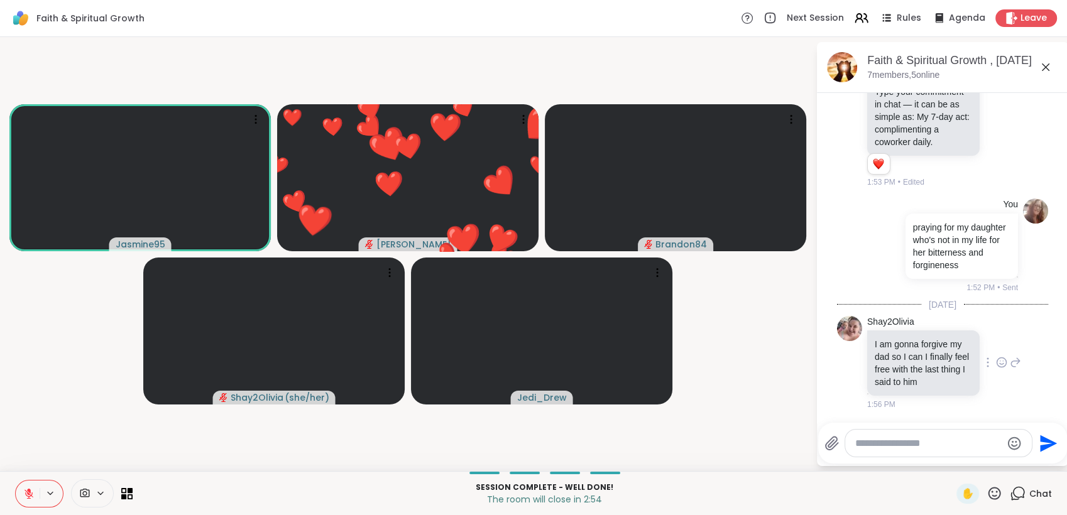
click at [996, 358] on icon at bounding box center [1001, 362] width 11 height 13
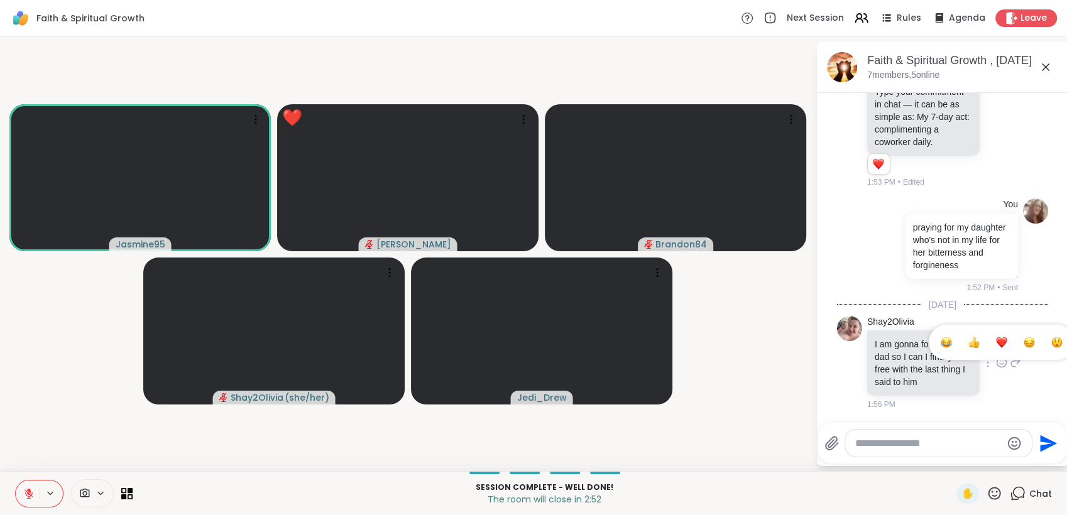
click at [996, 337] on div "Select Reaction: Heart" at bounding box center [1001, 342] width 11 height 11
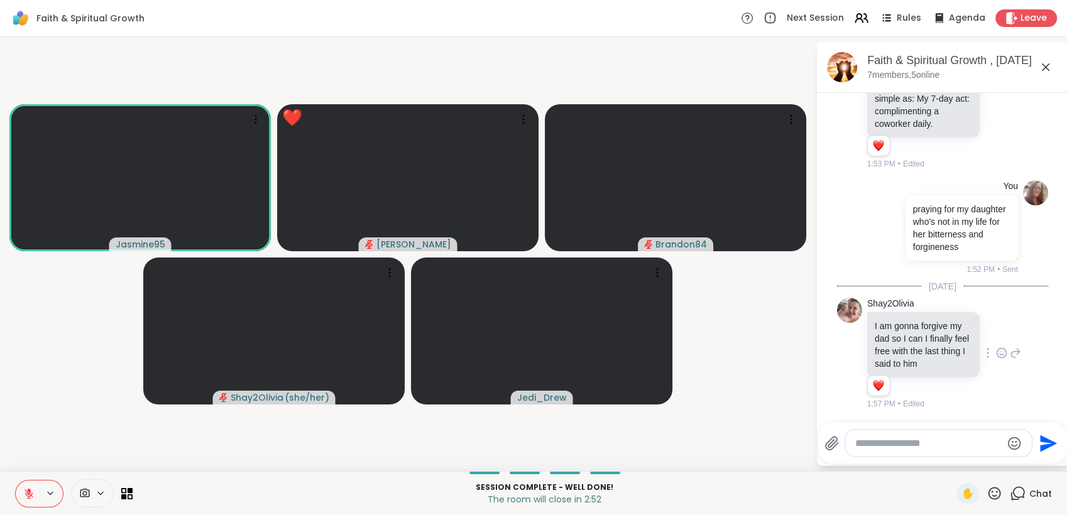
scroll to position [5316, 0]
click at [27, 493] on icon at bounding box center [29, 493] width 9 height 9
click at [27, 493] on icon at bounding box center [28, 492] width 3 height 6
click at [27, 493] on icon at bounding box center [29, 493] width 9 height 9
click at [27, 493] on icon at bounding box center [28, 492] width 3 height 6
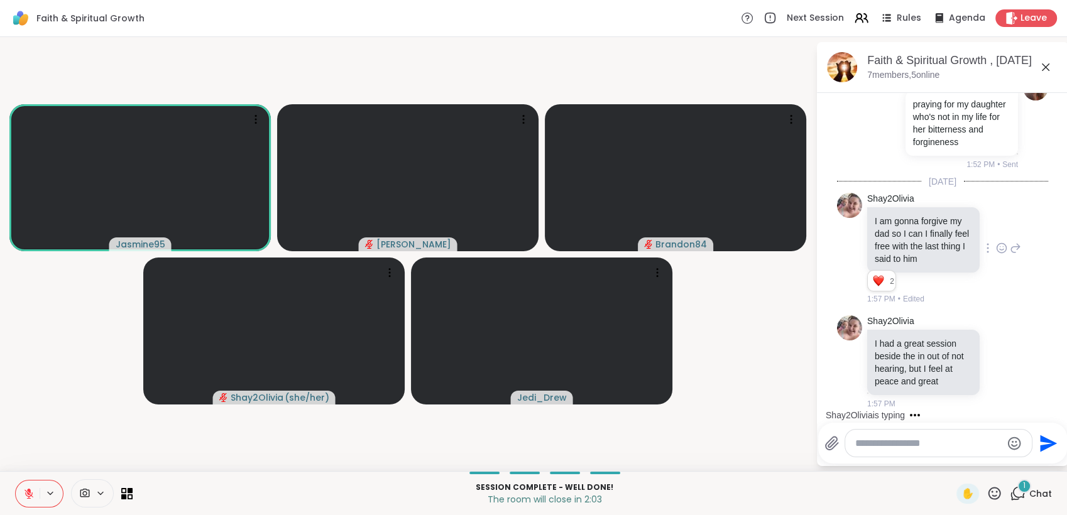
scroll to position [5434, 0]
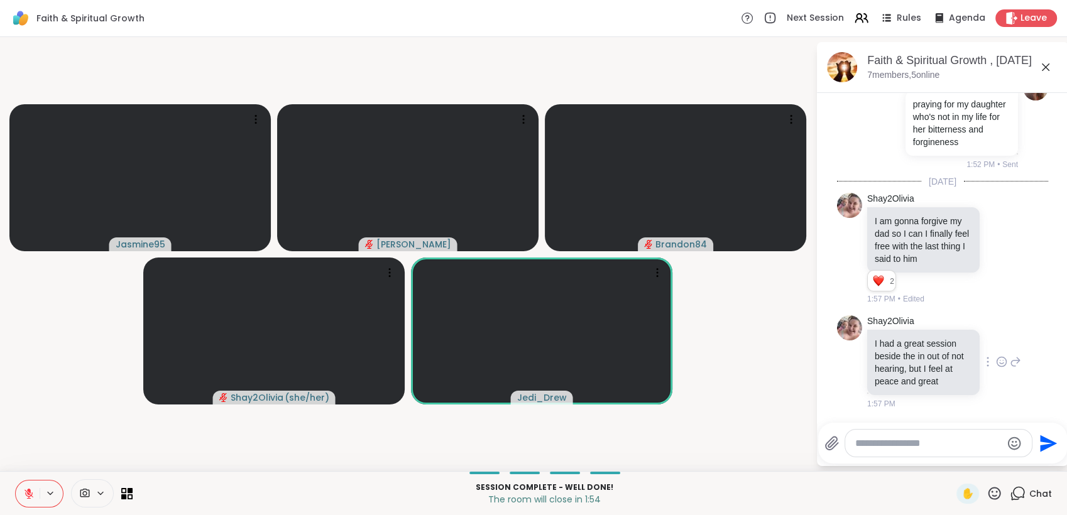
click at [996, 358] on icon at bounding box center [1001, 362] width 11 height 13
click at [996, 336] on div "Select Reaction: Heart" at bounding box center [1001, 341] width 11 height 11
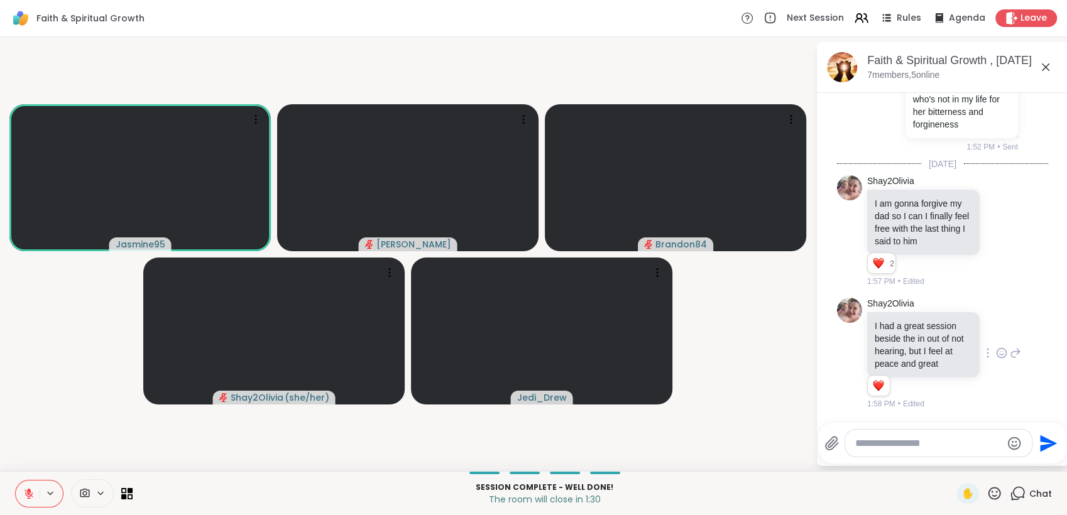
scroll to position [5543, 0]
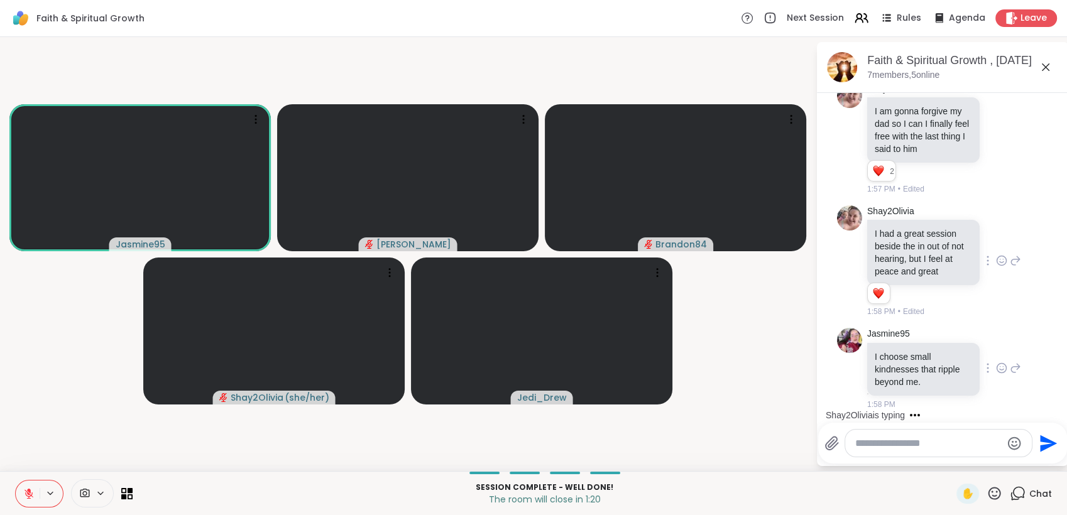
click at [996, 369] on icon at bounding box center [1001, 368] width 11 height 13
click at [996, 349] on div "Select Reaction: Heart" at bounding box center [1001, 347] width 11 height 11
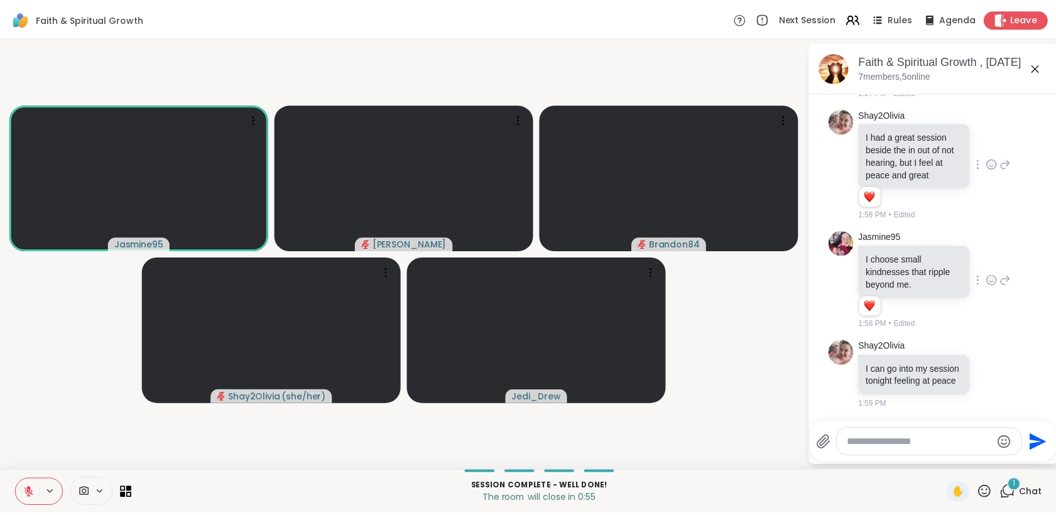
scroll to position [5653, 0]
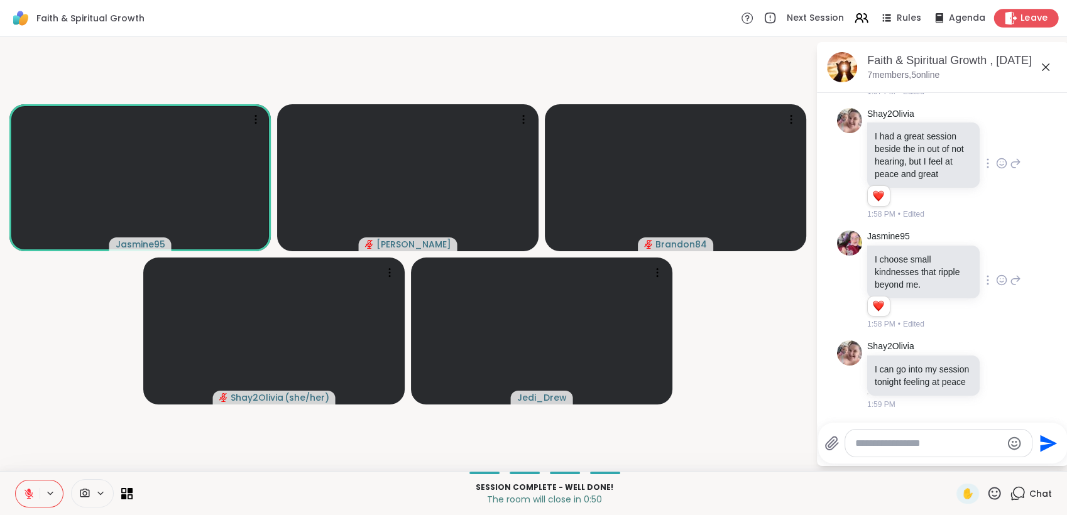
click at [1020, 24] on span "Leave" at bounding box center [1034, 18] width 28 height 13
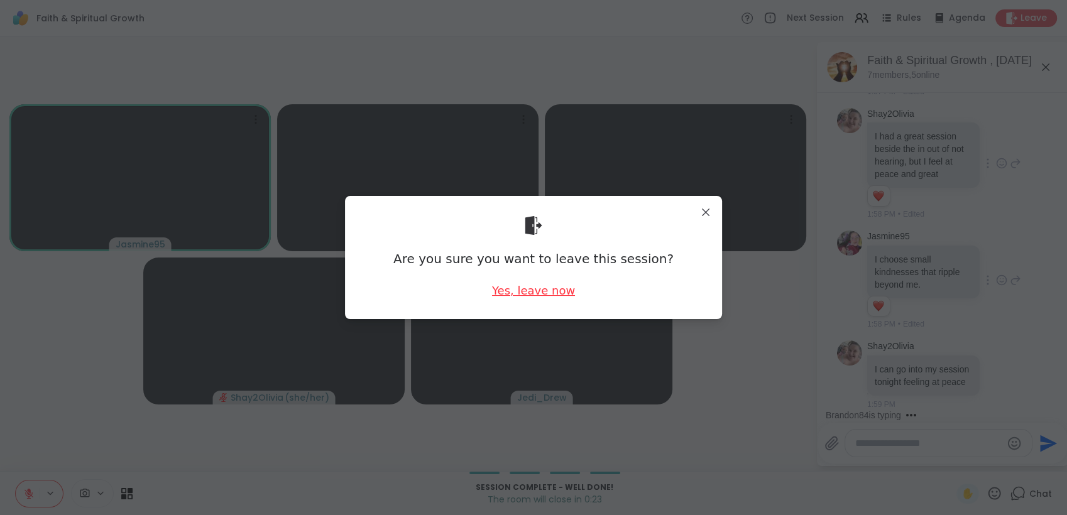
click at [552, 297] on div "Yes, leave now" at bounding box center [533, 291] width 83 height 16
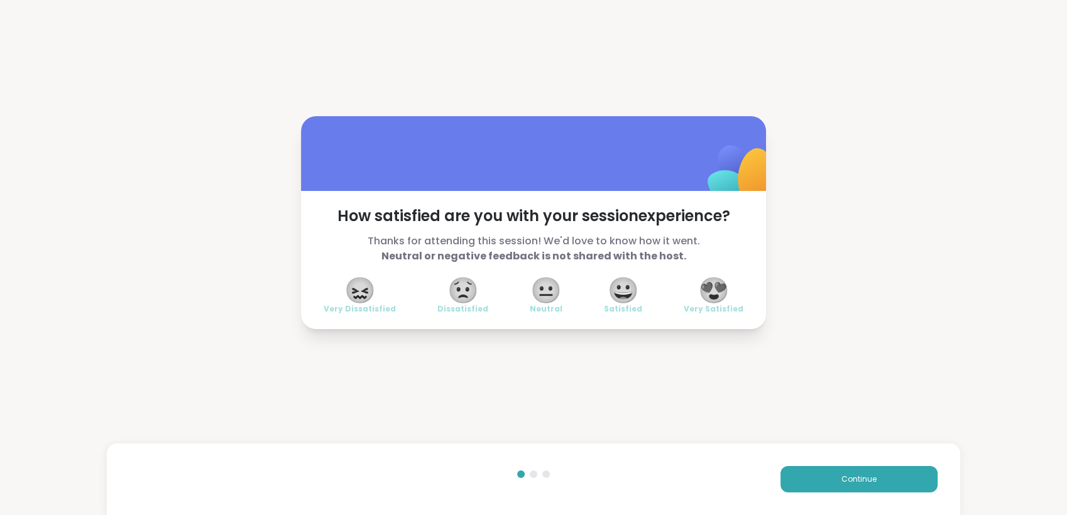
click at [711, 291] on span "😍" at bounding box center [713, 290] width 31 height 23
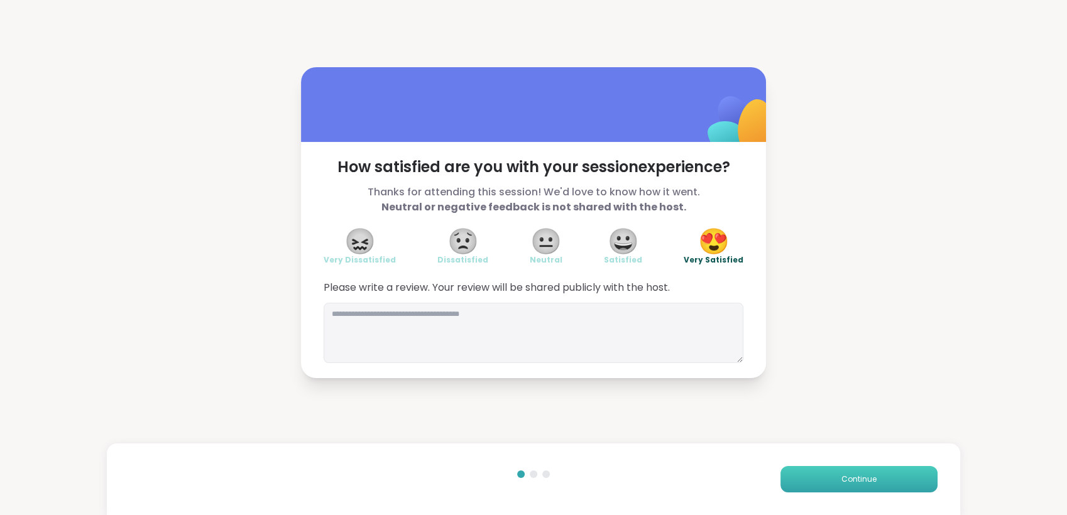
click at [841, 475] on span "Continue" at bounding box center [858, 479] width 35 height 11
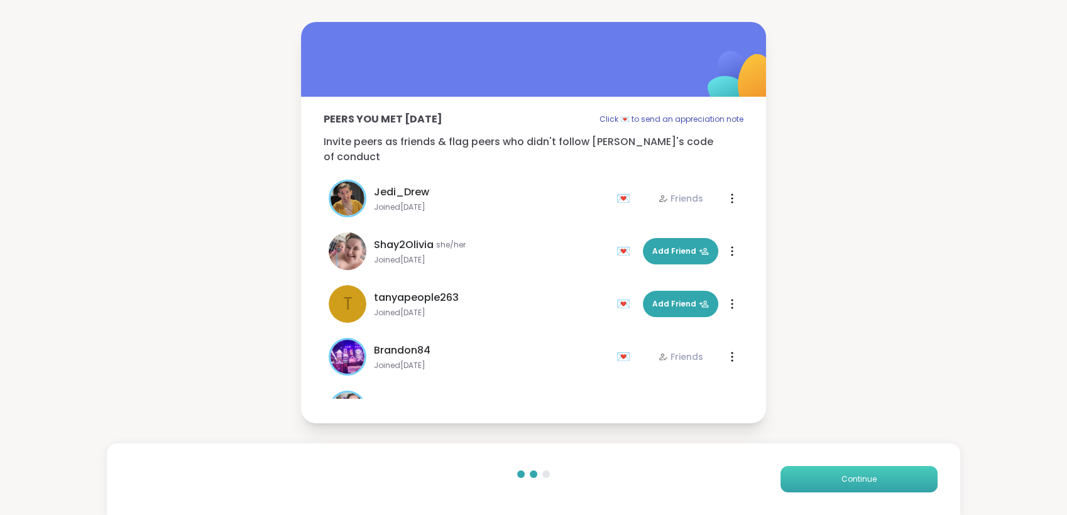
click at [841, 475] on span "Continue" at bounding box center [858, 479] width 35 height 11
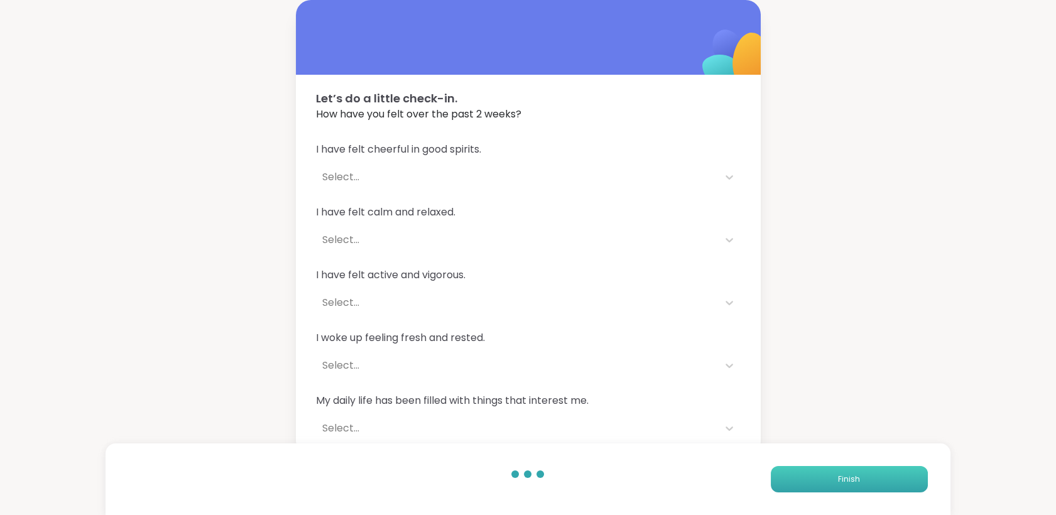
click at [833, 475] on button "Finish" at bounding box center [849, 479] width 157 height 26
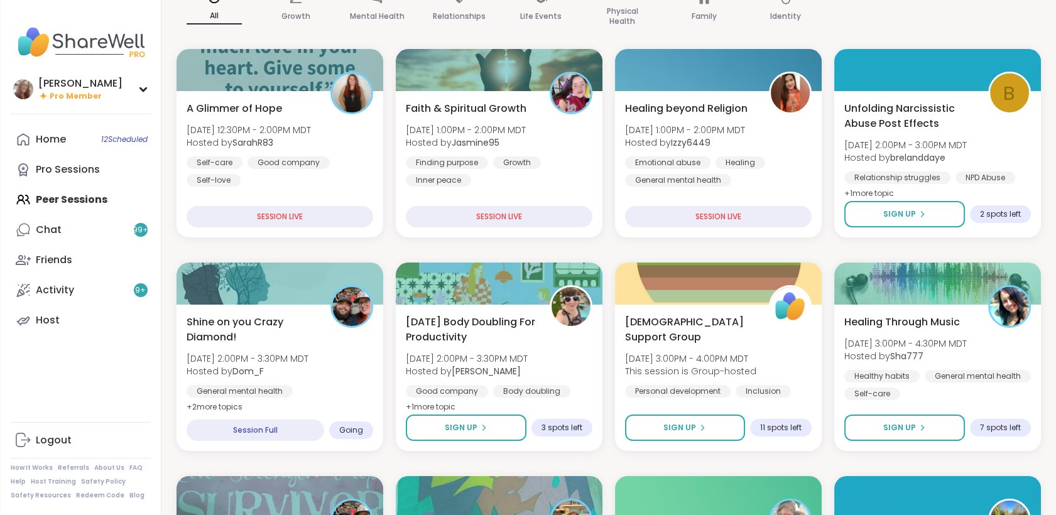
scroll to position [134, 0]
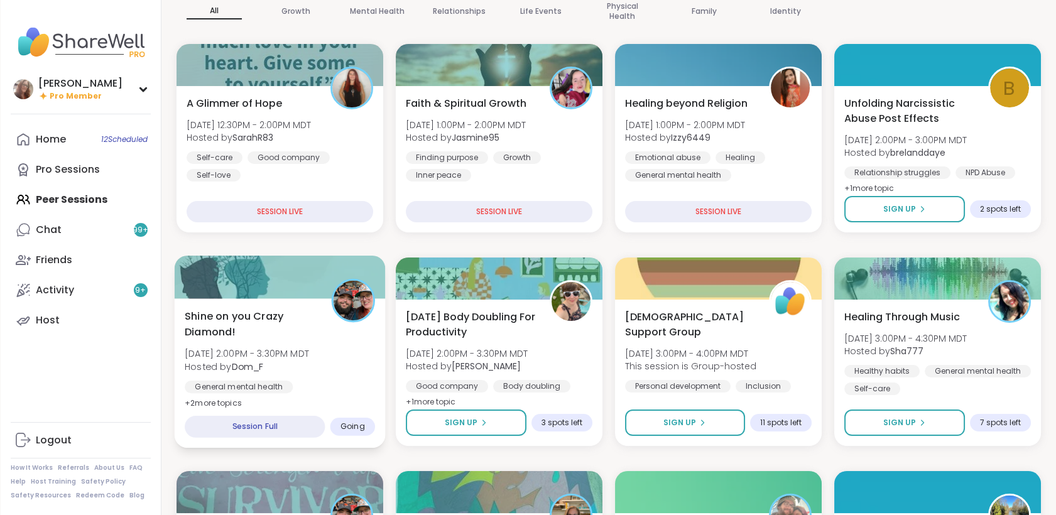
click at [336, 361] on div "Shine on you Crazy Diamond! Sun, Sep 07 | 2:00PM - 3:30PM MDT Hosted by Dom_F G…" at bounding box center [280, 359] width 190 height 102
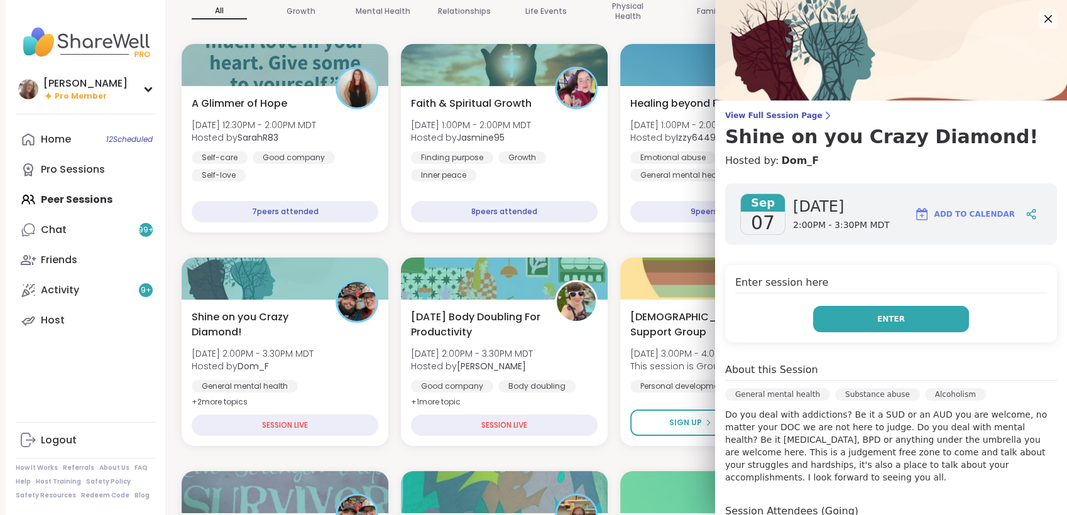
click at [849, 319] on button "Enter" at bounding box center [891, 319] width 156 height 26
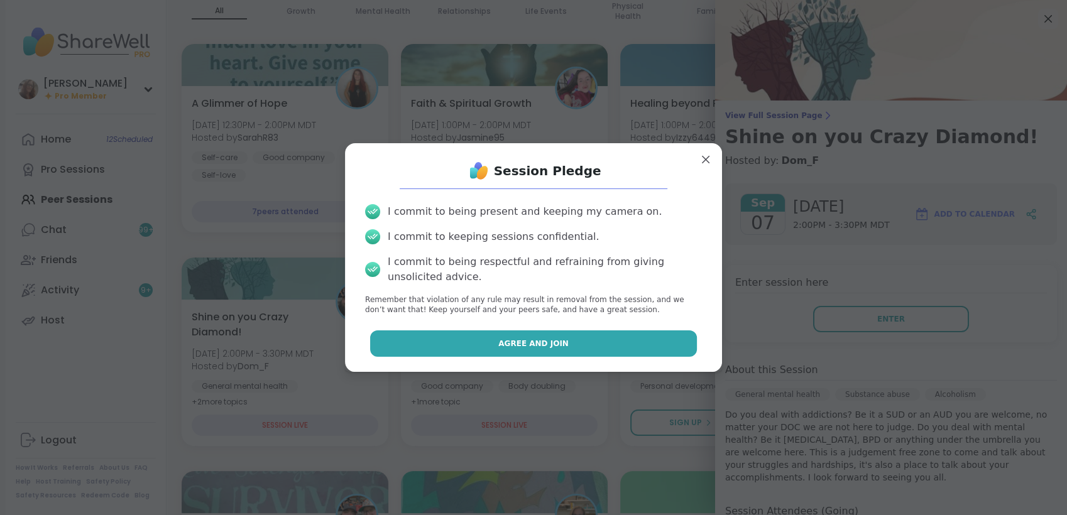
click at [625, 344] on button "Agree and Join" at bounding box center [533, 343] width 327 height 26
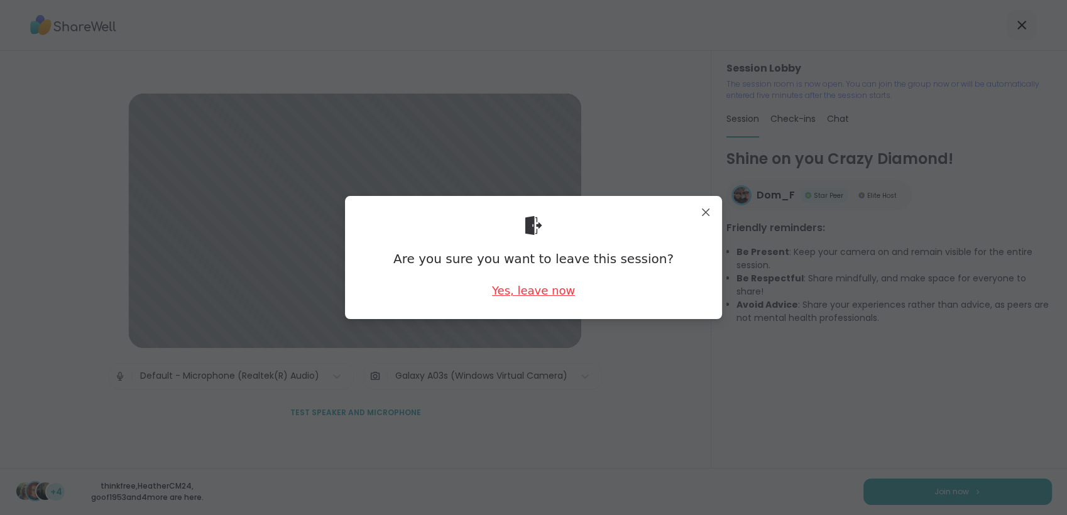
click at [516, 298] on div "Yes, leave now" at bounding box center [533, 291] width 83 height 16
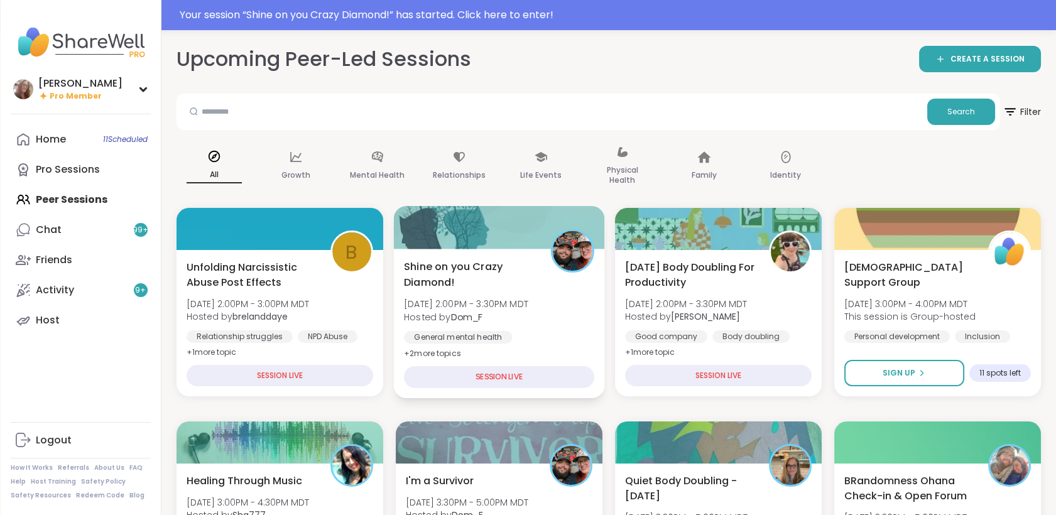
click at [542, 324] on div "Shine on you Crazy Diamond! Sun, Sep 07 | 2:00PM - 3:30PM MDT Hosted by Dom_F G…" at bounding box center [499, 310] width 190 height 102
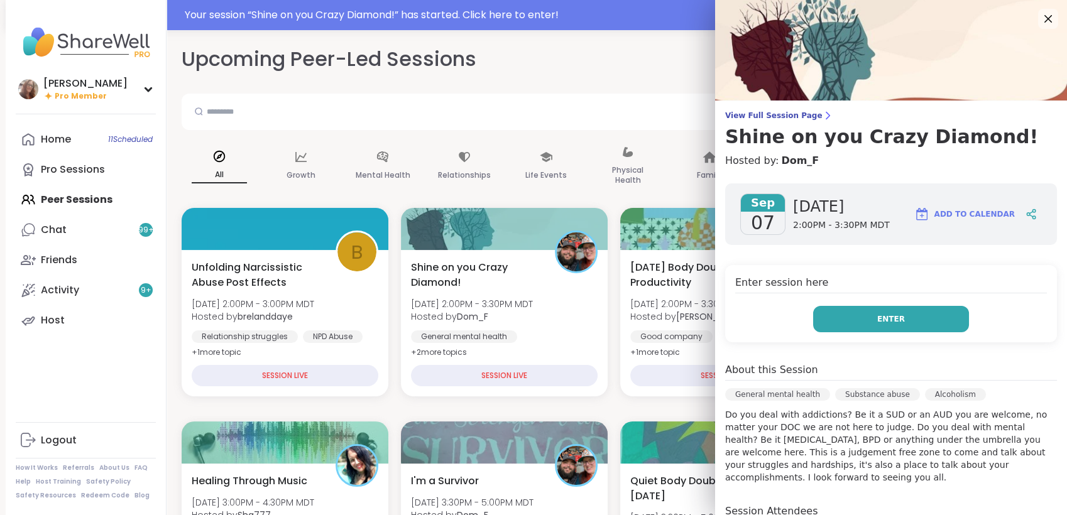
click at [898, 324] on button "Enter" at bounding box center [891, 319] width 156 height 26
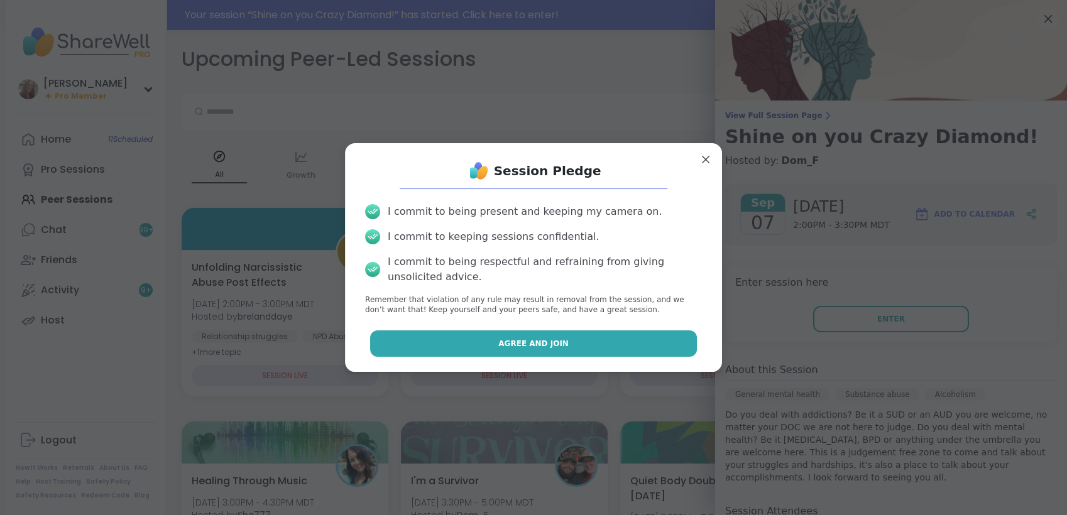
click at [618, 337] on button "Agree and Join" at bounding box center [533, 343] width 327 height 26
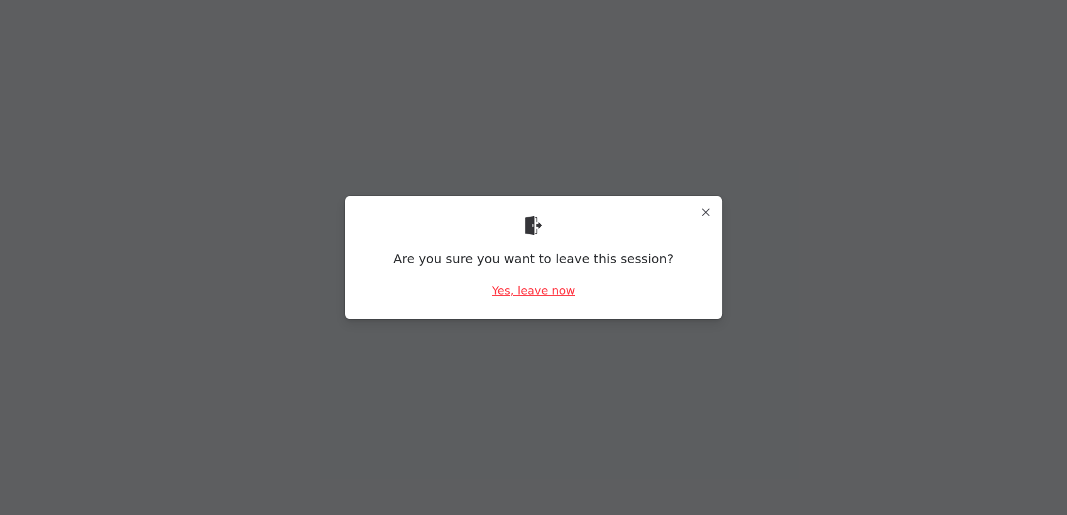
click at [531, 295] on div "Yes, leave now" at bounding box center [533, 291] width 83 height 16
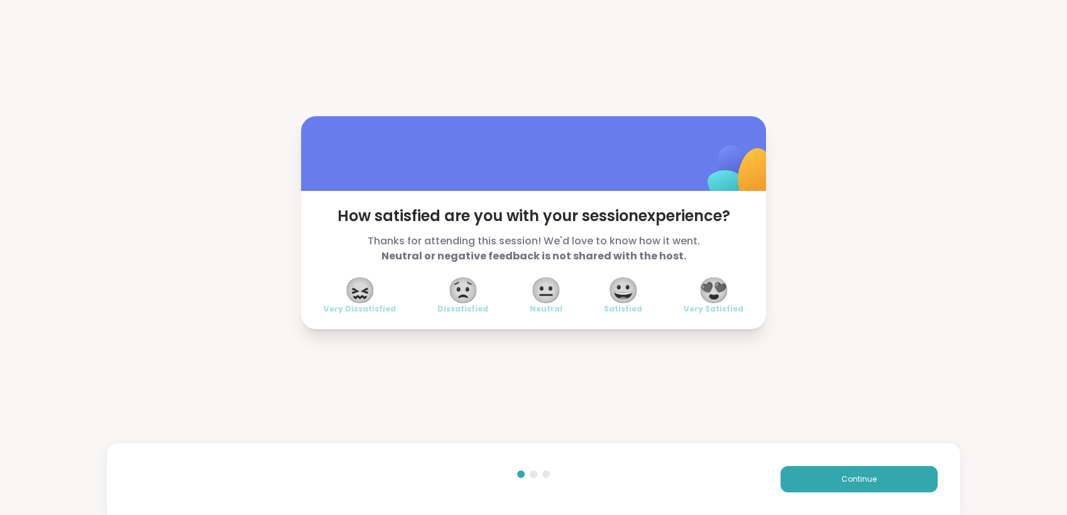
click at [711, 295] on span "😍" at bounding box center [713, 290] width 31 height 23
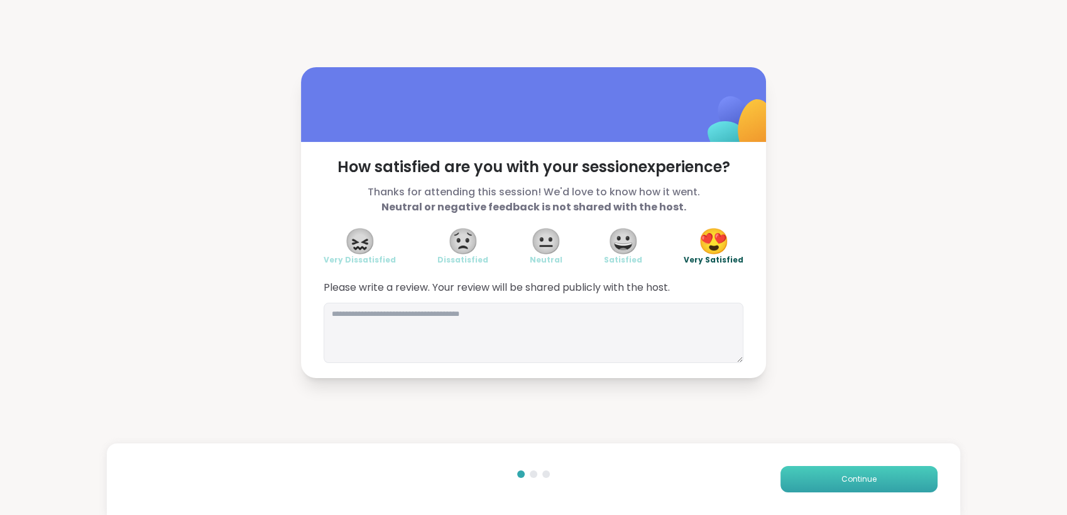
click at [827, 491] on button "Continue" at bounding box center [858, 479] width 157 height 26
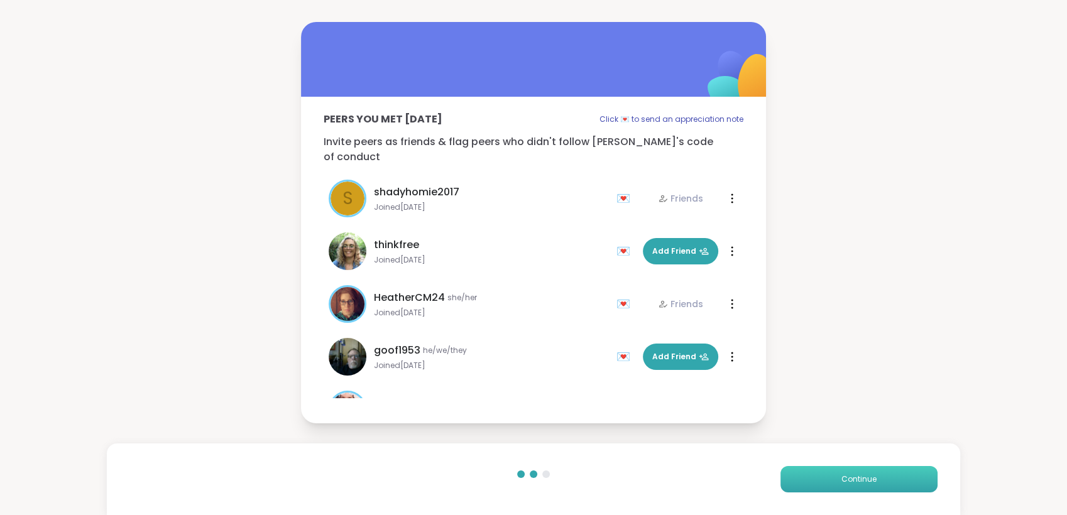
click at [827, 491] on button "Continue" at bounding box center [858, 479] width 157 height 26
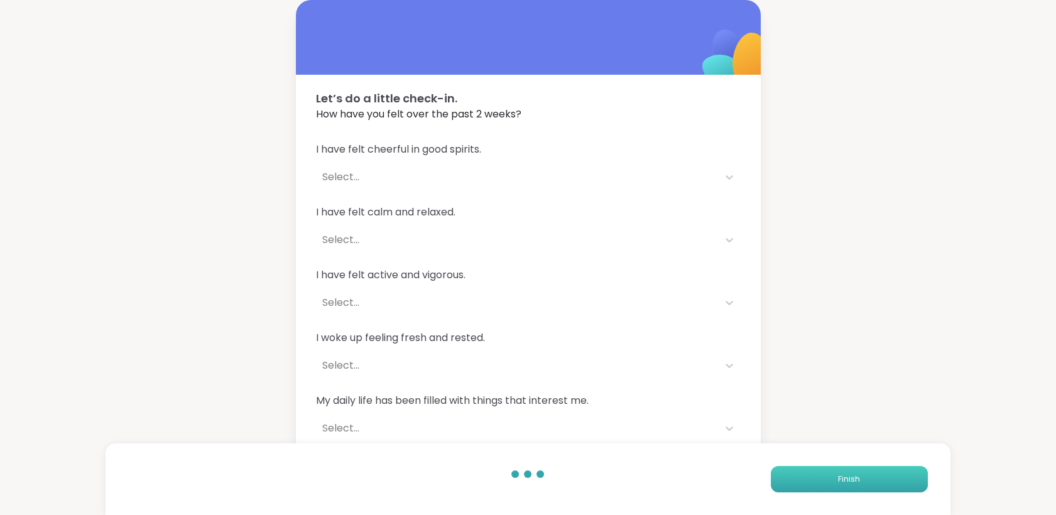
click at [827, 491] on button "Finish" at bounding box center [849, 479] width 157 height 26
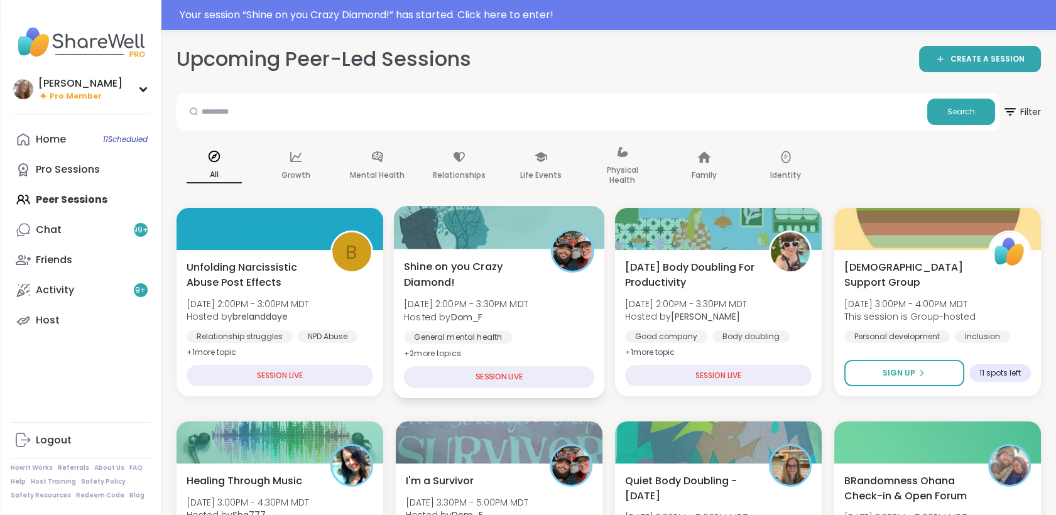
click at [466, 255] on div "Shine on you Crazy Diamond! Sun, Sep 07 | 2:00PM - 3:30PM MDT Hosted by Dom_F G…" at bounding box center [498, 324] width 211 height 150
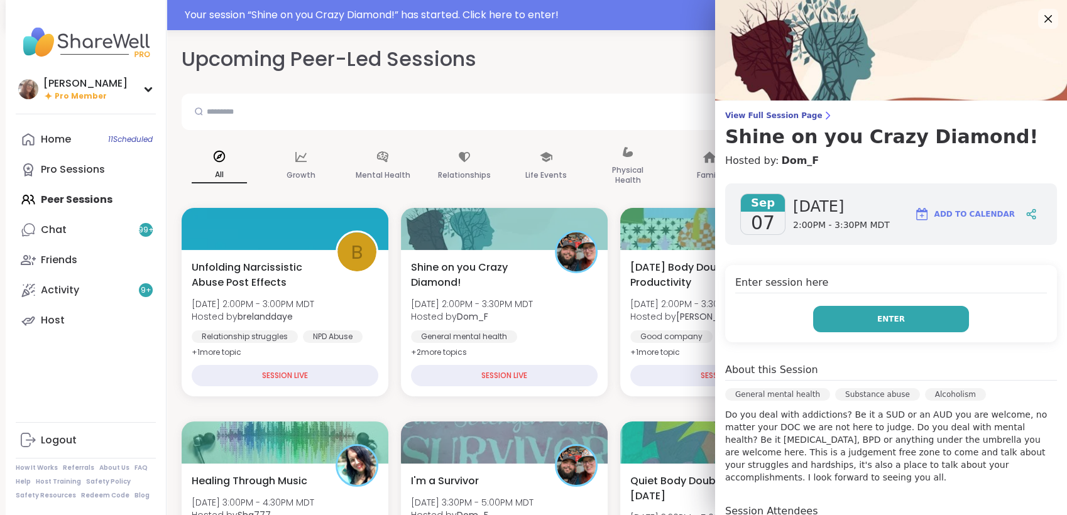
click at [813, 322] on button "Enter" at bounding box center [891, 319] width 156 height 26
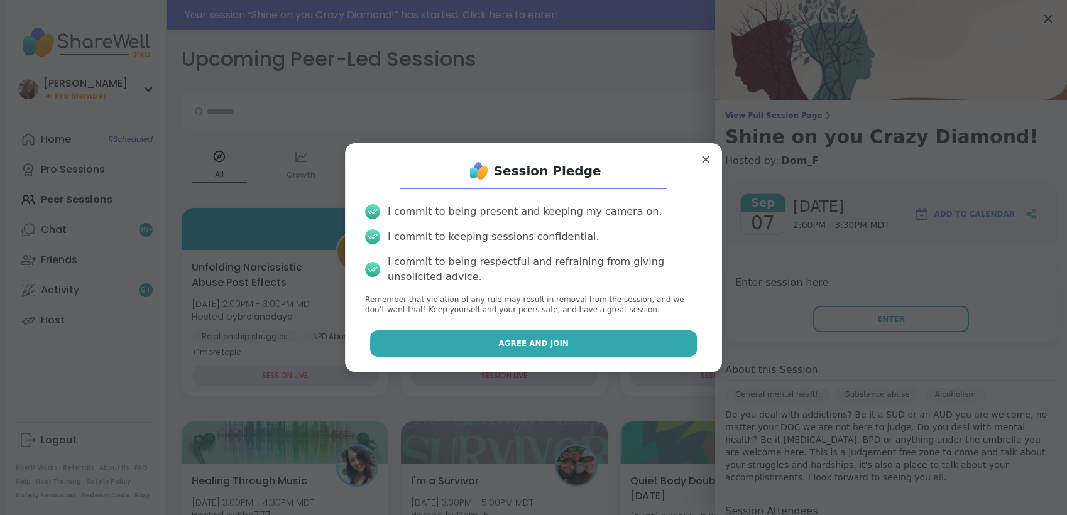
click at [672, 332] on button "Agree and Join" at bounding box center [533, 343] width 327 height 26
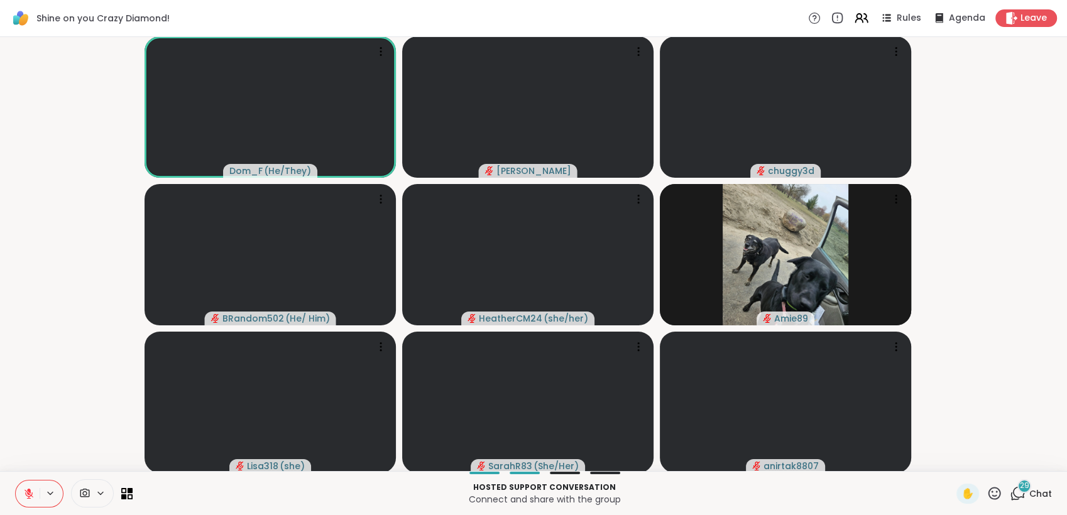
click at [986, 494] on icon at bounding box center [994, 494] width 16 height 16
click at [951, 462] on span "❤️" at bounding box center [957, 460] width 13 height 15
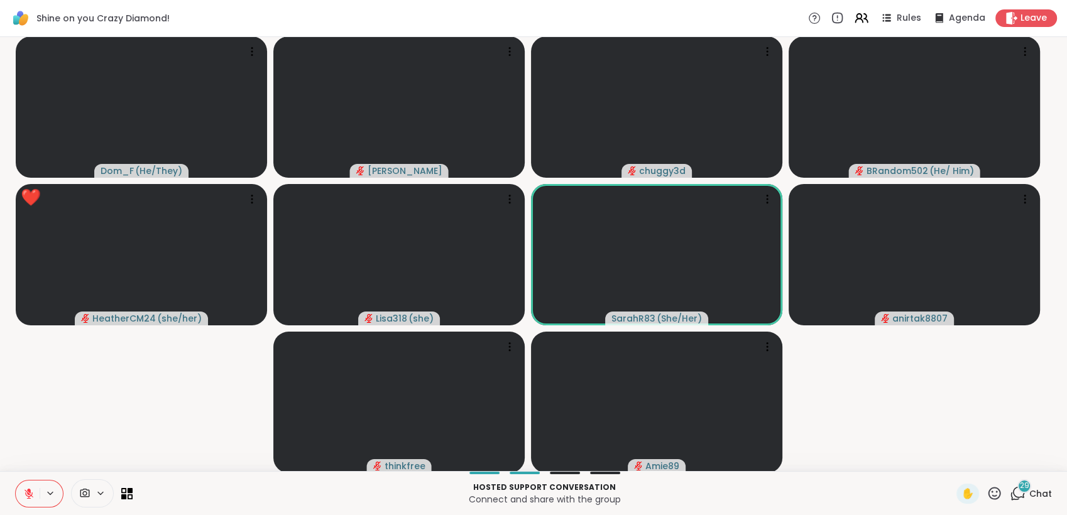
click at [986, 486] on icon at bounding box center [994, 494] width 16 height 16
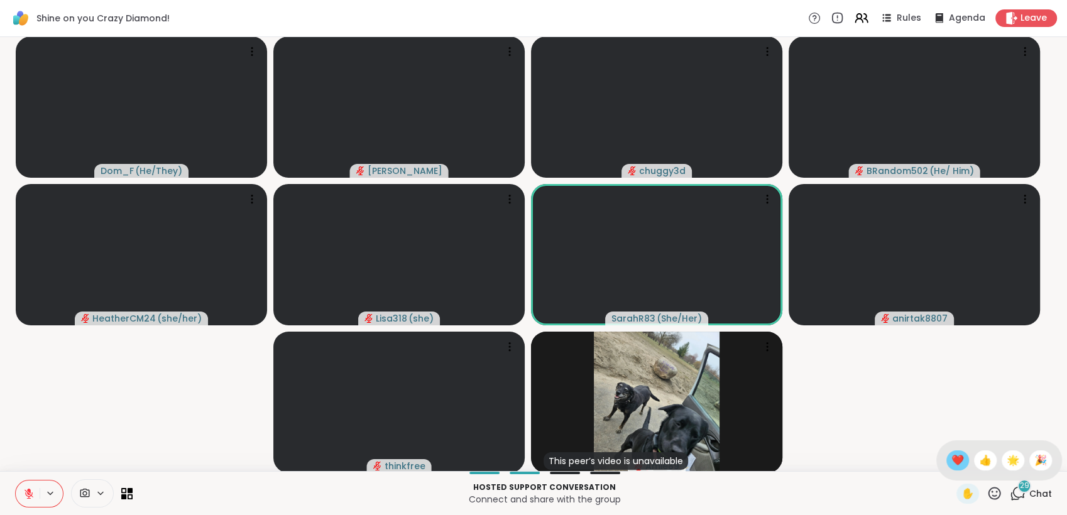
click at [946, 452] on div "❤️" at bounding box center [957, 460] width 23 height 20
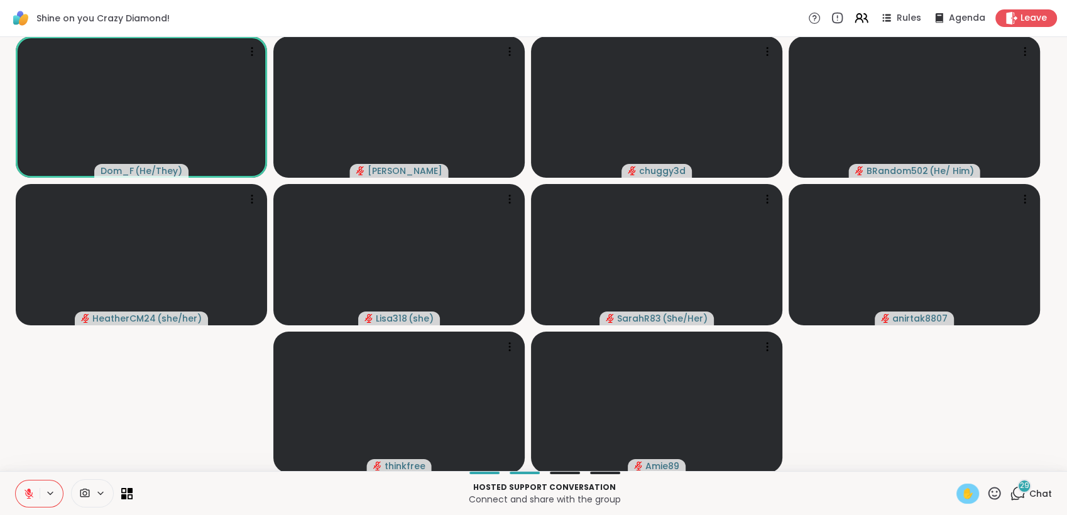
click at [961, 486] on span "✋" at bounding box center [967, 493] width 13 height 15
click at [32, 494] on icon at bounding box center [28, 493] width 11 height 11
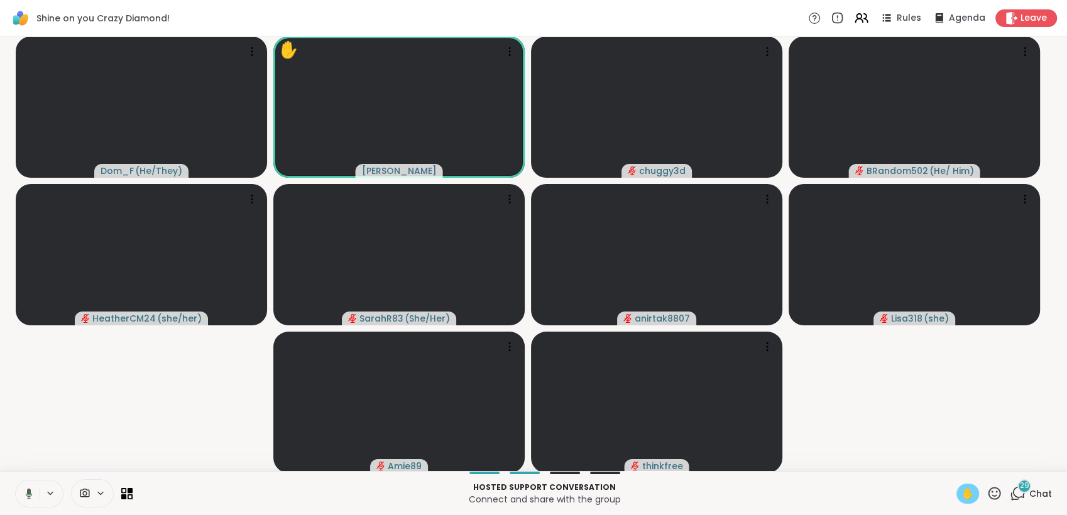
click at [30, 491] on icon at bounding box center [29, 493] width 7 height 11
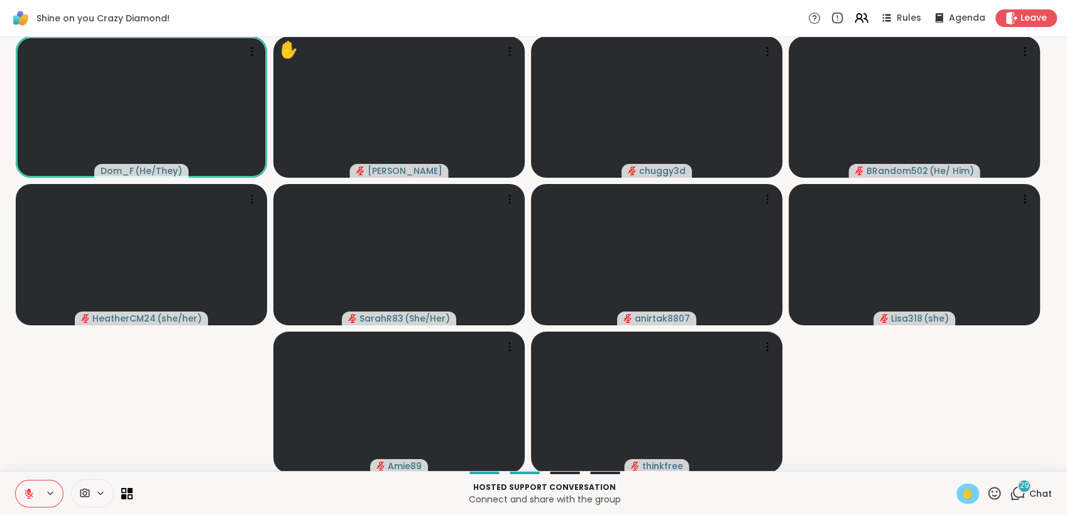
click at [31, 495] on icon at bounding box center [29, 493] width 9 height 9
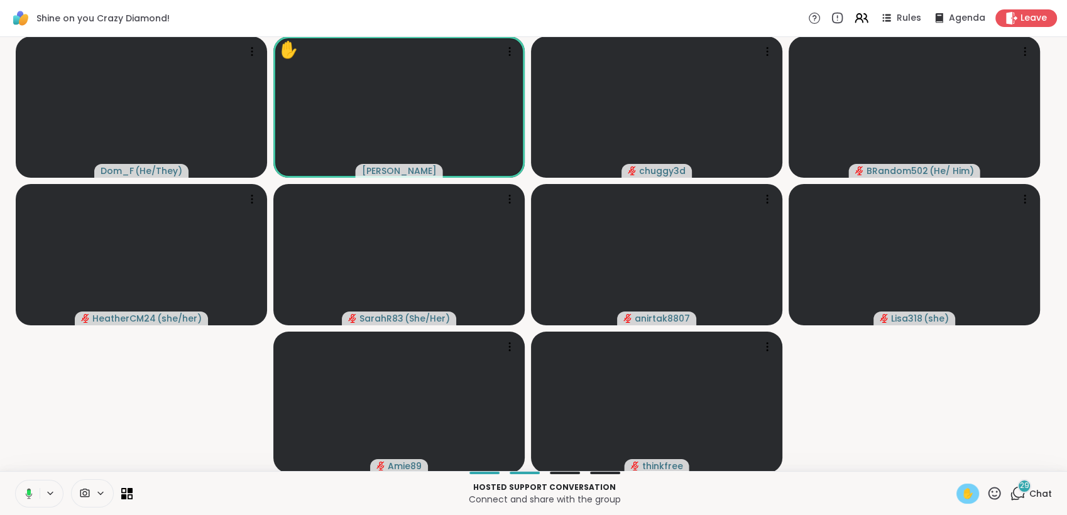
click at [31, 495] on icon at bounding box center [29, 493] width 7 height 11
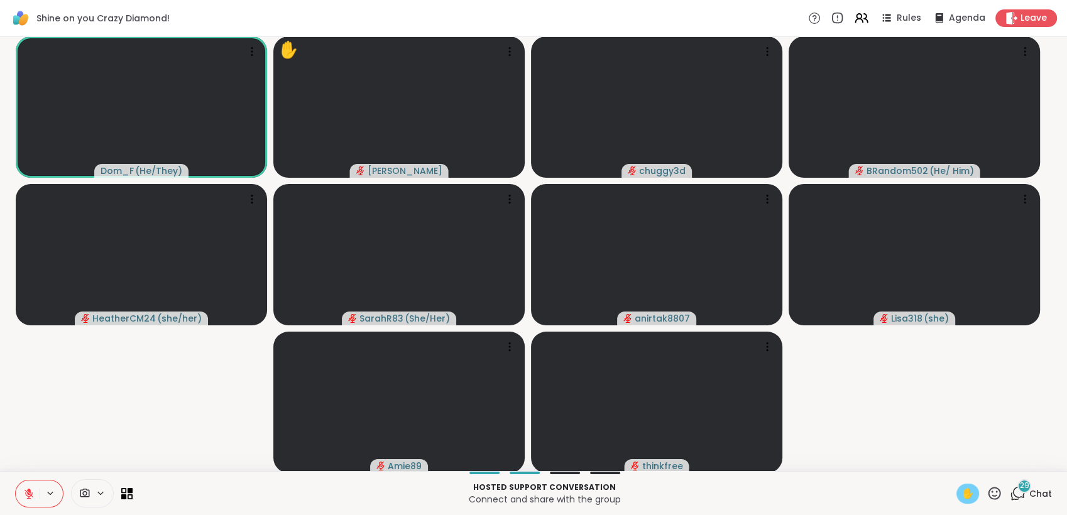
click at [961, 494] on span "✋" at bounding box center [967, 493] width 13 height 15
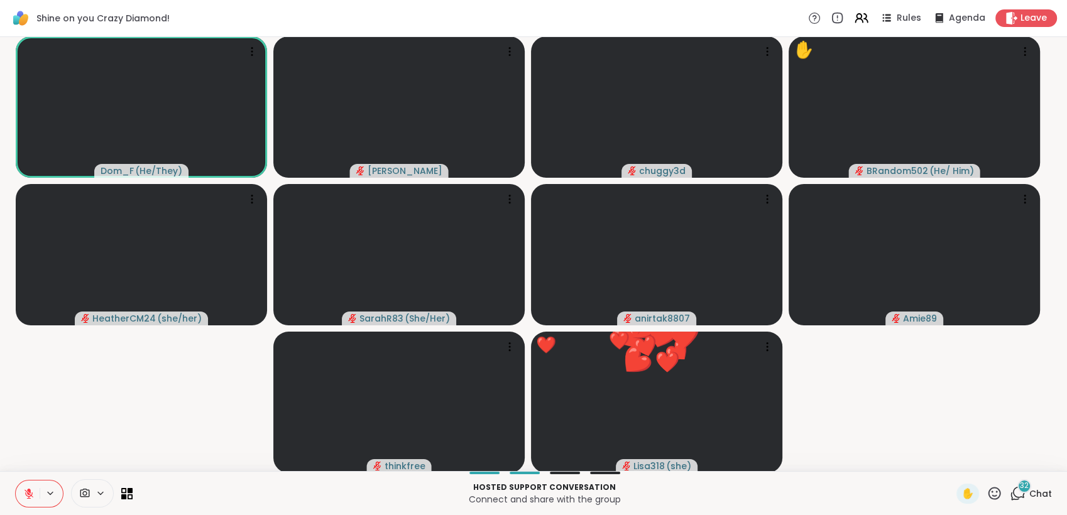
click at [30, 490] on icon at bounding box center [29, 490] width 4 height 5
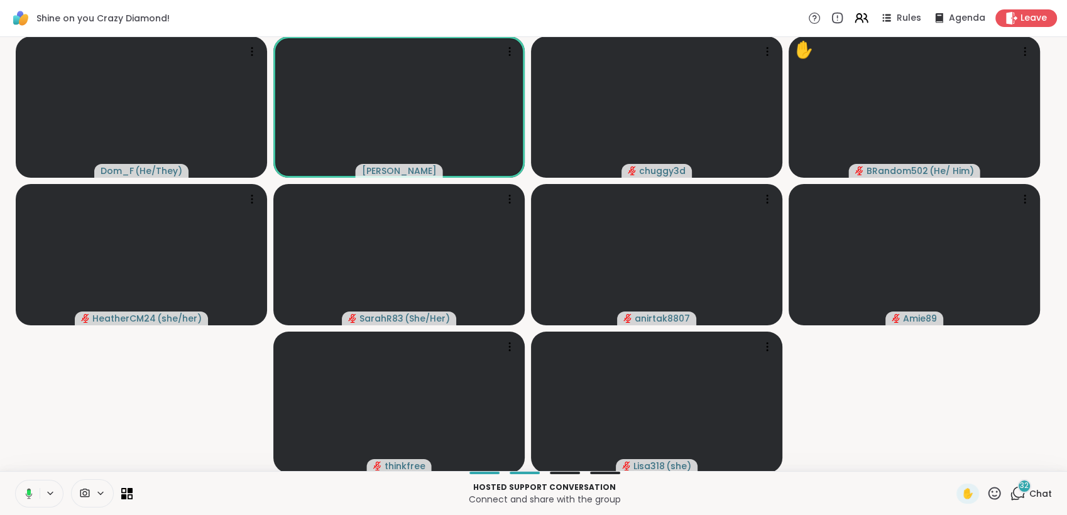
click at [30, 490] on icon at bounding box center [29, 493] width 7 height 11
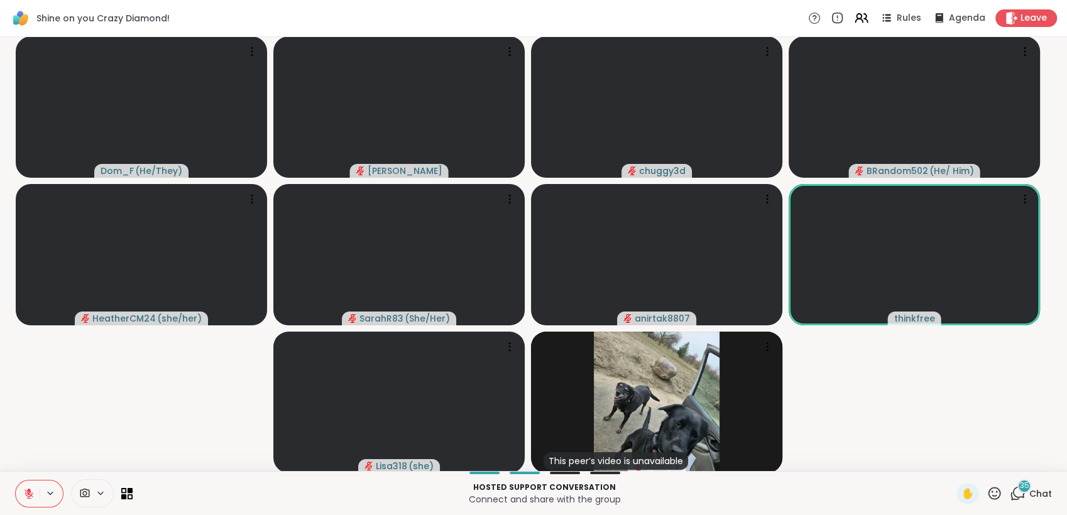
click at [986, 490] on icon at bounding box center [994, 494] width 16 height 16
click at [951, 462] on span "❤️" at bounding box center [957, 460] width 13 height 15
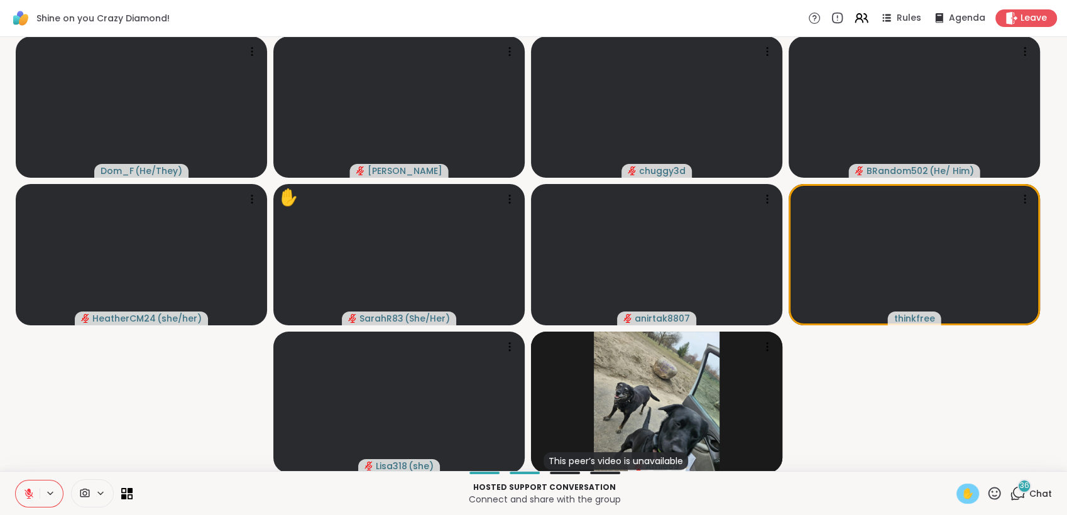
click at [961, 488] on span "✋" at bounding box center [967, 493] width 13 height 15
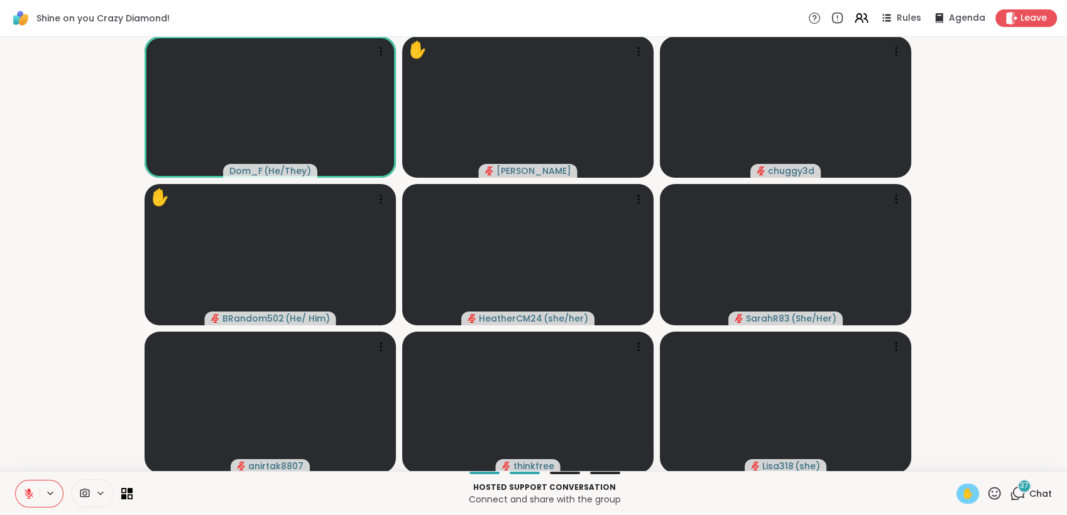
click at [23, 488] on icon at bounding box center [28, 493] width 11 height 11
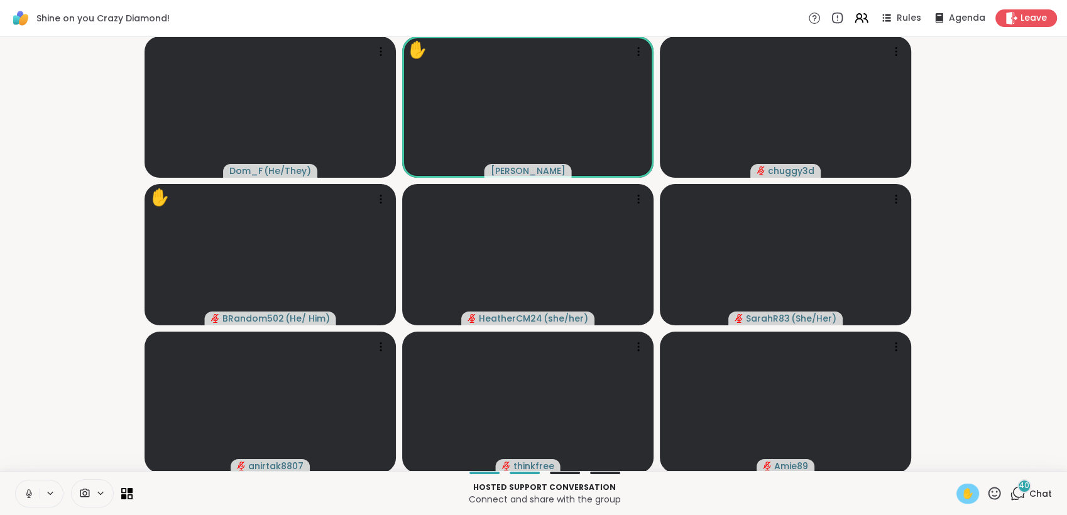
click at [25, 491] on icon at bounding box center [28, 493] width 11 height 11
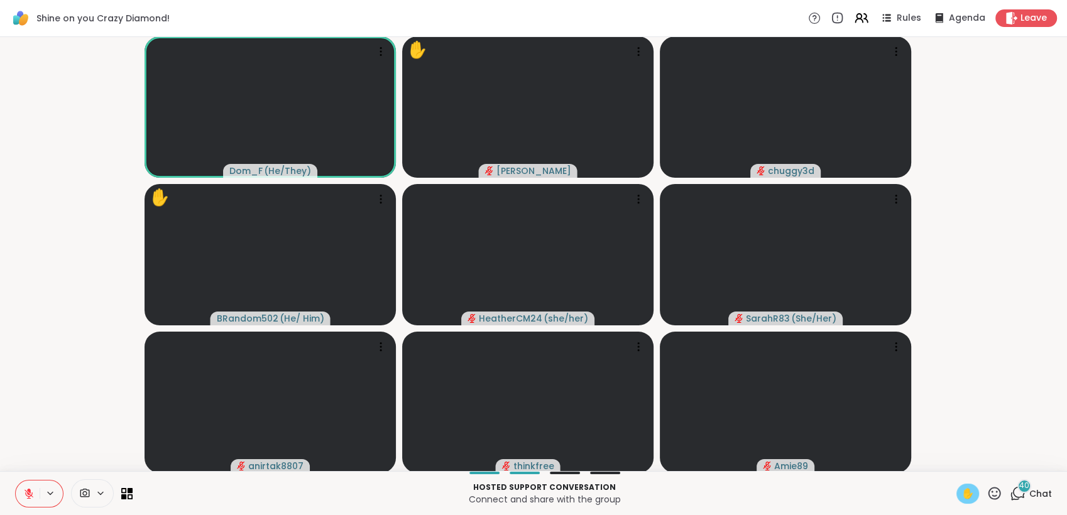
click at [961, 497] on span "✋" at bounding box center [967, 493] width 13 height 15
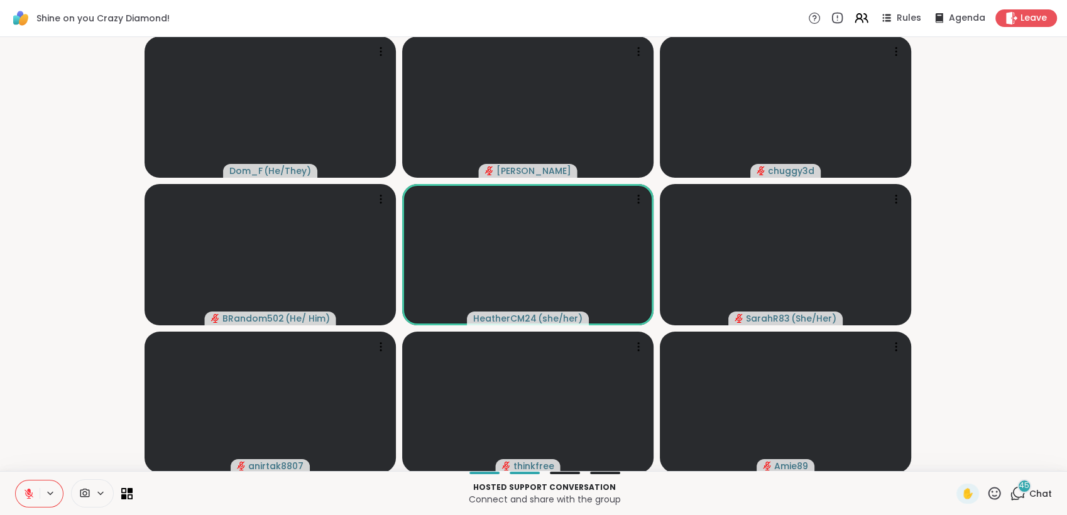
click at [1010, 498] on icon at bounding box center [1018, 494] width 16 height 16
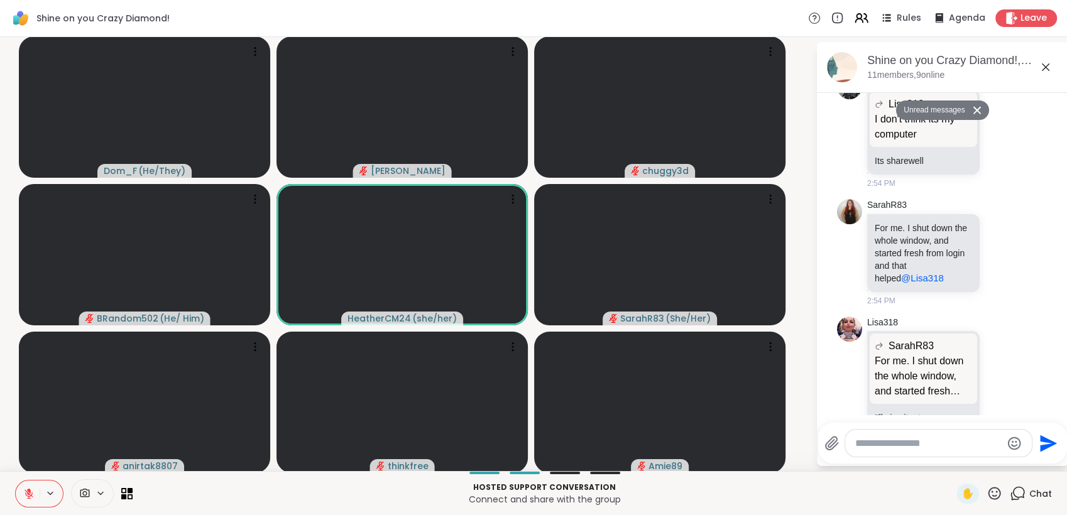
scroll to position [5995, 0]
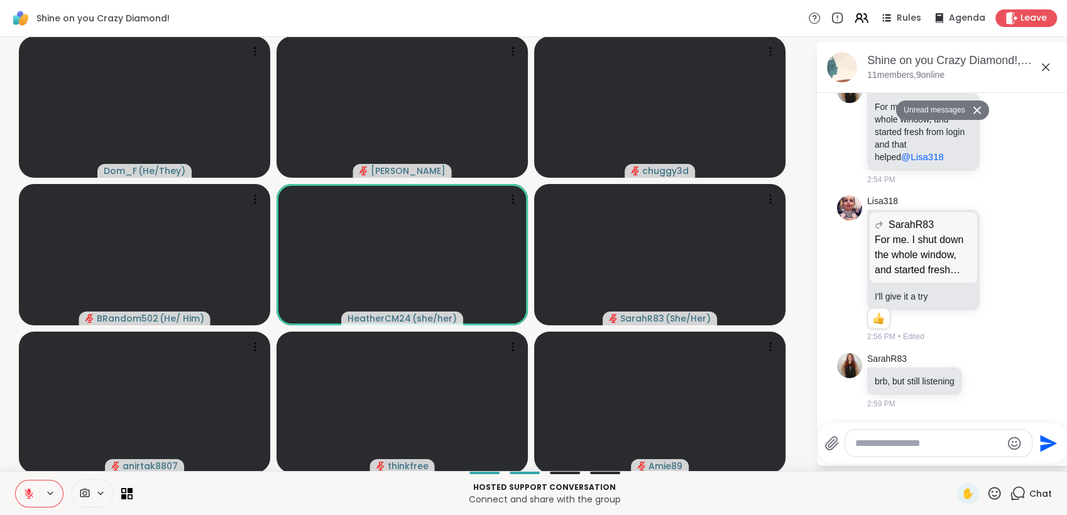
click at [962, 447] on textarea "Type your message" at bounding box center [928, 443] width 146 height 13
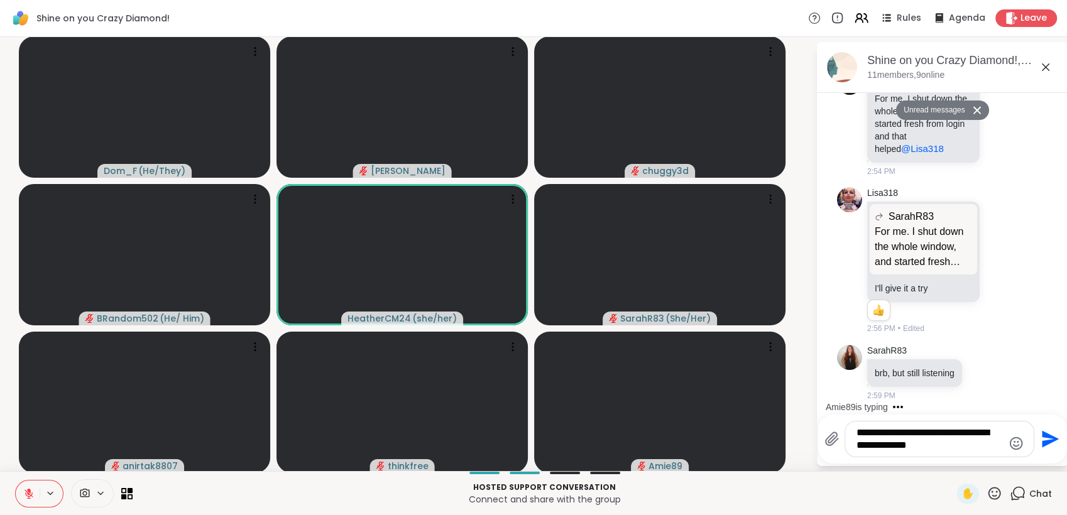
type textarea "**********"
click at [1042, 436] on icon "Send" at bounding box center [1050, 439] width 17 height 17
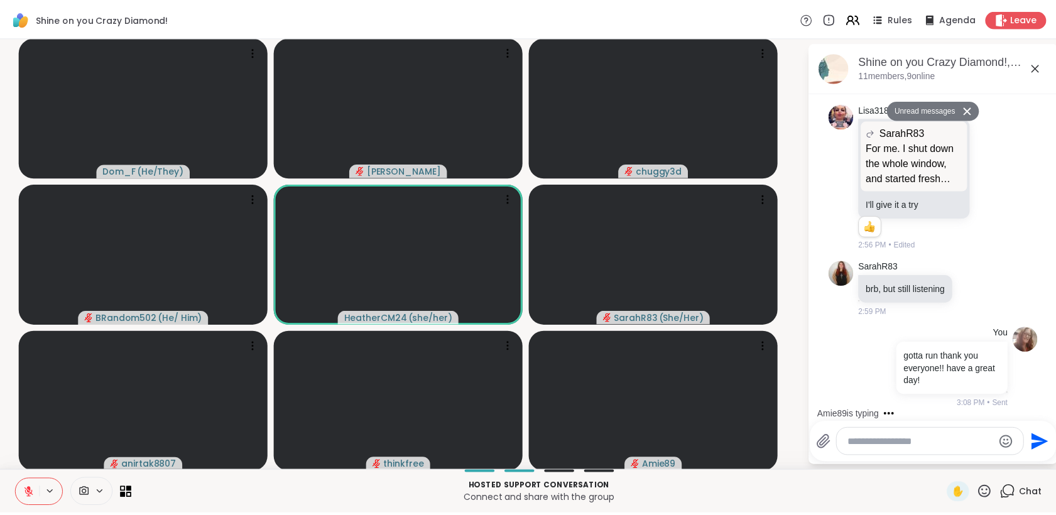
scroll to position [6058, 0]
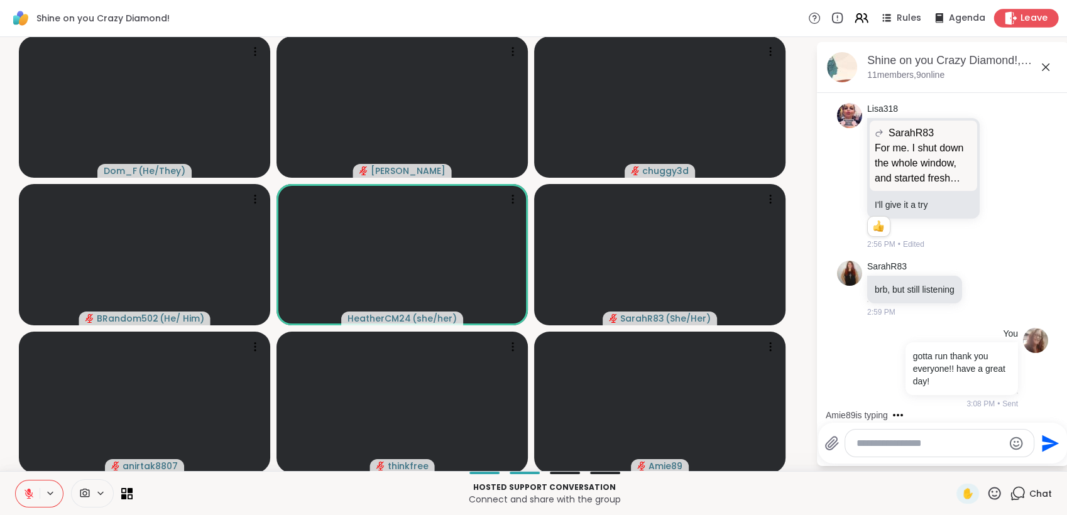
click at [1020, 19] on span "Leave" at bounding box center [1034, 18] width 28 height 13
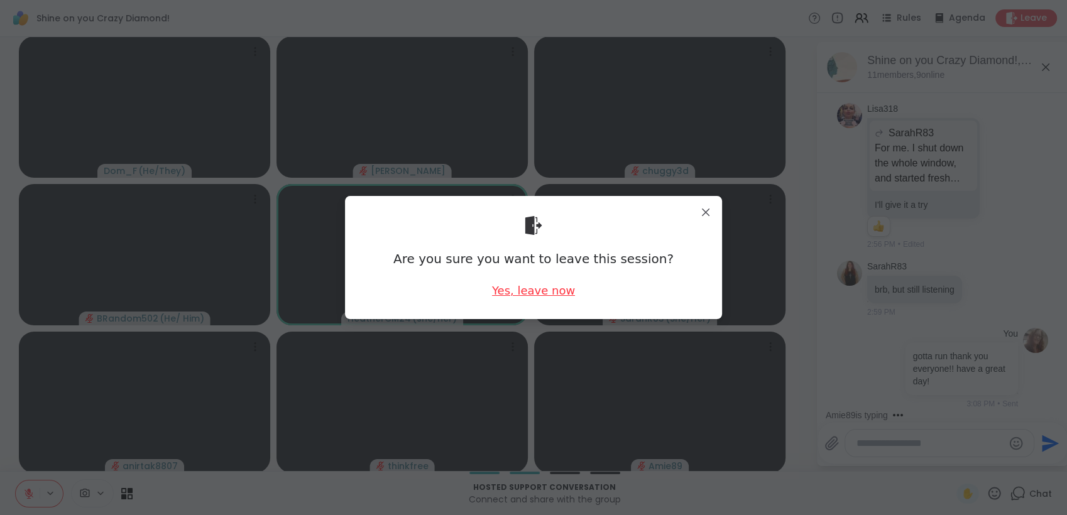
click at [557, 289] on div "Yes, leave now" at bounding box center [533, 291] width 83 height 16
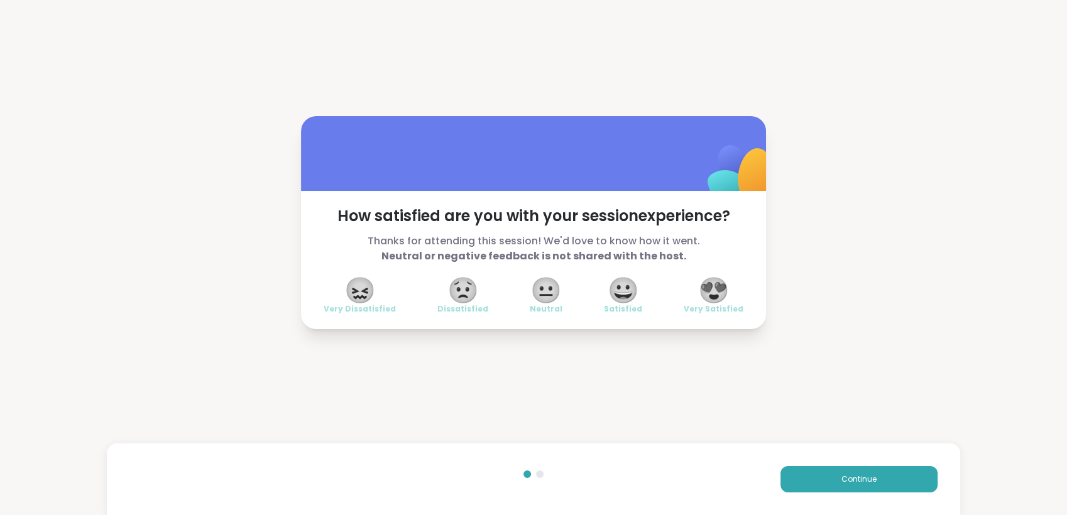
click at [698, 285] on span "😍" at bounding box center [713, 290] width 31 height 23
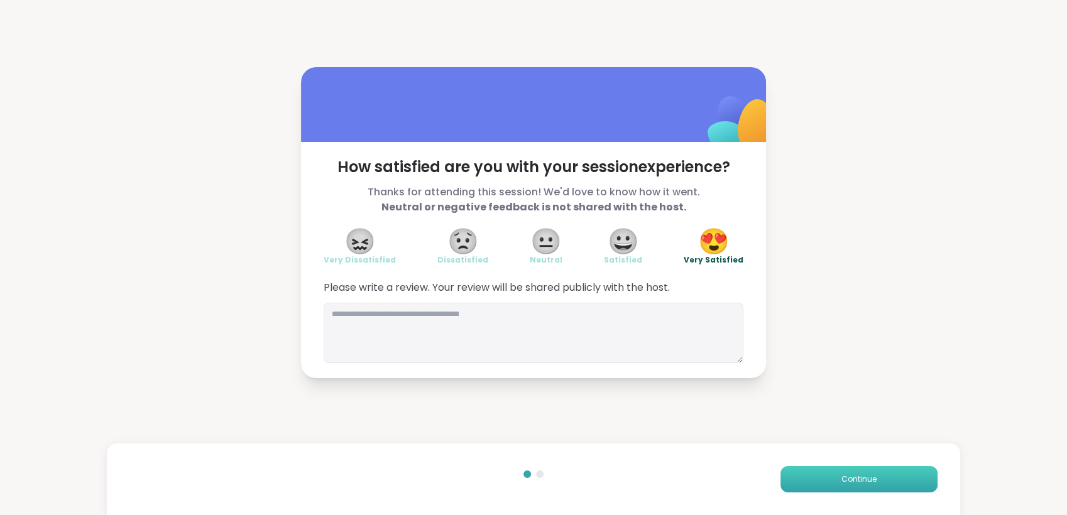
click at [802, 476] on button "Continue" at bounding box center [858, 479] width 157 height 26
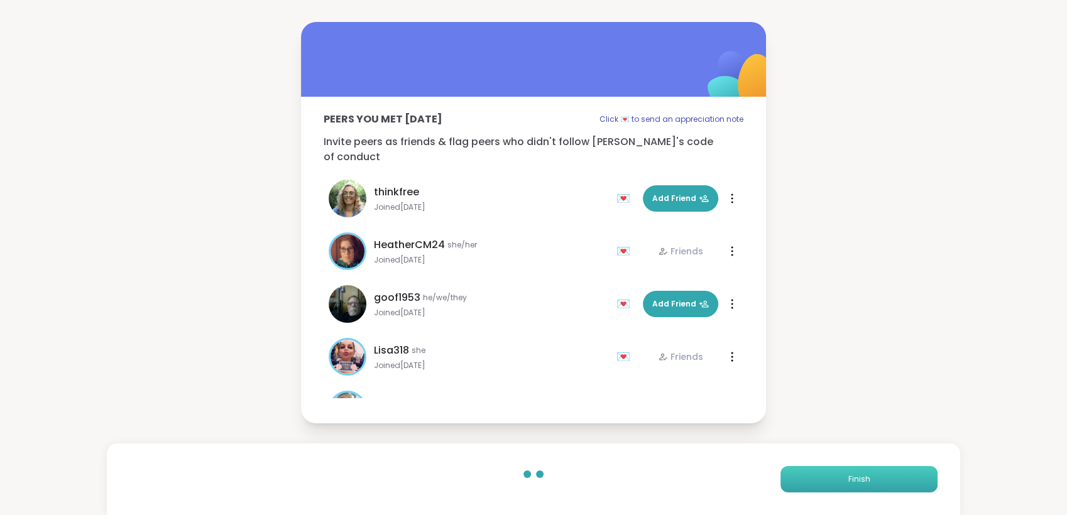
click at [802, 476] on button "Finish" at bounding box center [858, 479] width 157 height 26
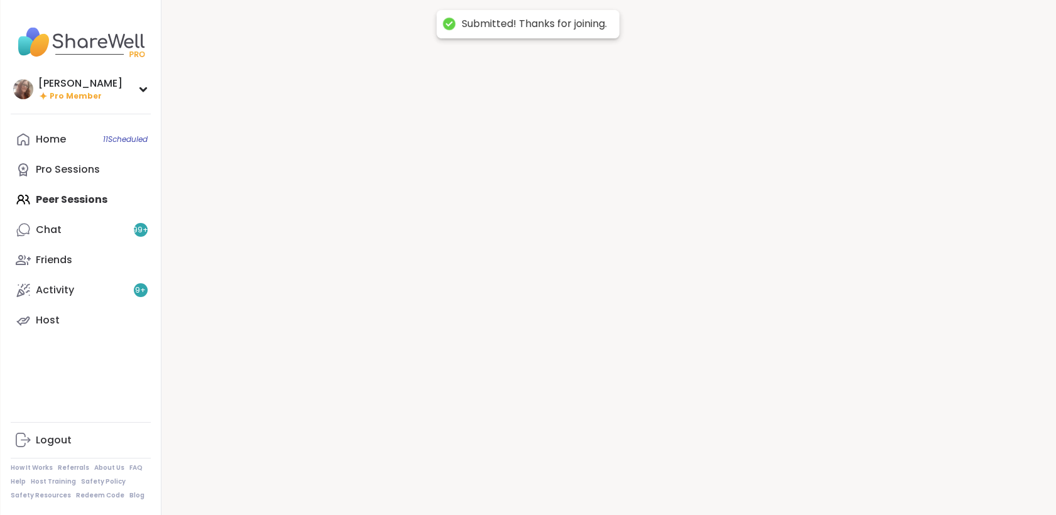
click at [802, 476] on div at bounding box center [608, 257] width 895 height 515
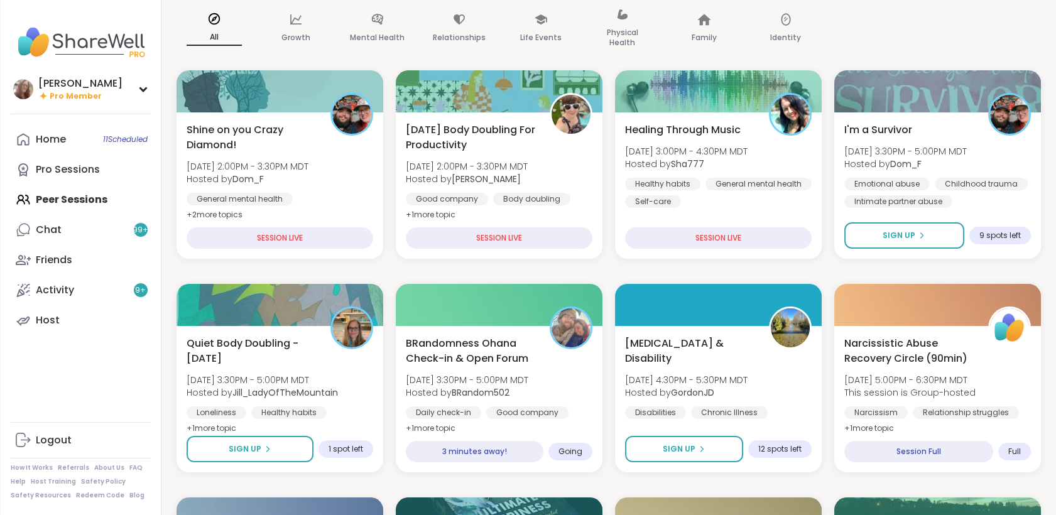
scroll to position [139, 0]
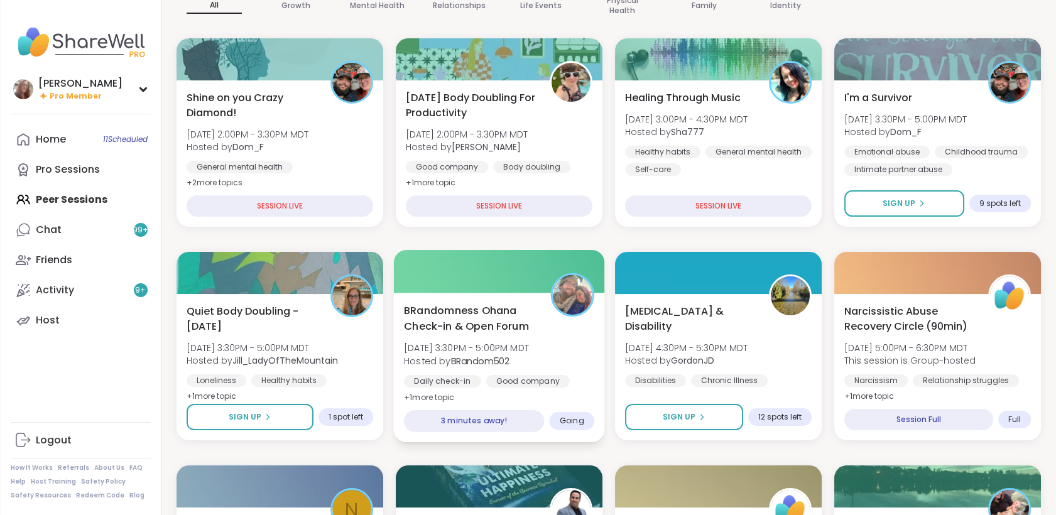
click at [578, 348] on div "BRandomness Ohana Check-in & Open Forum Sun, Sep 07 | 3:30PM - 5:00PM MDT Hoste…" at bounding box center [499, 354] width 190 height 102
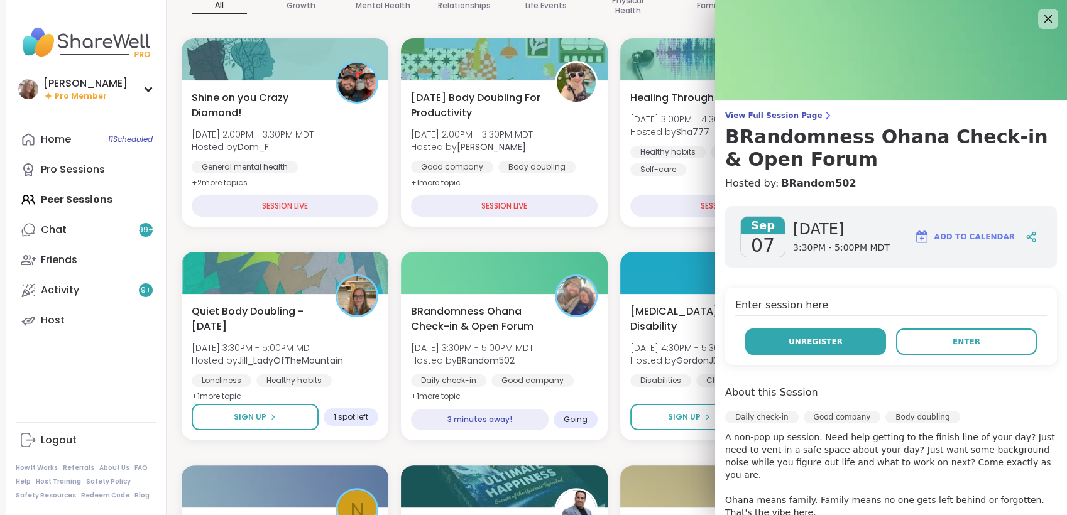
click at [802, 342] on span "Unregister" at bounding box center [816, 341] width 54 height 11
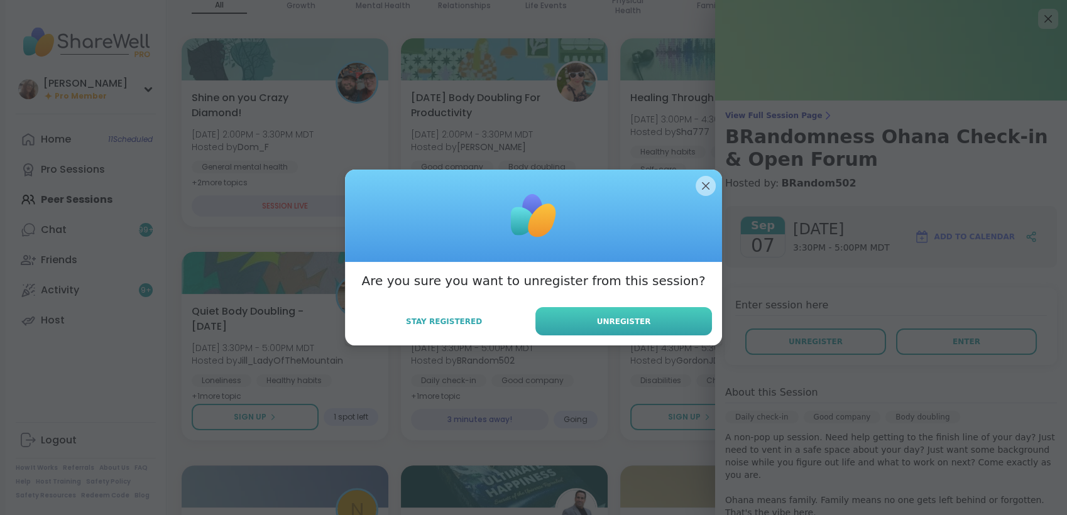
click at [651, 323] on button "Unregister" at bounding box center [623, 321] width 177 height 28
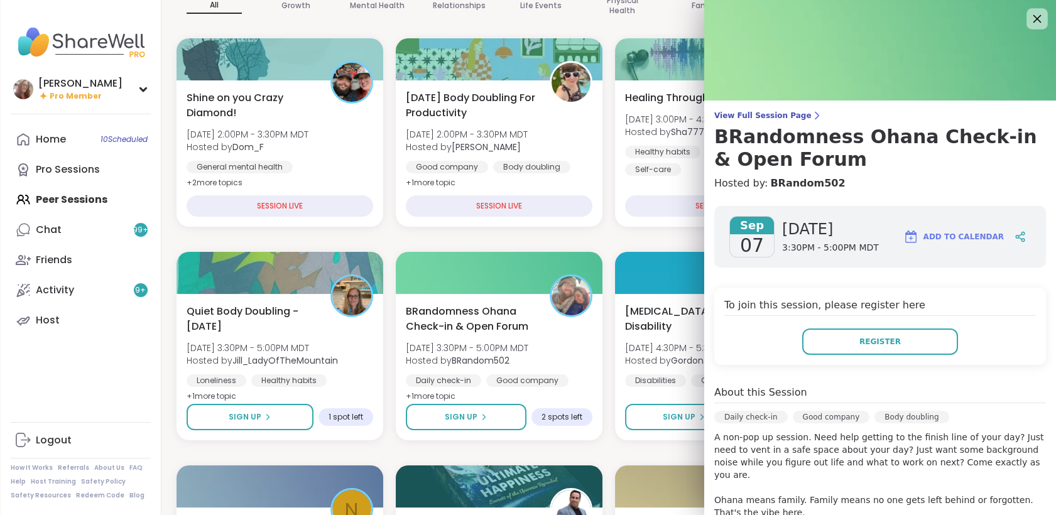
click at [1029, 23] on icon at bounding box center [1037, 19] width 16 height 16
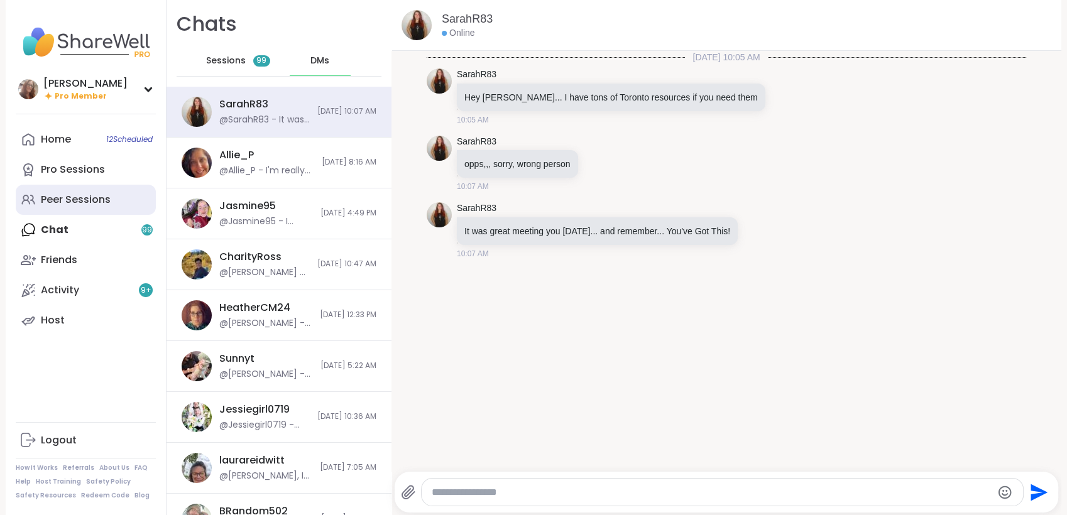
click at [120, 192] on link "Peer Sessions" at bounding box center [86, 200] width 140 height 30
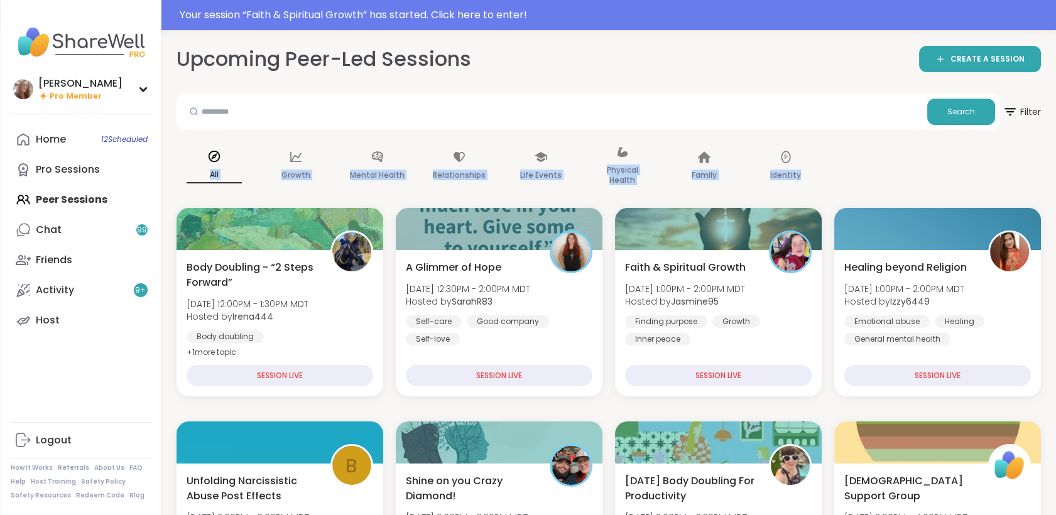
drag, startPoint x: 1056, startPoint y: 119, endPoint x: 1066, endPoint y: 146, distance: 29.1
drag, startPoint x: 1066, startPoint y: 146, endPoint x: 1015, endPoint y: 167, distance: 55.0
click at [1015, 167] on div "All Growth Mental Health Relationships Life Events Physical Health Family Ident…" at bounding box center [609, 166] width 865 height 63
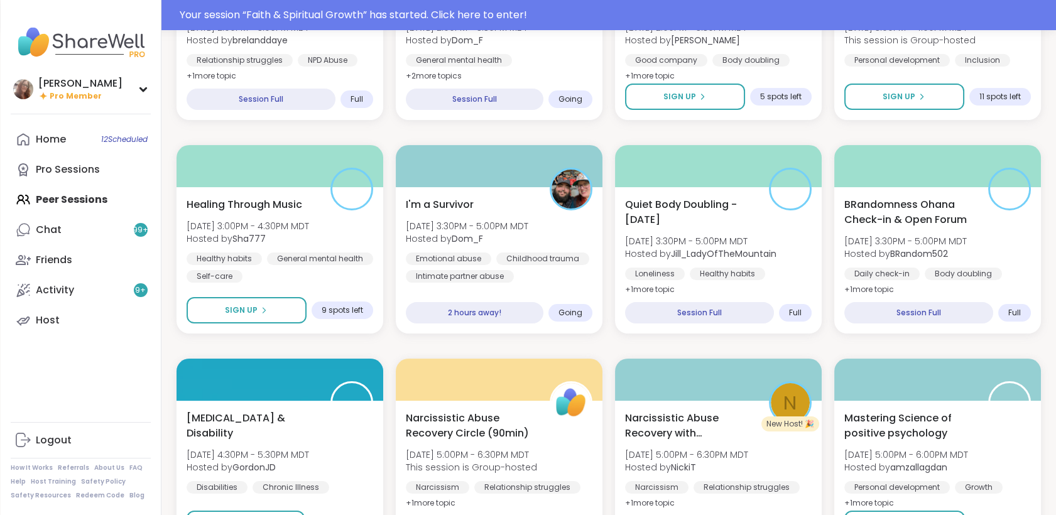
scroll to position [493, 0]
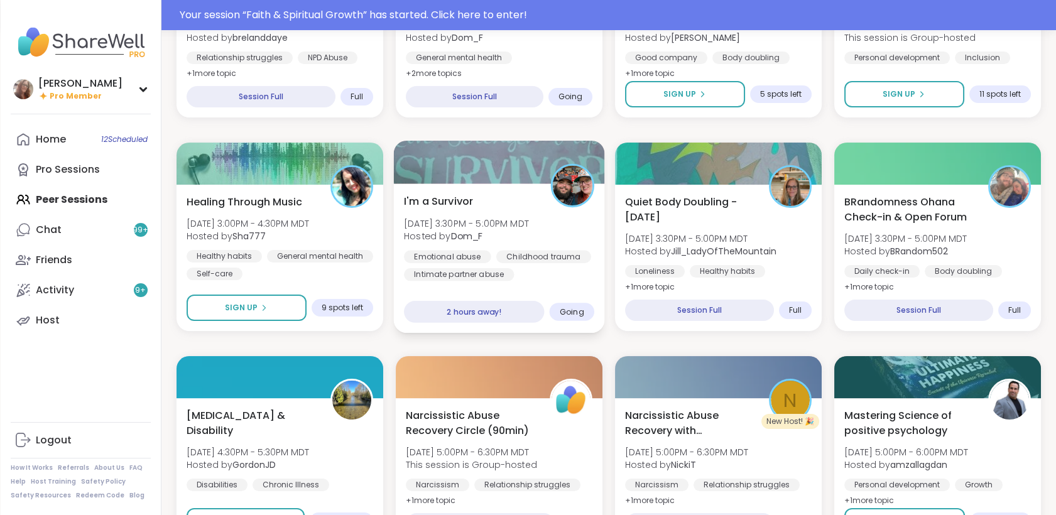
click at [582, 223] on div "I'm a Survivor Sun, Sep 07 | 3:30PM - 5:00PM MDT Hosted by Dom_F Emotional abus…" at bounding box center [499, 237] width 190 height 87
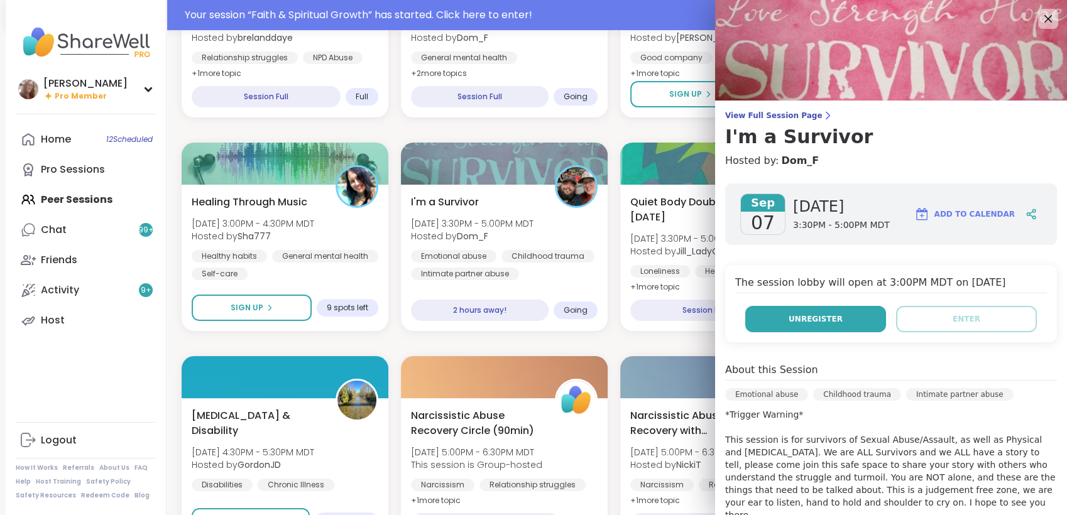
click at [838, 322] on button "Unregister" at bounding box center [815, 319] width 141 height 26
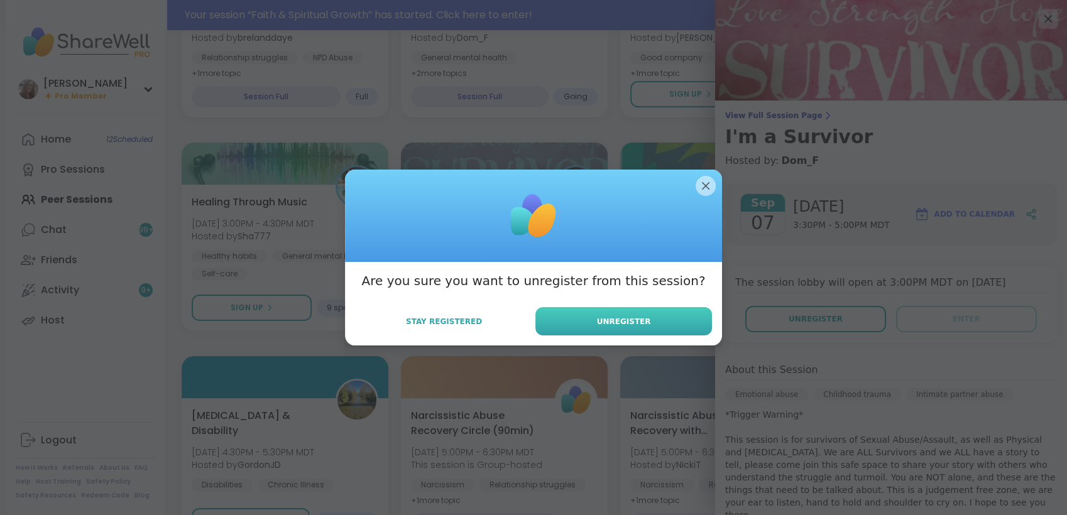
click at [682, 328] on button "Unregister" at bounding box center [623, 321] width 177 height 28
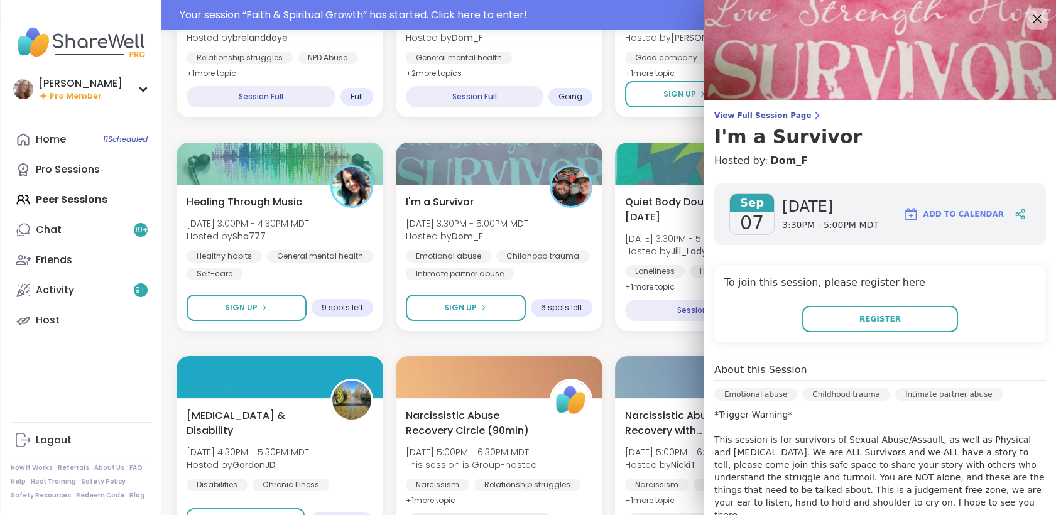
click at [1030, 21] on icon at bounding box center [1037, 19] width 16 height 16
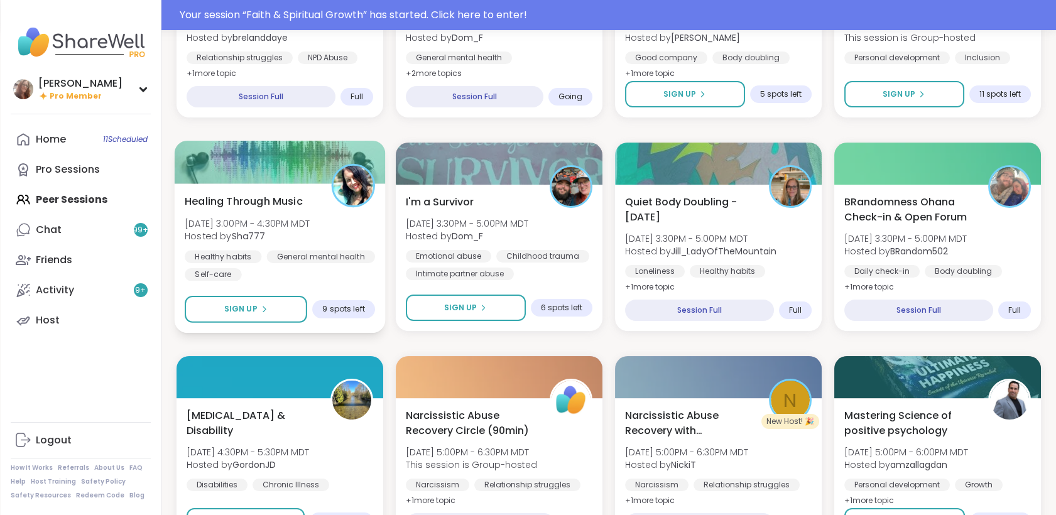
click at [276, 285] on div "Healing Through Music Sun, Sep 07 | 3:00PM - 4:30PM MDT Hosted by Sha777 Health…" at bounding box center [279, 258] width 211 height 150
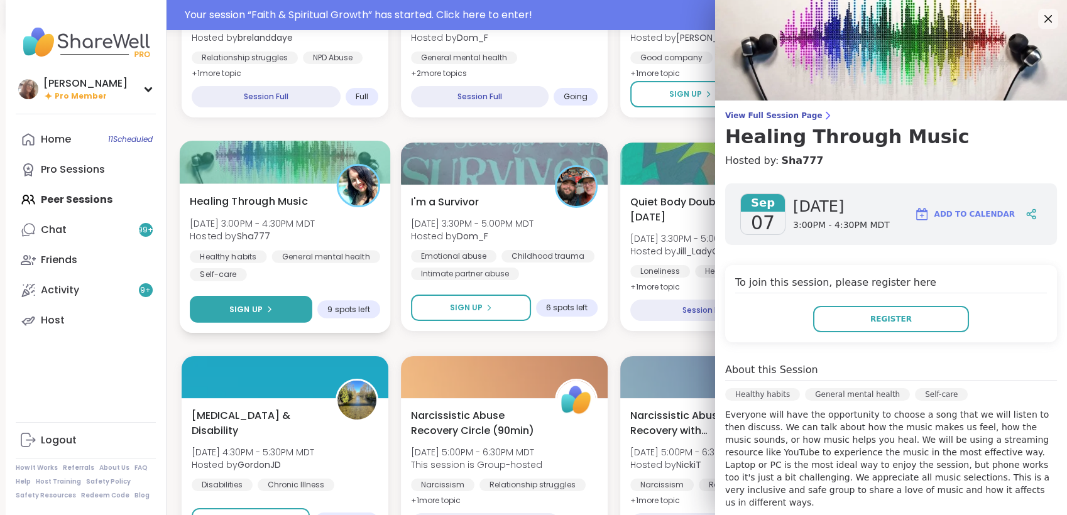
click at [276, 305] on button "Sign Up" at bounding box center [251, 309] width 123 height 27
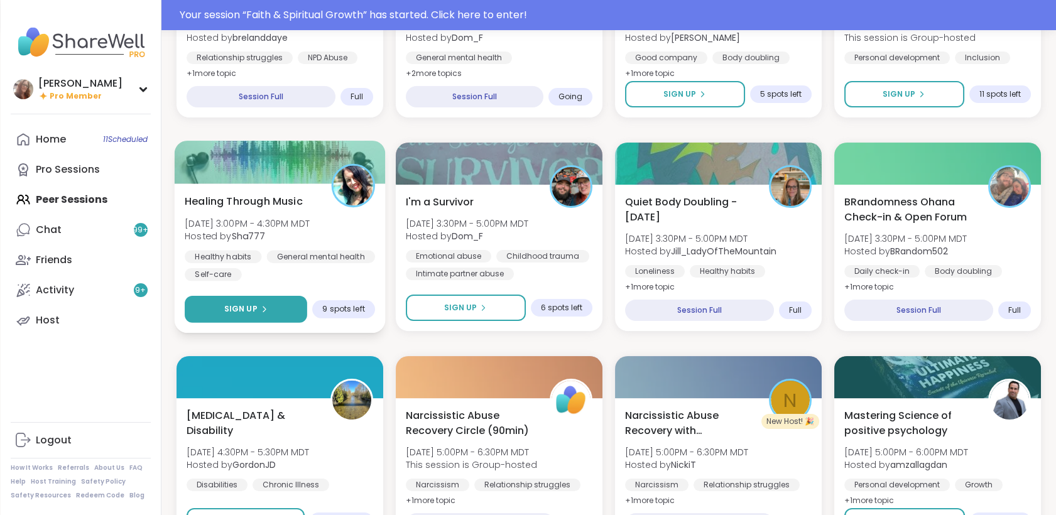
click at [300, 296] on button "Sign Up" at bounding box center [246, 309] width 123 height 27
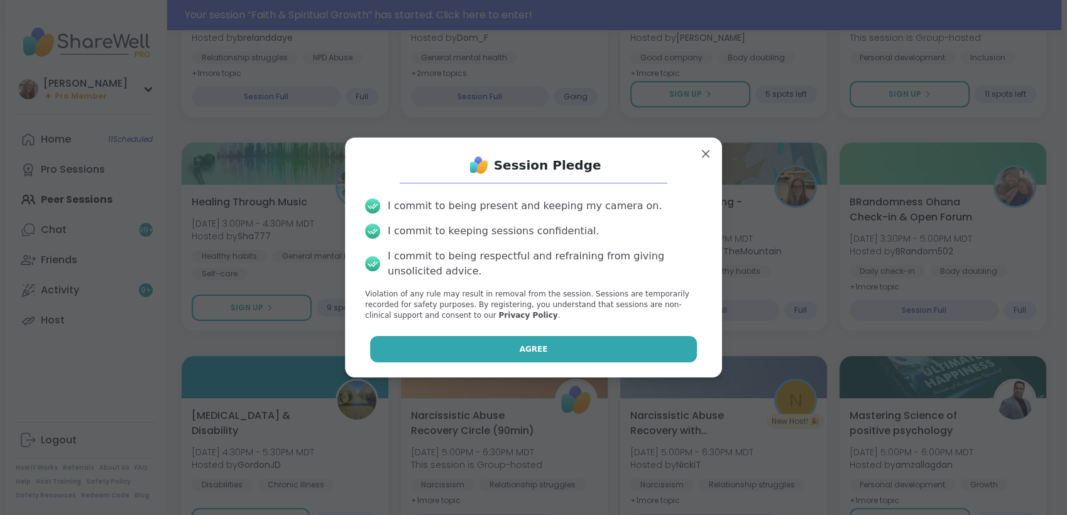
click at [553, 351] on button "Agree" at bounding box center [533, 349] width 327 height 26
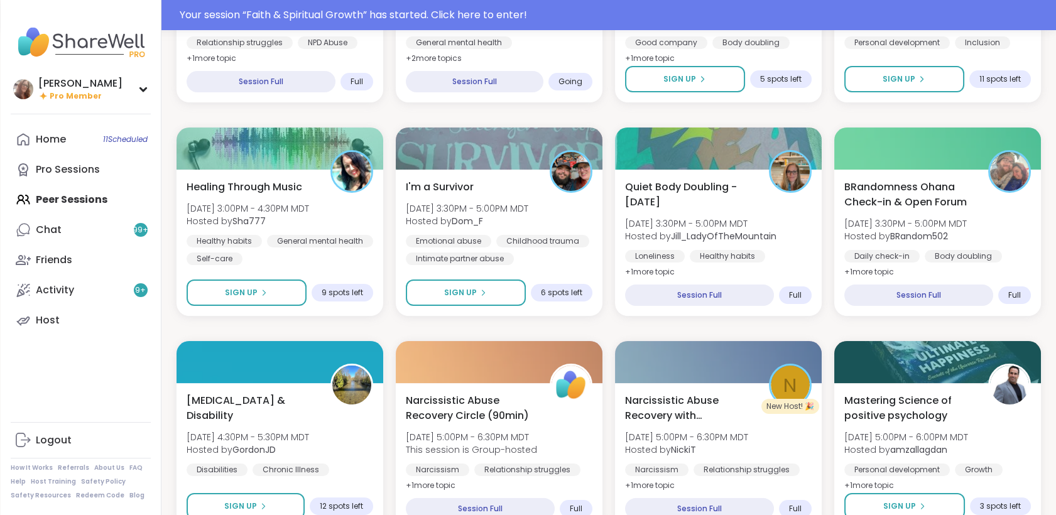
scroll to position [518, 0]
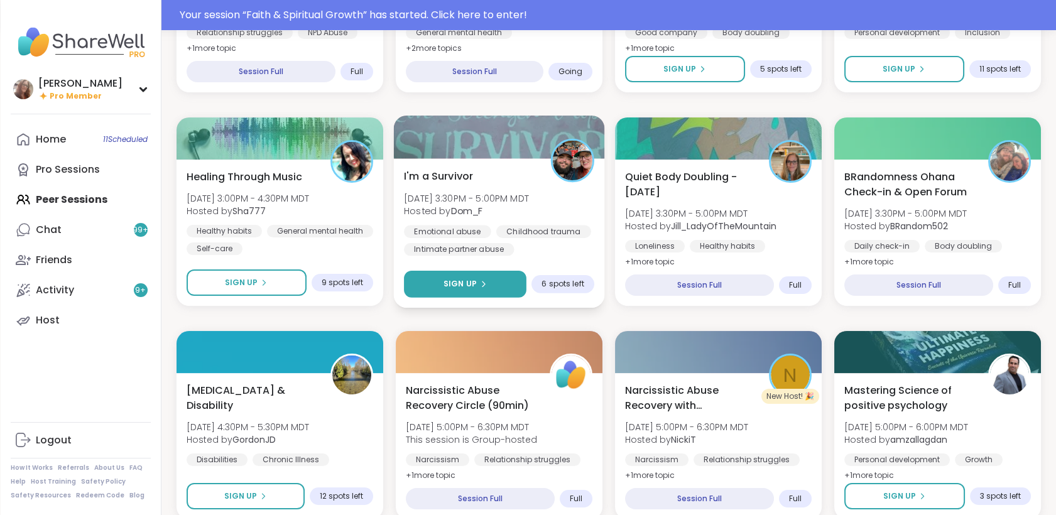
click at [489, 285] on button "Sign Up" at bounding box center [465, 284] width 123 height 27
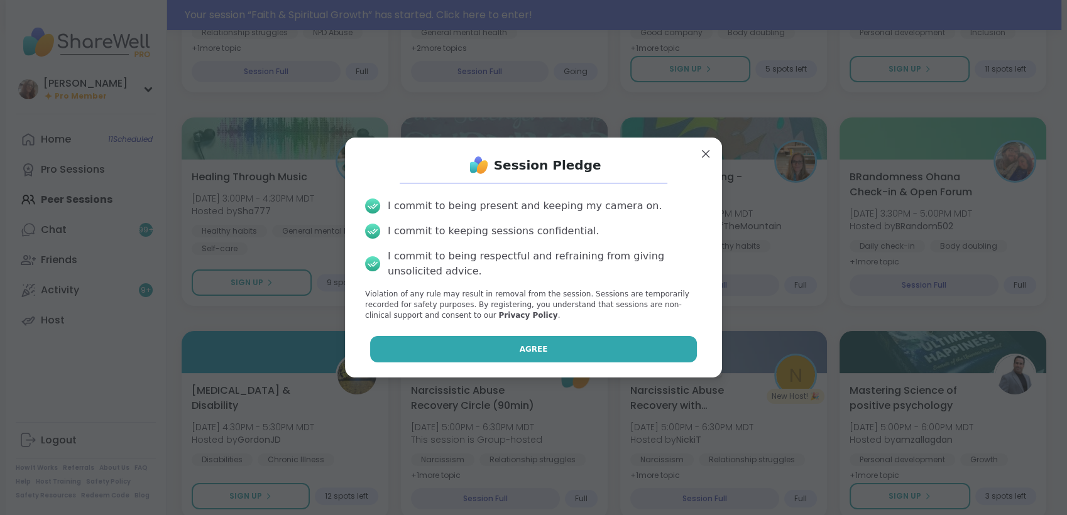
click at [569, 347] on button "Agree" at bounding box center [533, 349] width 327 height 26
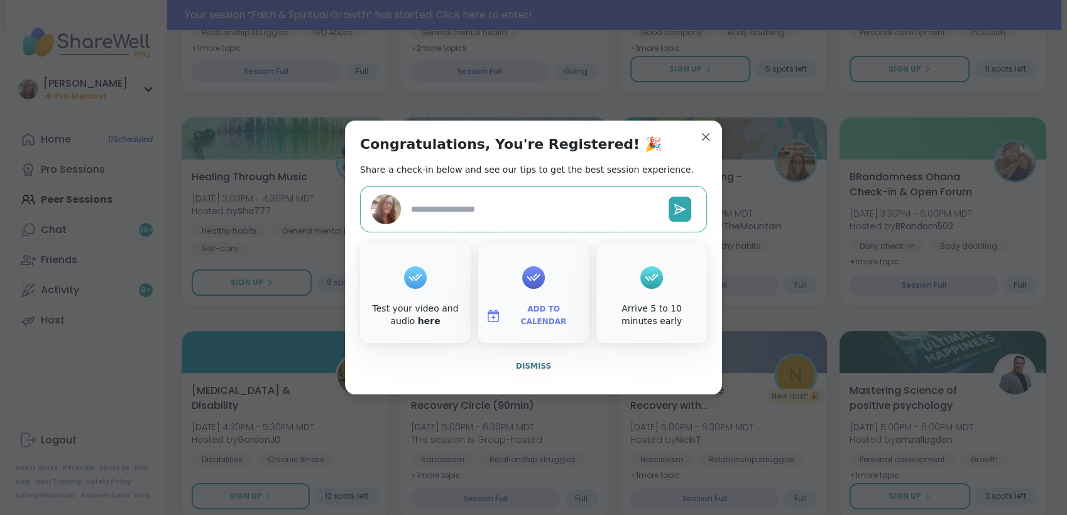
type textarea "*"
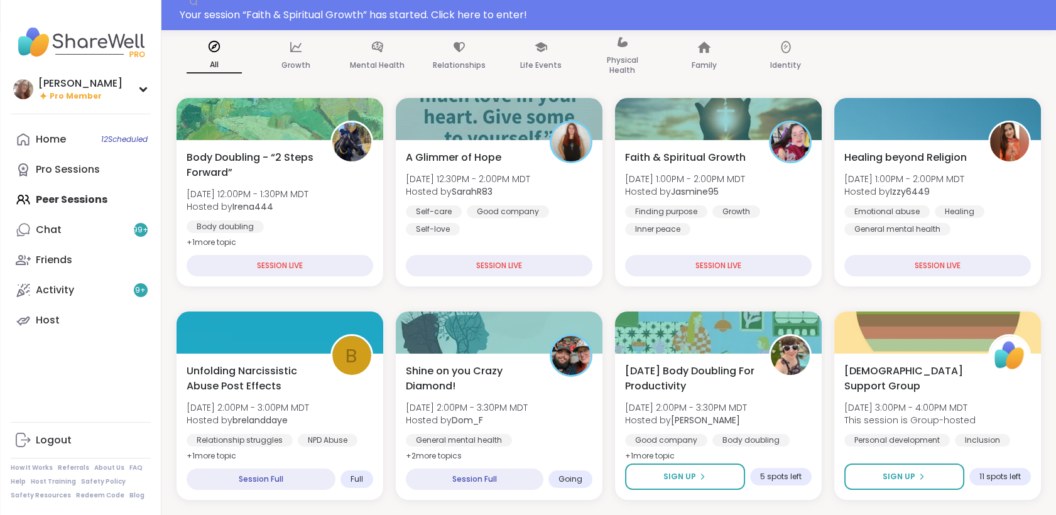
scroll to position [20, 0]
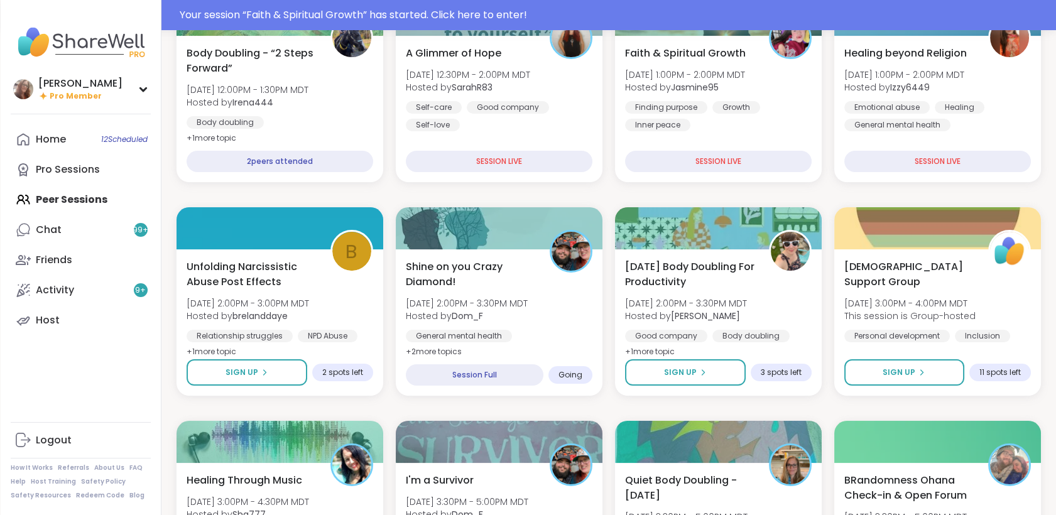
scroll to position [212, 0]
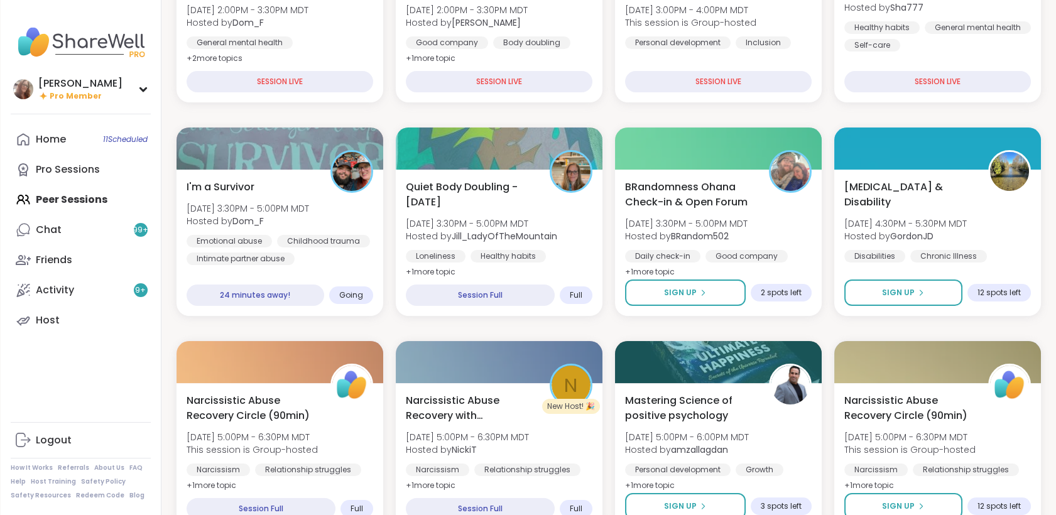
scroll to position [495, 0]
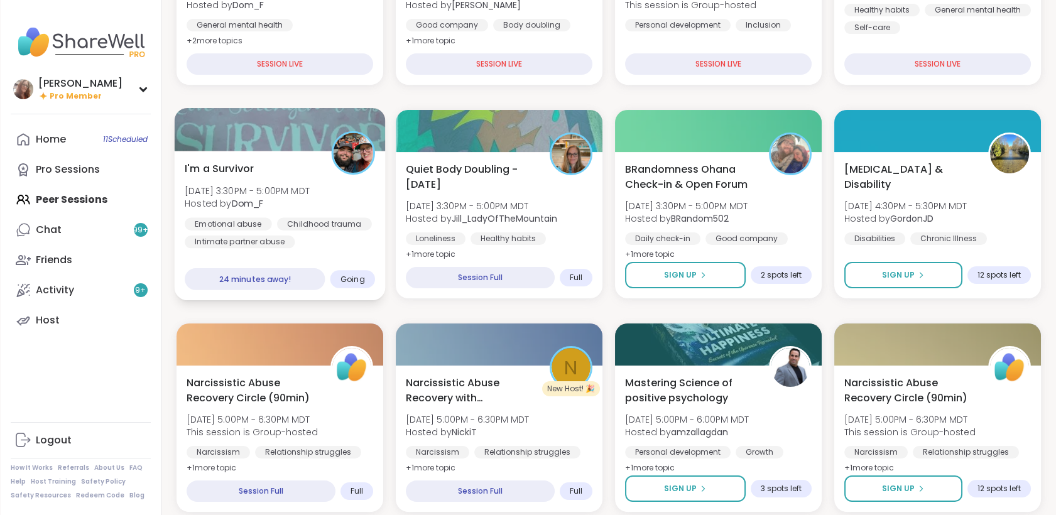
click at [347, 237] on div "Emotional abuse Childhood trauma Intimate partner abuse" at bounding box center [280, 232] width 190 height 31
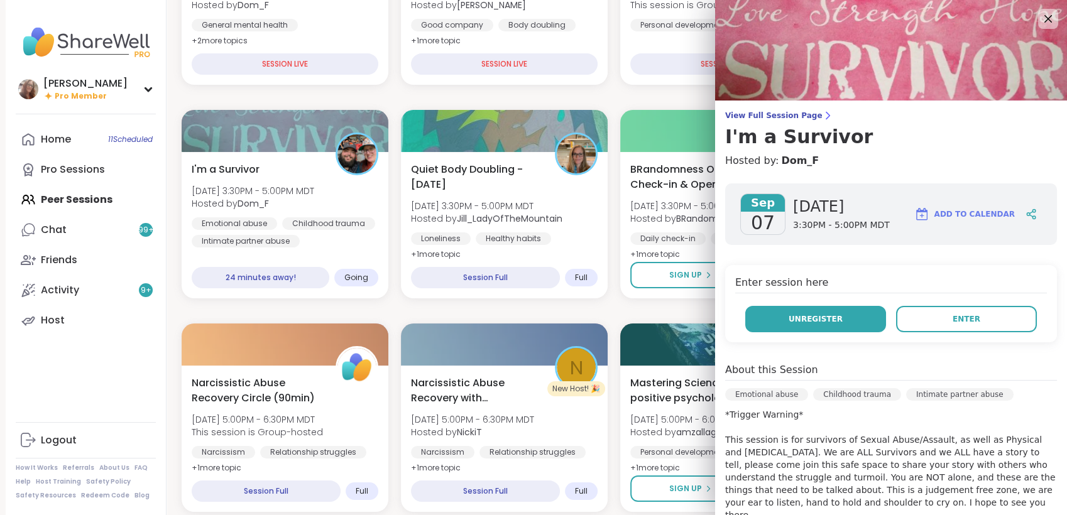
click at [765, 312] on button "Unregister" at bounding box center [815, 319] width 141 height 26
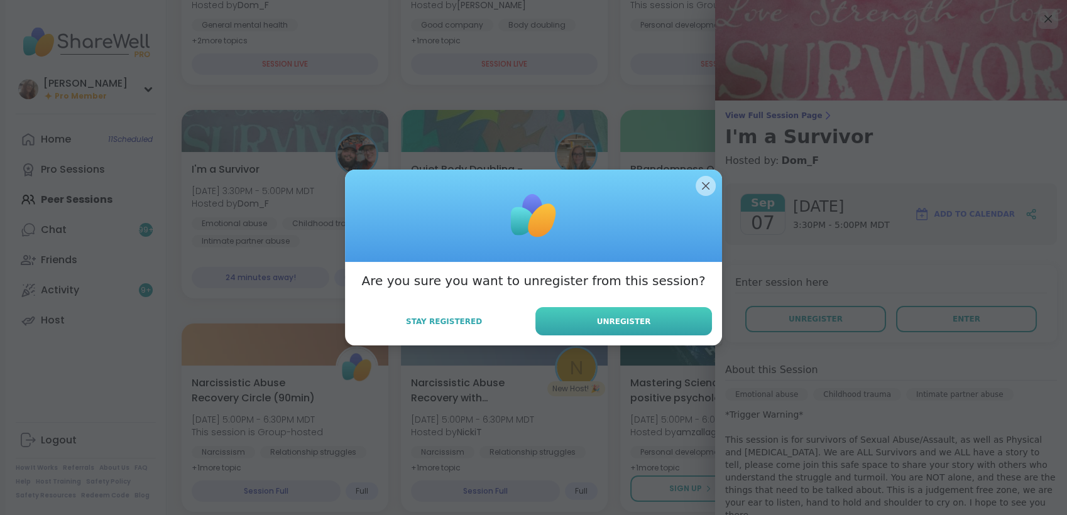
click at [661, 319] on button "Unregister" at bounding box center [623, 321] width 177 height 28
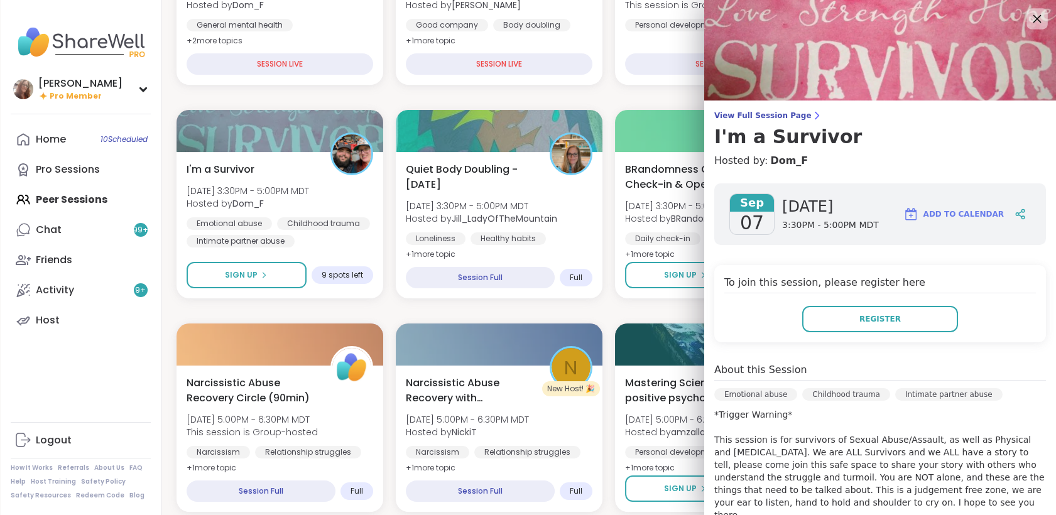
click at [1029, 21] on icon at bounding box center [1037, 19] width 16 height 16
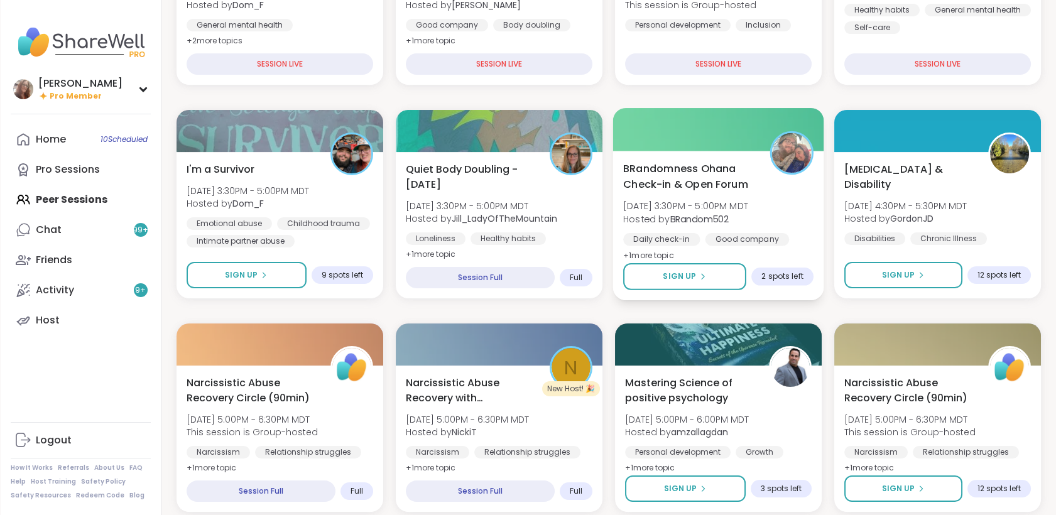
click at [790, 235] on div "Daily check-in Good company Body doubling" at bounding box center [718, 248] width 190 height 31
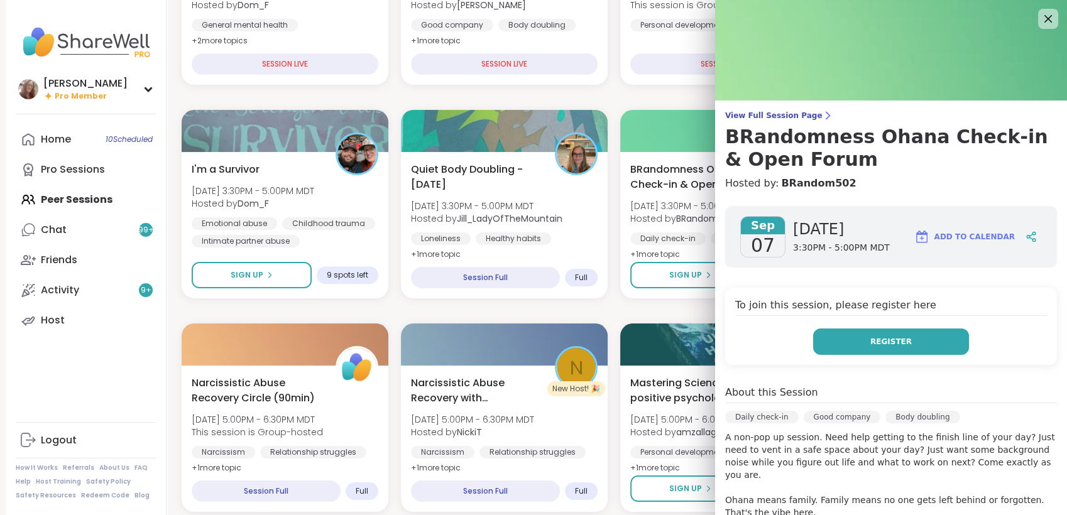
click at [838, 351] on button "Register" at bounding box center [891, 342] width 156 height 26
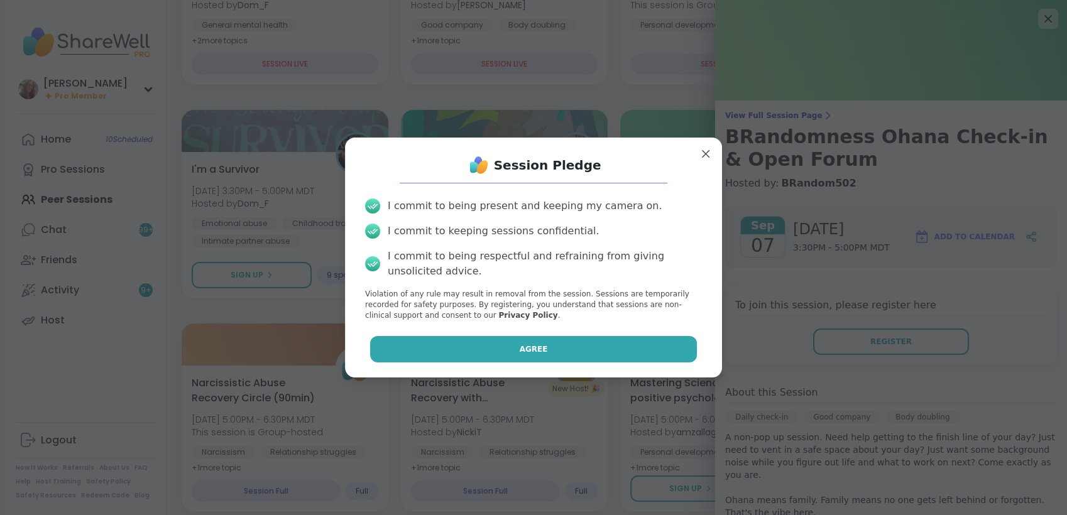
click at [634, 356] on button "Agree" at bounding box center [533, 349] width 327 height 26
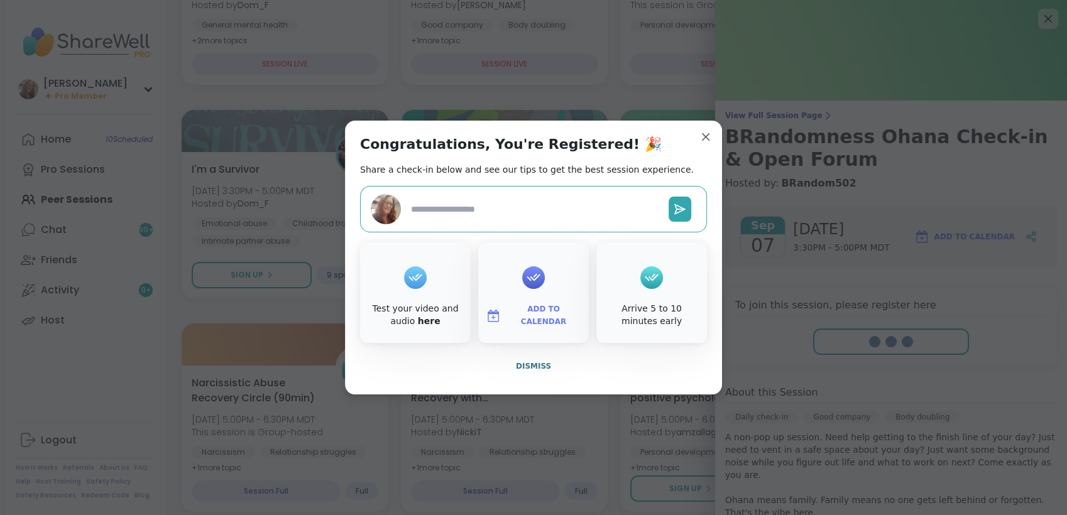
type textarea "*"
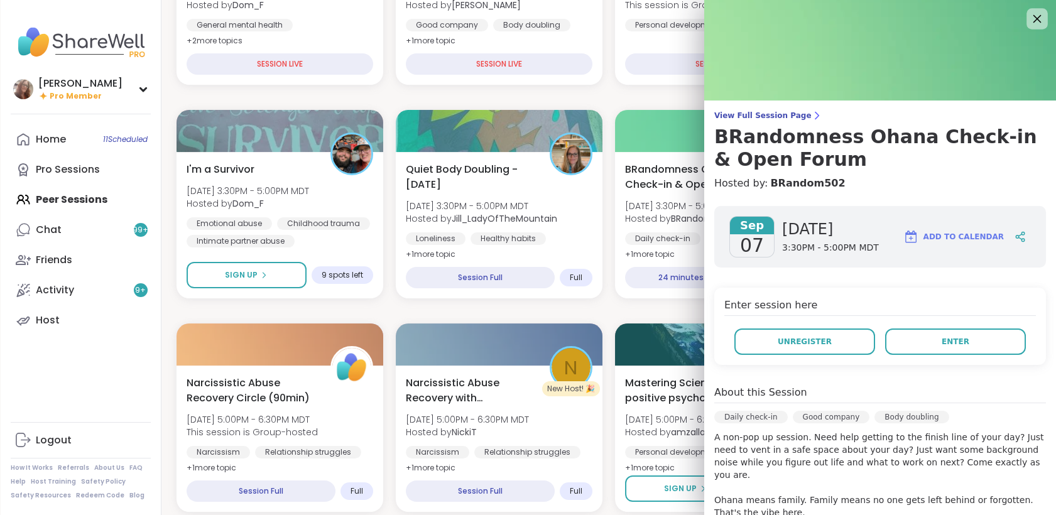
click at [1034, 21] on icon at bounding box center [1038, 19] width 8 height 8
